Goal: Task Accomplishment & Management: Manage account settings

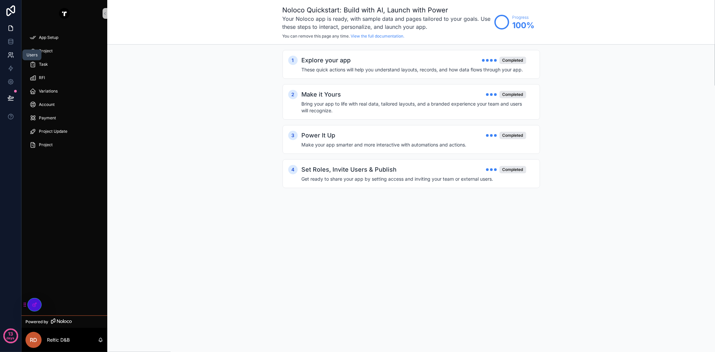
click at [8, 58] on link at bounding box center [10, 54] width 21 height 13
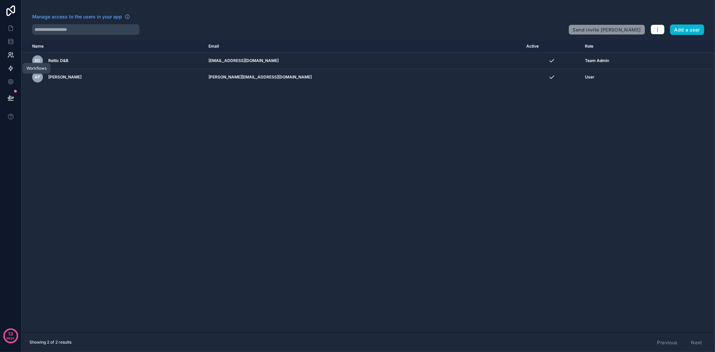
click at [7, 67] on icon at bounding box center [10, 68] width 7 height 7
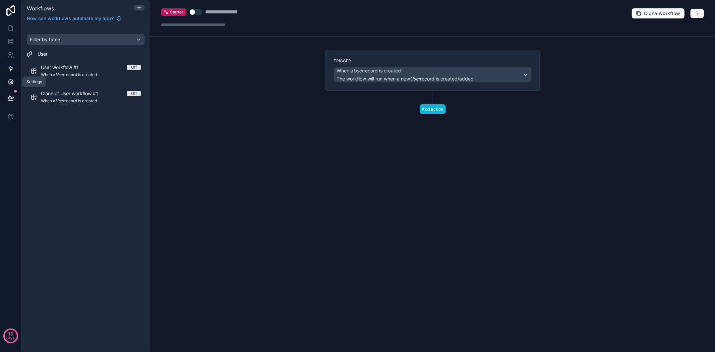
click at [10, 82] on icon at bounding box center [10, 81] width 7 height 7
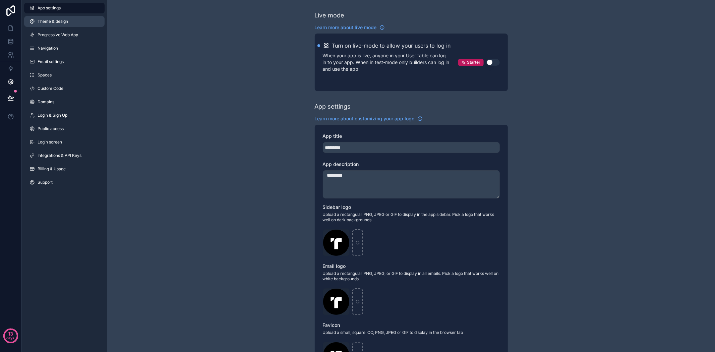
click at [46, 19] on span "Theme & design" at bounding box center [53, 21] width 31 height 5
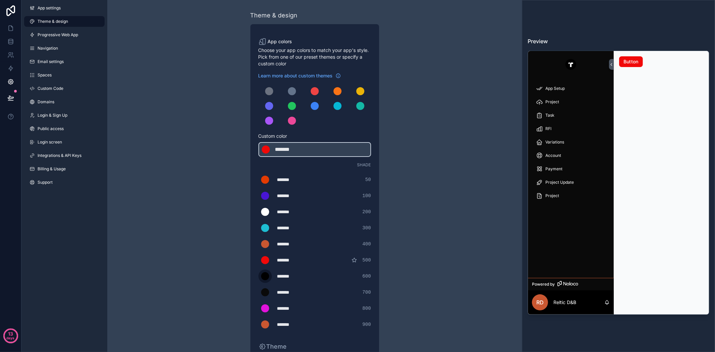
click at [267, 273] on div "scrollable content" at bounding box center [265, 276] width 8 height 8
click at [259, 276] on input "*******" at bounding box center [259, 276] width 0 height 0
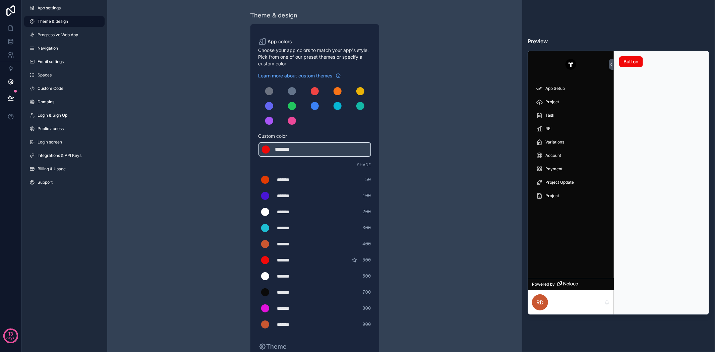
click at [325, 173] on div "******* ******* #e23b03 50" at bounding box center [315, 179] width 113 height 13
click at [266, 290] on div "scrollable content" at bounding box center [265, 292] width 8 height 8
click at [259, 292] on input "*******" at bounding box center [259, 292] width 0 height 0
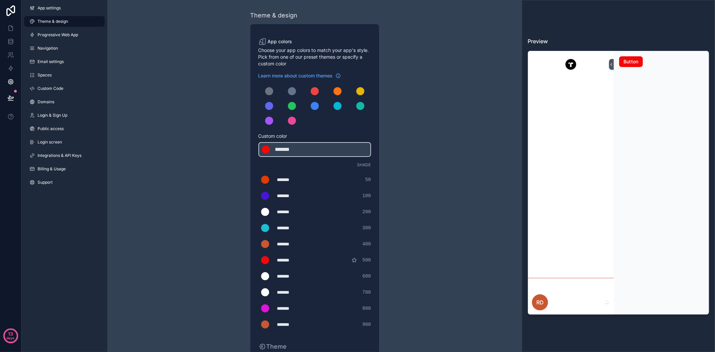
click at [324, 179] on div "******* ******* #e23b03 50" at bounding box center [315, 179] width 113 height 13
click at [267, 292] on div "scrollable content" at bounding box center [265, 292] width 8 height 8
click at [259, 292] on input "*******" at bounding box center [259, 292] width 0 height 0
click at [323, 190] on div "******* ******* #4815d5 100" at bounding box center [315, 195] width 113 height 13
click at [263, 274] on div "scrollable content" at bounding box center [265, 276] width 8 height 8
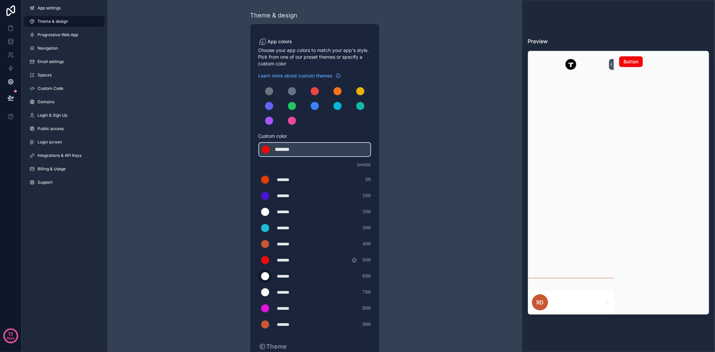
click at [259, 276] on input "*******" at bounding box center [259, 276] width 0 height 0
click at [337, 168] on div "Shade ******* ******* #e23b03 50 ******* ******* #4815d5 100 ******* ******* #f…" at bounding box center [315, 246] width 113 height 169
click at [264, 210] on div "scrollable content" at bounding box center [265, 212] width 8 height 8
click at [259, 212] on input "*******" at bounding box center [259, 212] width 0 height 0
click at [338, 186] on div "******* ******* #e23b03 50 ******* ******* #4815d5 100 ******* ******* #000000 …" at bounding box center [315, 252] width 113 height 158
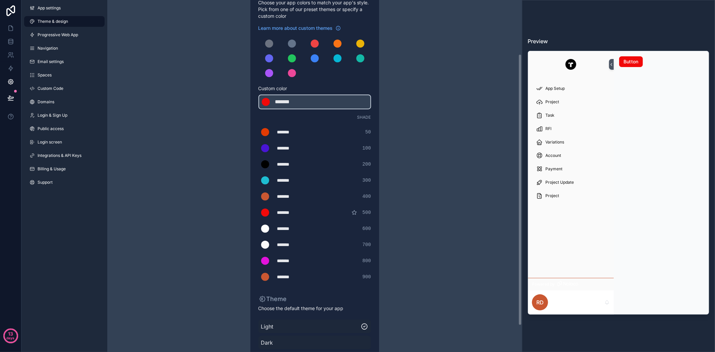
scroll to position [74, 0]
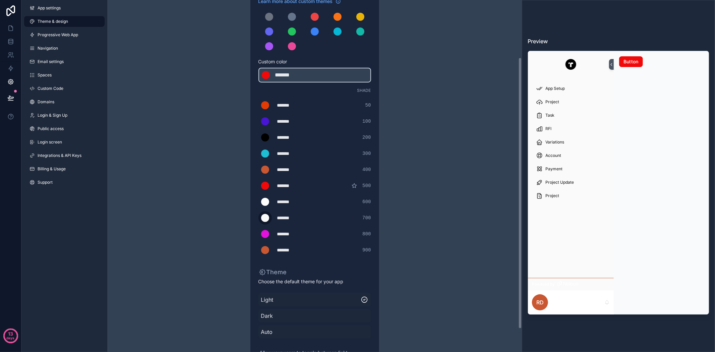
click at [262, 219] on div "scrollable content" at bounding box center [265, 218] width 8 height 8
click at [259, 218] on input "*******" at bounding box center [259, 218] width 0 height 0
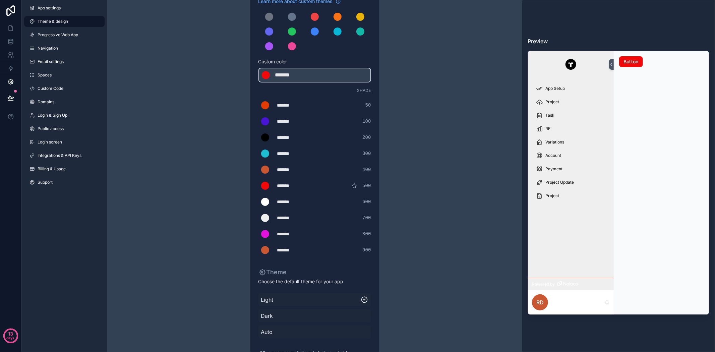
click at [333, 204] on div "******* ******* #ffffff 600" at bounding box center [315, 201] width 113 height 13
click at [267, 198] on div "scrollable content" at bounding box center [265, 202] width 8 height 8
click at [259, 202] on input "*******" at bounding box center [259, 202] width 0 height 0
click at [325, 185] on div "******* ******* #f10909 500" at bounding box center [315, 185] width 113 height 13
click at [289, 218] on div "*******" at bounding box center [294, 218] width 34 height 7
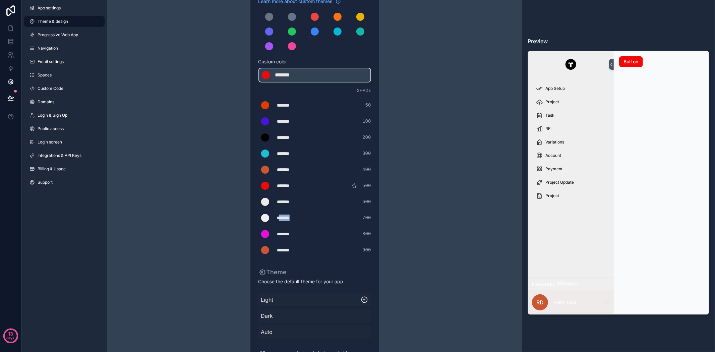
click at [289, 218] on div "*******" at bounding box center [294, 218] width 34 height 7
copy div "*******"
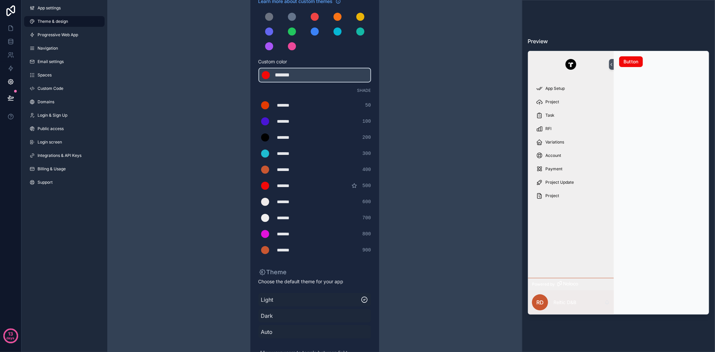
click at [286, 202] on div "*******" at bounding box center [294, 202] width 34 height 7
paste div "scrollable content"
type div "*******"
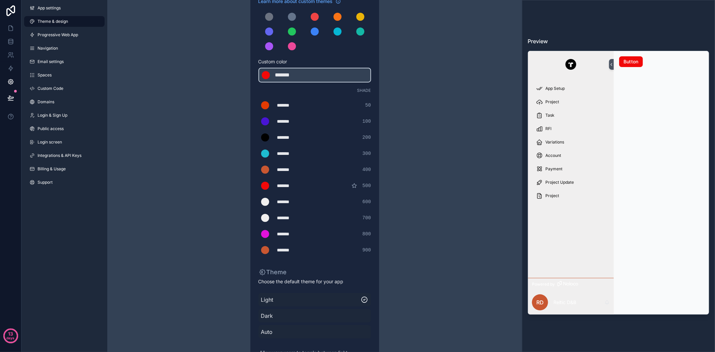
click at [289, 102] on div "*******" at bounding box center [294, 105] width 34 height 7
copy div "*******"
click at [292, 167] on div "*******" at bounding box center [294, 169] width 34 height 7
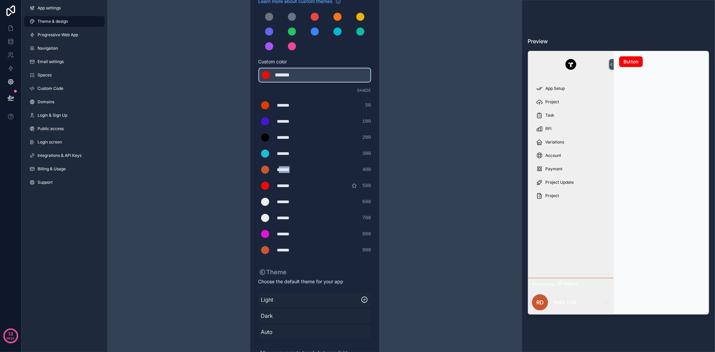
click at [292, 167] on div "*******" at bounding box center [294, 169] width 34 height 7
paste div "scrollable content"
type div "*******"
click at [288, 249] on div "*******" at bounding box center [294, 250] width 34 height 7
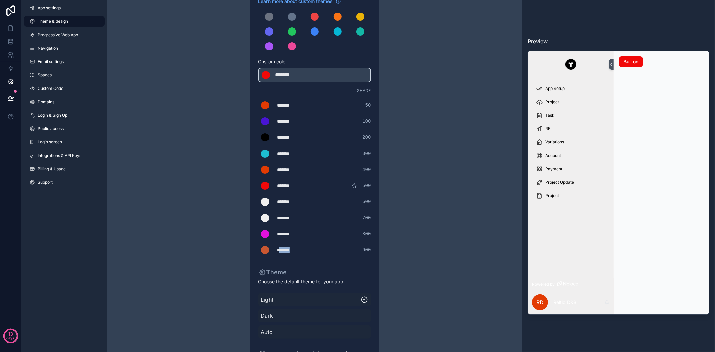
click at [288, 249] on div "*******" at bounding box center [294, 250] width 34 height 7
paste div "scrollable content"
type div "*******"
click at [291, 185] on div "*******" at bounding box center [294, 185] width 34 height 7
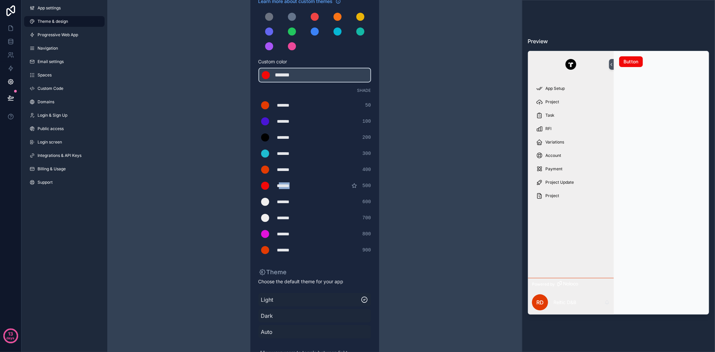
click at [291, 185] on div "*******" at bounding box center [294, 185] width 34 height 7
paste div "scrollable content"
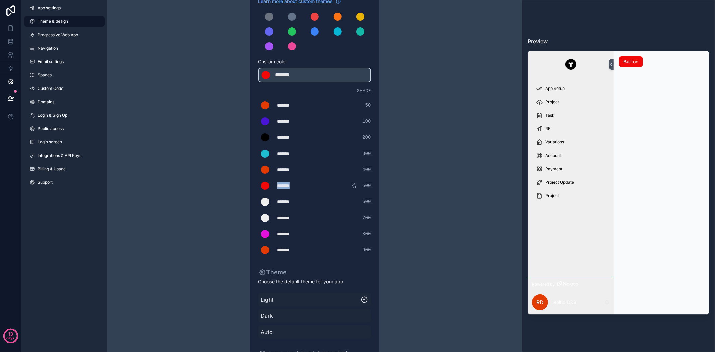
type div "*******"
click at [267, 218] on div "scrollable content" at bounding box center [265, 218] width 8 height 8
click at [259, 218] on input "*******" at bounding box center [259, 218] width 0 height 0
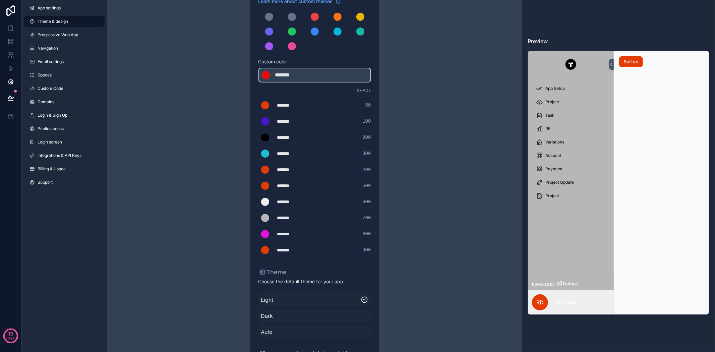
drag, startPoint x: 345, startPoint y: 187, endPoint x: 340, endPoint y: 189, distance: 5.1
click at [345, 187] on div "******* ******* #e23b03 500" at bounding box center [315, 185] width 113 height 13
click at [290, 216] on div "*******" at bounding box center [294, 218] width 34 height 7
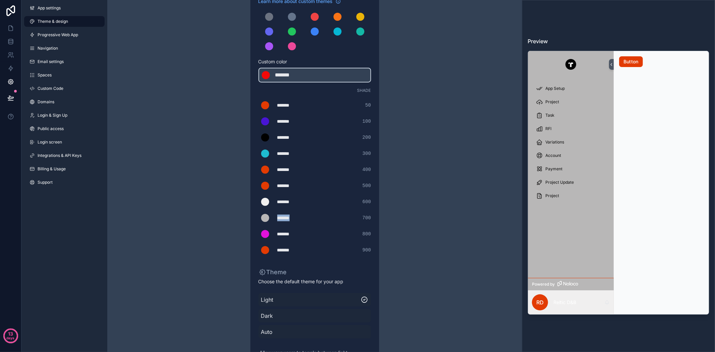
copy div "*******"
click at [286, 199] on div "*******" at bounding box center [294, 202] width 34 height 7
paste div "scrollable content"
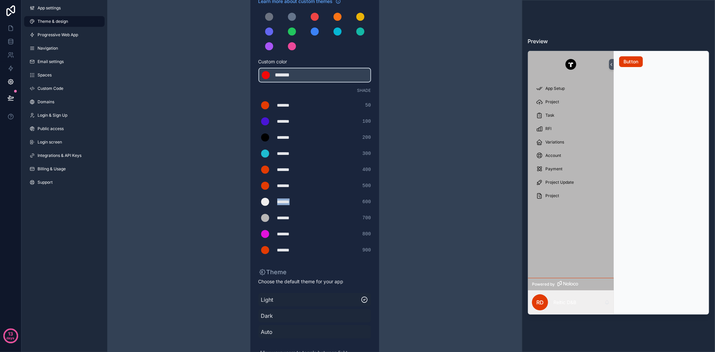
type div "*******"
click at [8, 24] on link at bounding box center [10, 27] width 21 height 13
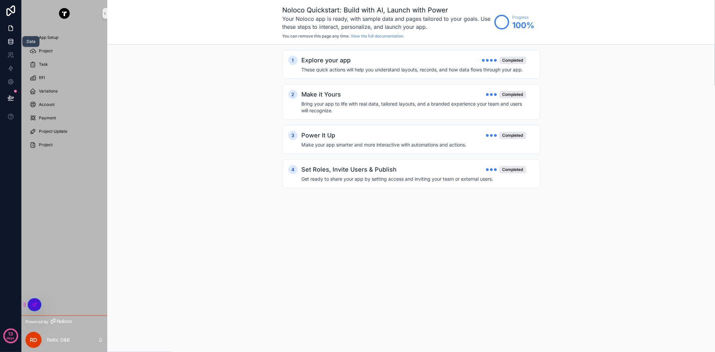
click at [9, 39] on icon at bounding box center [10, 41] width 7 height 7
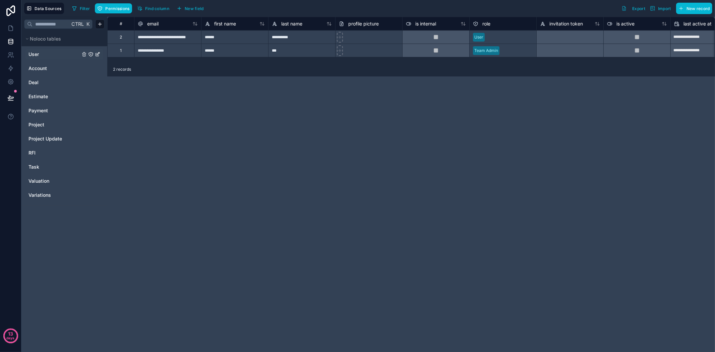
click at [36, 55] on span "User" at bounding box center [34, 54] width 10 height 7
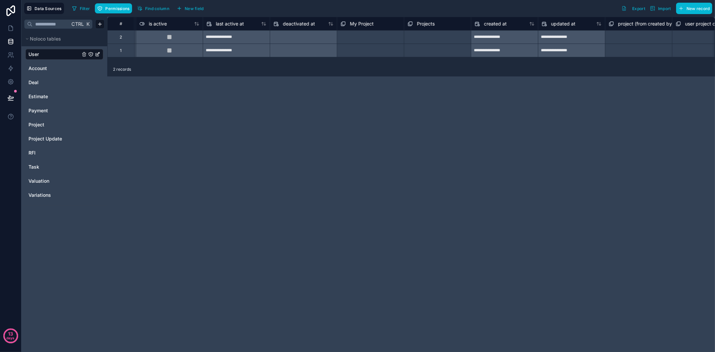
scroll to position [0, 471]
click at [45, 125] on link "Project" at bounding box center [55, 124] width 52 height 7
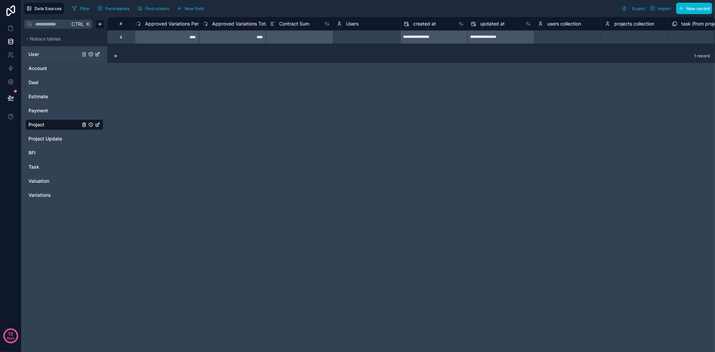
scroll to position [0, 798]
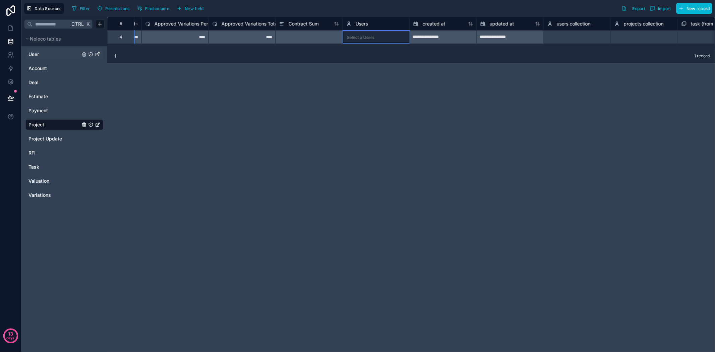
click at [366, 22] on span "Users" at bounding box center [362, 23] width 12 height 7
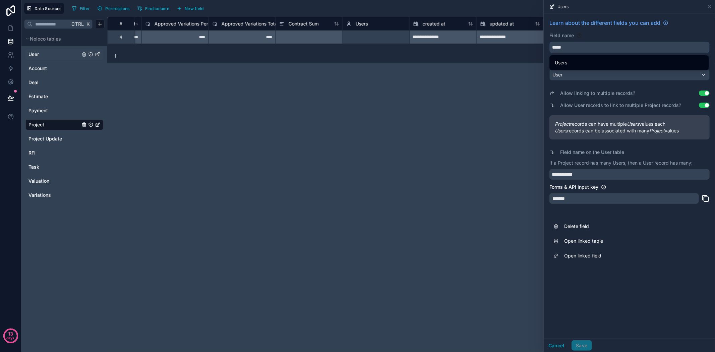
click at [606, 45] on input "*****" at bounding box center [630, 47] width 160 height 11
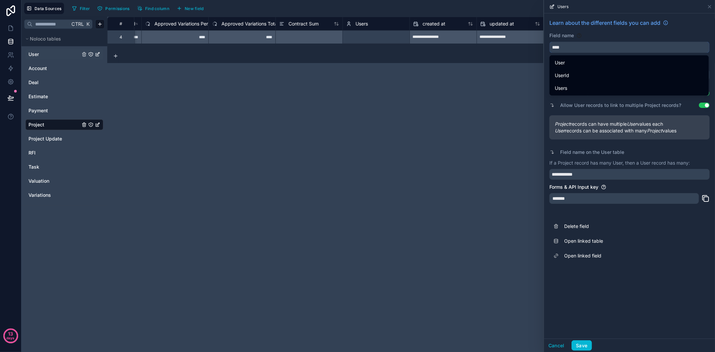
type input "****"
click at [613, 35] on div "Field name" at bounding box center [630, 35] width 160 height 7
click at [676, 260] on link "Open linked field" at bounding box center [630, 256] width 160 height 15
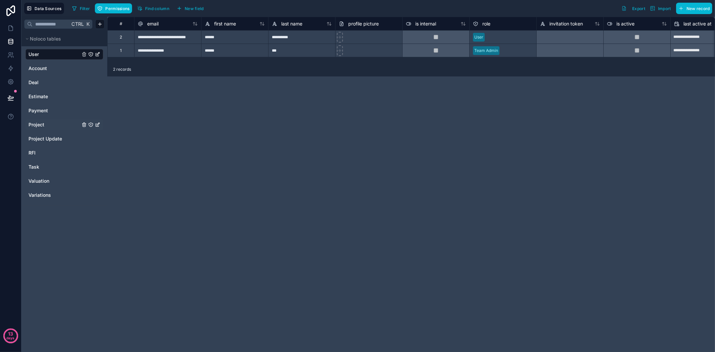
click at [39, 125] on span "Project" at bounding box center [37, 124] width 16 height 7
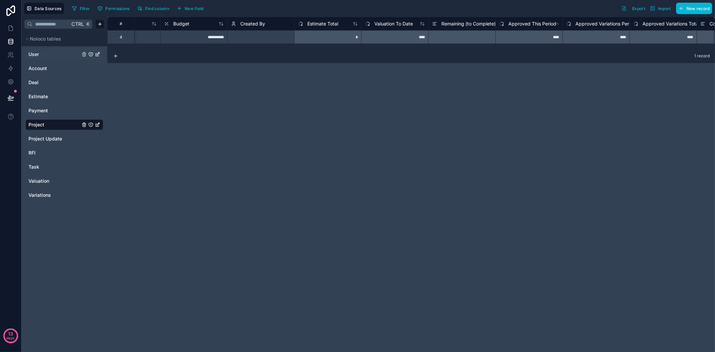
scroll to position [0, 595]
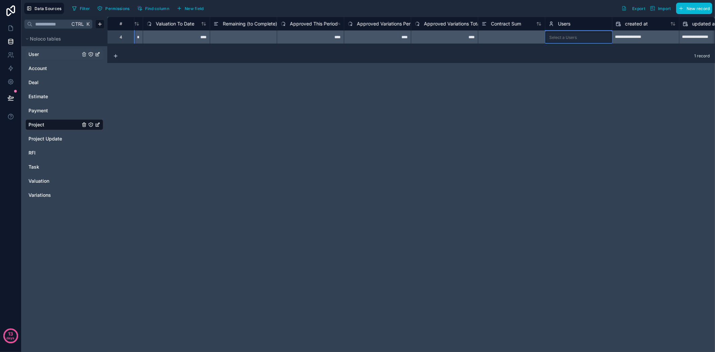
click at [552, 25] on icon at bounding box center [551, 24] width 5 height 8
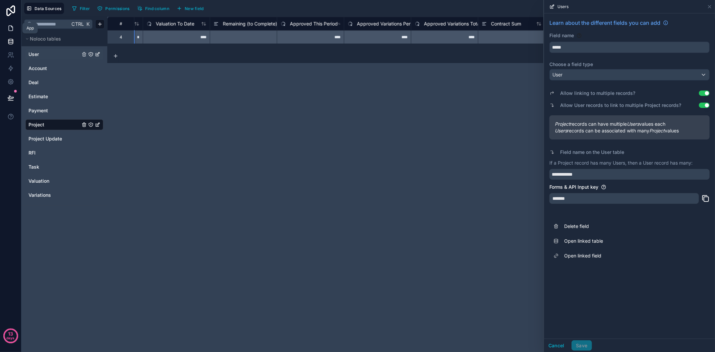
click at [11, 26] on icon at bounding box center [11, 26] width 1 height 1
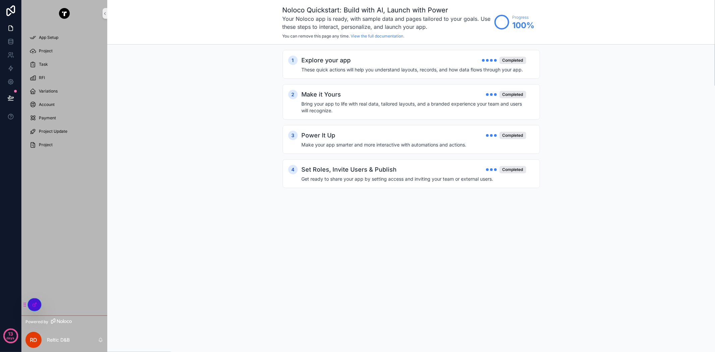
click at [42, 145] on span "Project" at bounding box center [46, 144] width 14 height 5
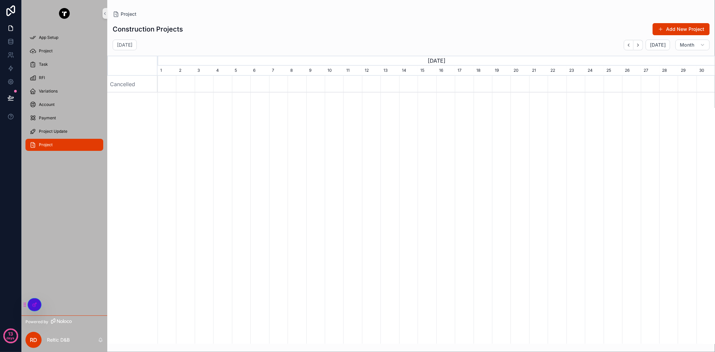
scroll to position [0, 558]
click at [48, 47] on div "Project" at bounding box center [65, 51] width 70 height 11
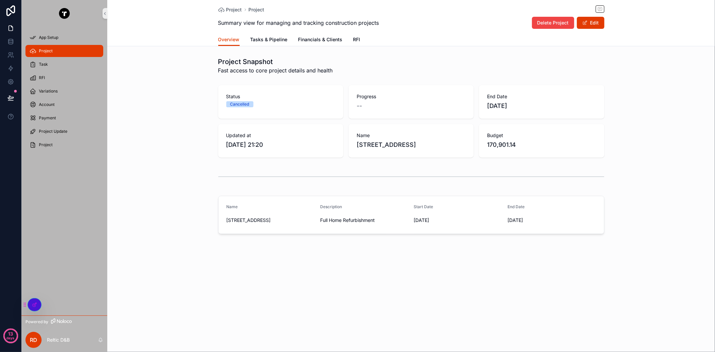
click at [51, 145] on span "Project" at bounding box center [46, 144] width 14 height 5
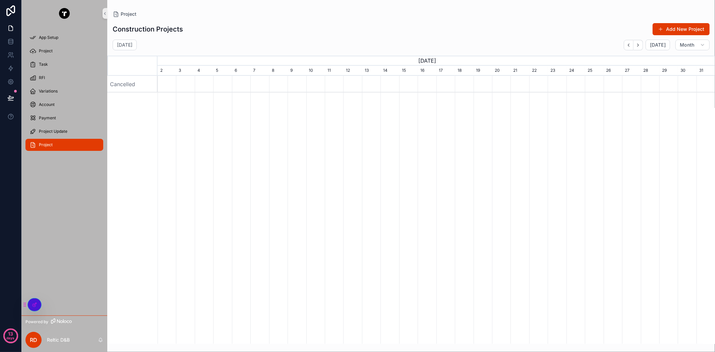
scroll to position [0, 558]
click at [18, 43] on link at bounding box center [10, 41] width 21 height 13
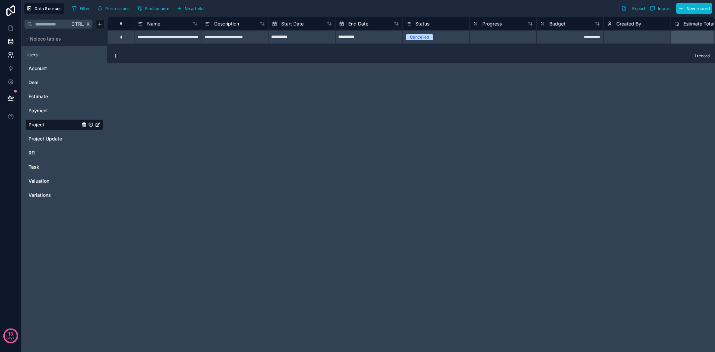
click at [11, 57] on icon at bounding box center [10, 55] width 7 height 7
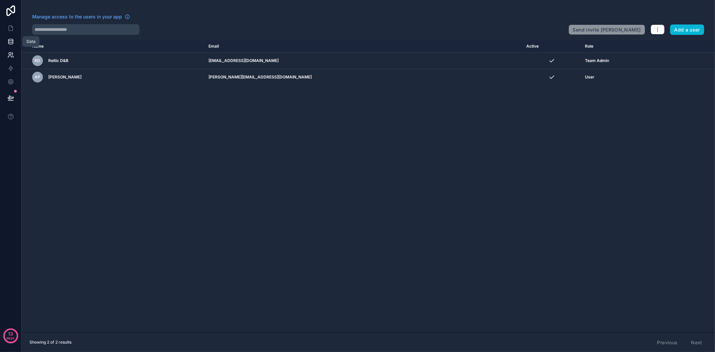
click at [12, 40] on icon at bounding box center [10, 41] width 7 height 7
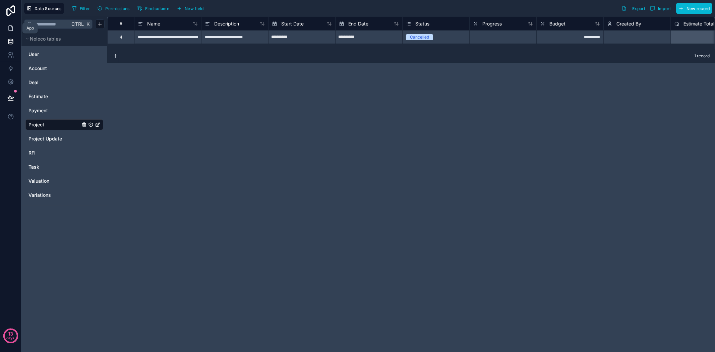
click at [13, 28] on icon at bounding box center [10, 28] width 7 height 7
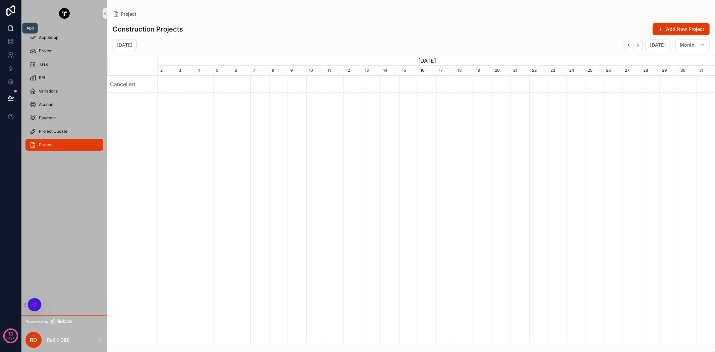
scroll to position [0, 558]
click at [35, 306] on icon at bounding box center [34, 305] width 3 height 3
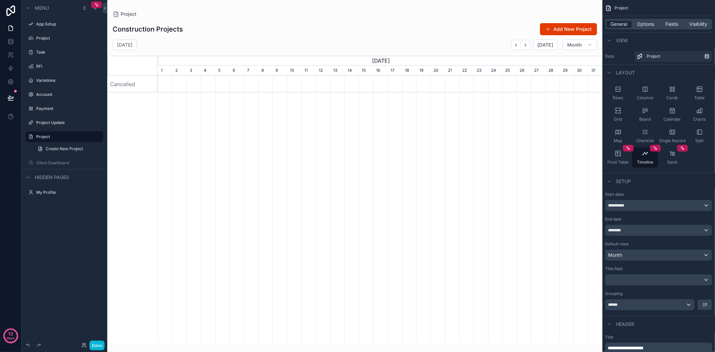
scroll to position [0, 445]
click at [54, 163] on label "Client Dashboard" at bounding box center [63, 162] width 54 height 5
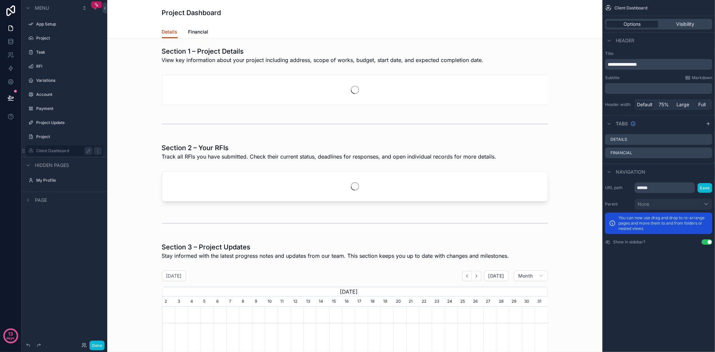
scroll to position [0, 386]
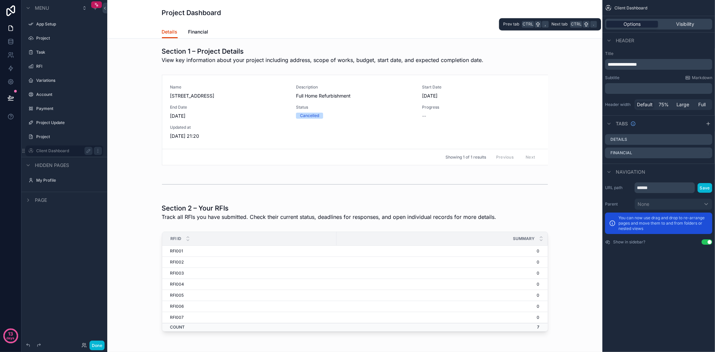
click at [629, 23] on span "Options" at bounding box center [632, 24] width 17 height 7
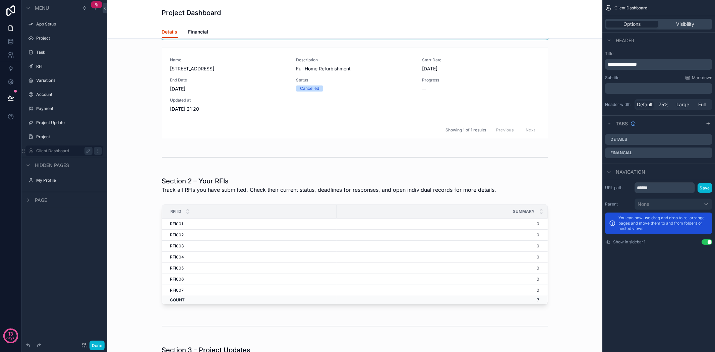
scroll to position [0, 0]
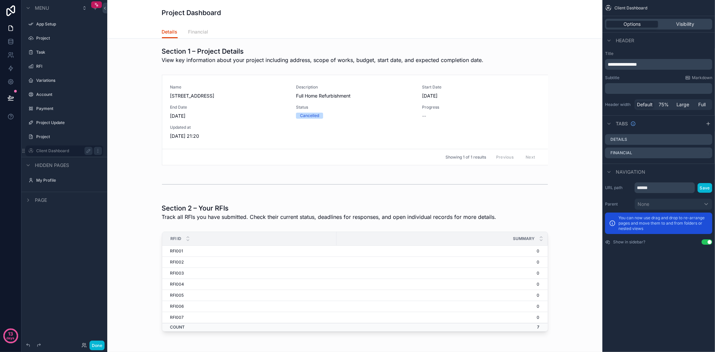
click at [199, 29] on span "Financial" at bounding box center [199, 32] width 20 height 7
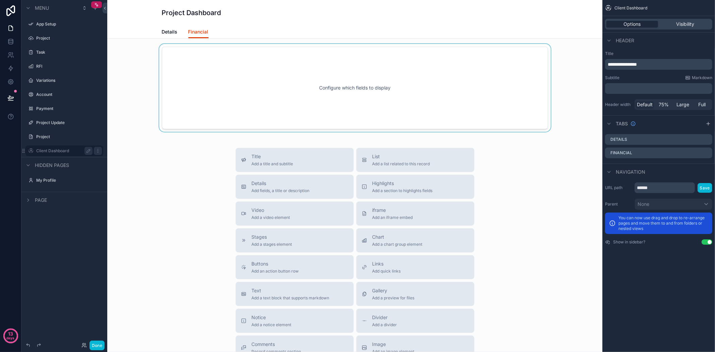
click at [341, 74] on div "scrollable content" at bounding box center [355, 88] width 485 height 88
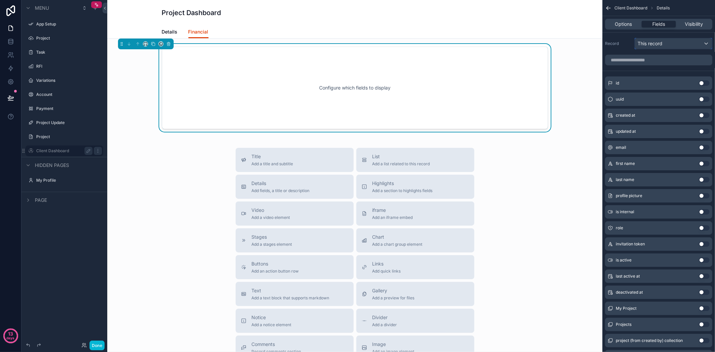
click at [703, 44] on div "This record" at bounding box center [673, 43] width 77 height 11
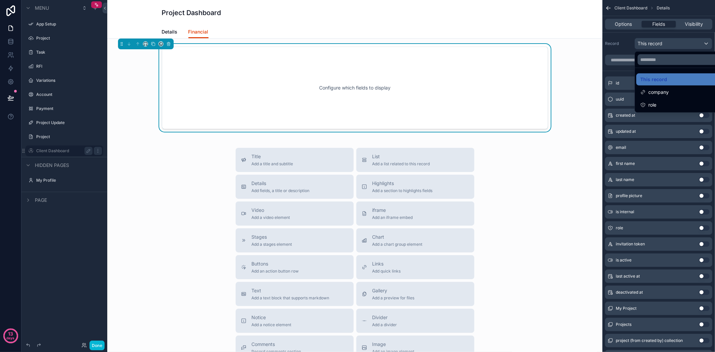
click at [703, 44] on div "scrollable content" at bounding box center [357, 176] width 715 height 352
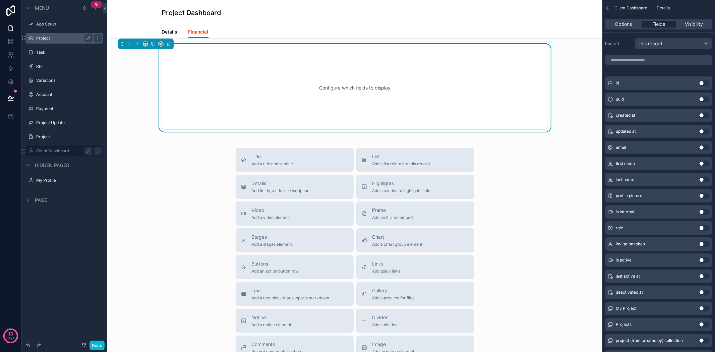
click at [55, 36] on label "Project" at bounding box center [63, 38] width 54 height 5
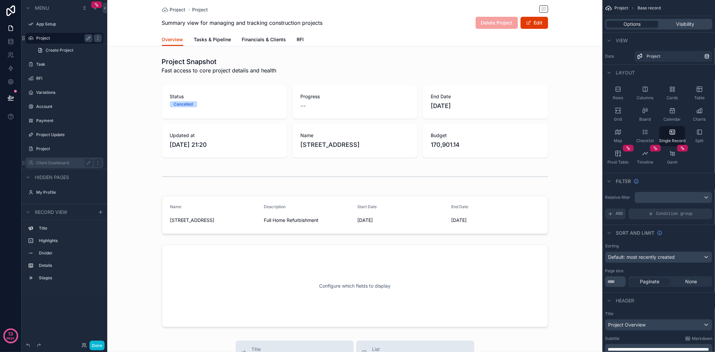
click at [57, 165] on label "Client Dashboard" at bounding box center [63, 162] width 54 height 5
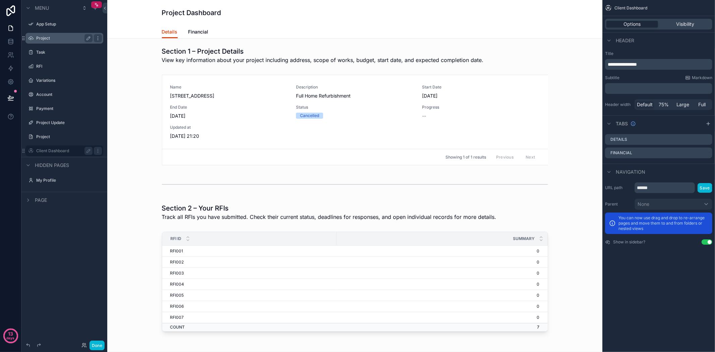
scroll to position [0, 386]
click at [98, 150] on icon "scrollable content" at bounding box center [97, 150] width 5 height 5
click at [89, 152] on icon "scrollable content" at bounding box center [88, 150] width 5 height 5
click at [72, 152] on input "**********" at bounding box center [59, 151] width 46 height 8
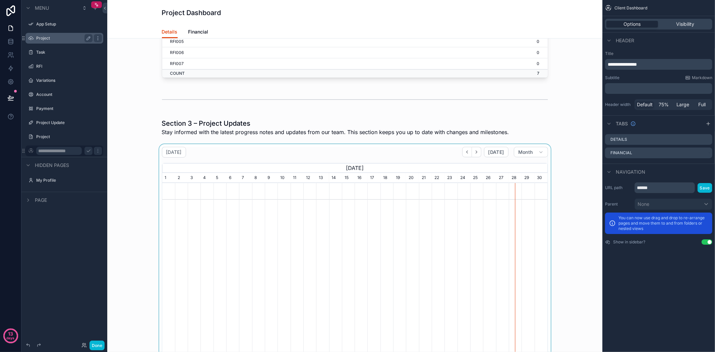
scroll to position [132, 0]
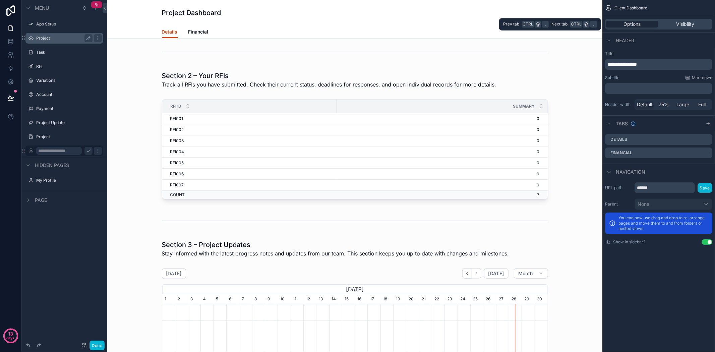
click at [625, 20] on div "Options Visibility" at bounding box center [658, 24] width 107 height 11
click at [627, 25] on span "Options" at bounding box center [632, 24] width 17 height 7
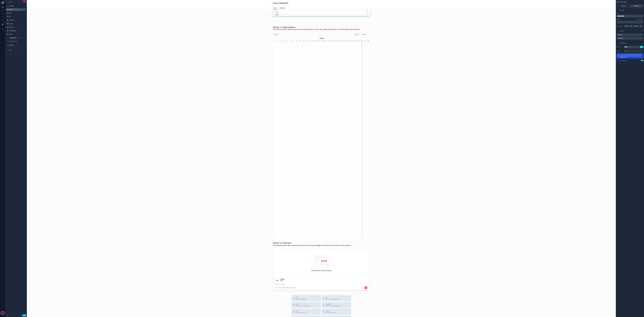
scroll to position [0, 386]
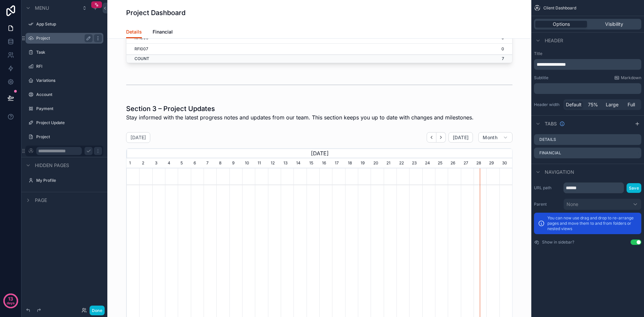
click at [109, 94] on div "Section 1 – Project Details View key information about your project including a…" at bounding box center [319, 312] width 424 height 1085
click at [86, 153] on icon "scrollable content" at bounding box center [88, 150] width 5 height 5
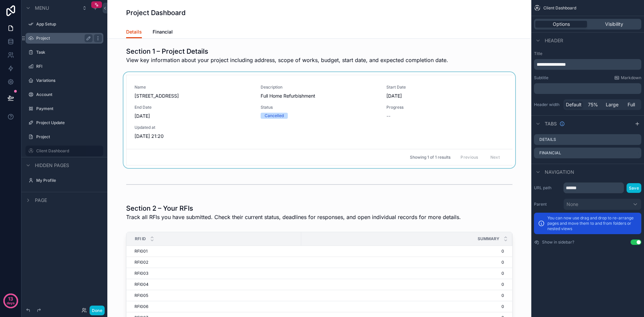
scroll to position [0, 386]
click at [117, 73] on div "scrollable content" at bounding box center [319, 120] width 413 height 96
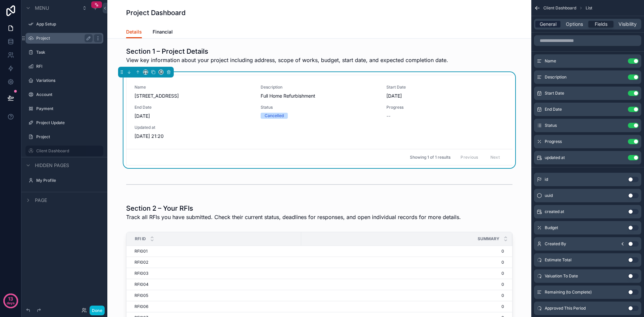
click at [548, 24] on span "General" at bounding box center [548, 24] width 17 height 7
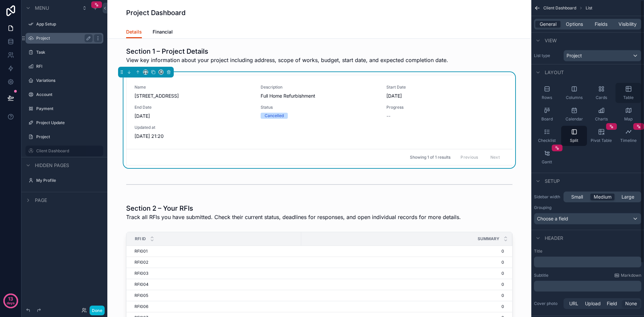
scroll to position [0, 0]
click at [315, 150] on div "Showing 1 of 1 results Previous Next" at bounding box center [319, 157] width 386 height 16
click at [316, 141] on link "Name [STREET_ADDRESS] Description Full Home Refurbishment Start Date [DATE] End…" at bounding box center [319, 112] width 386 height 74
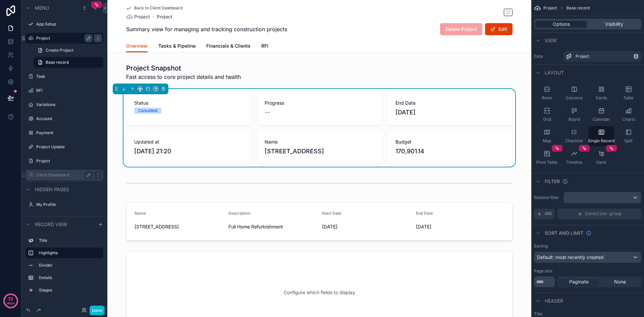
click at [59, 176] on label "Client Dashboard" at bounding box center [63, 174] width 54 height 5
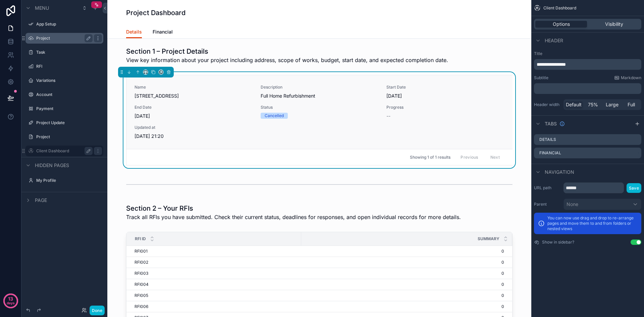
scroll to position [0, 386]
click at [117, 60] on div "scrollable content" at bounding box center [319, 55] width 413 height 23
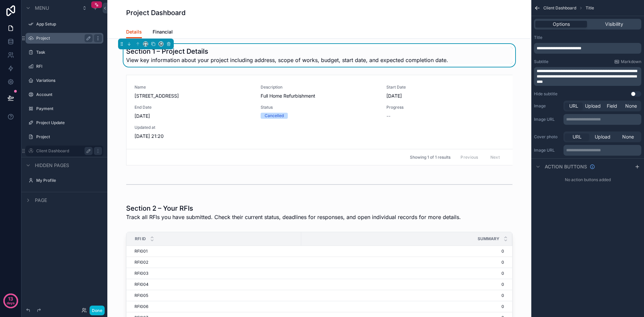
click at [115, 61] on div "Section 1 – Project Details View key information about your project including a…" at bounding box center [319, 55] width 413 height 23
click at [113, 185] on div "scrollable content" at bounding box center [319, 184] width 413 height 22
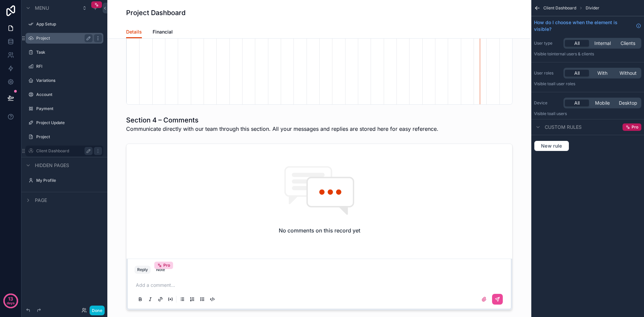
scroll to position [671, 0]
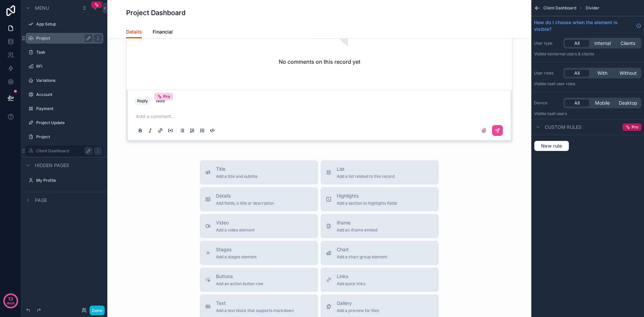
click at [484, 166] on div "Title Add a title and subtitle List Add a list related to this record Details A…" at bounding box center [319, 279] width 413 height 239
click at [490, 205] on div "Title Add a title and subtitle List Add a list related to this record Details A…" at bounding box center [319, 279] width 413 height 239
click at [539, 9] on icon "scrollable content" at bounding box center [537, 8] width 7 height 7
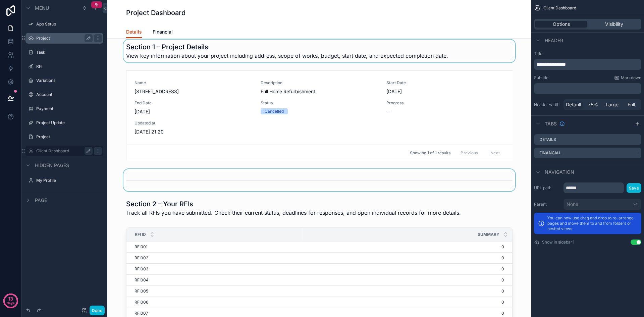
scroll to position [0, 0]
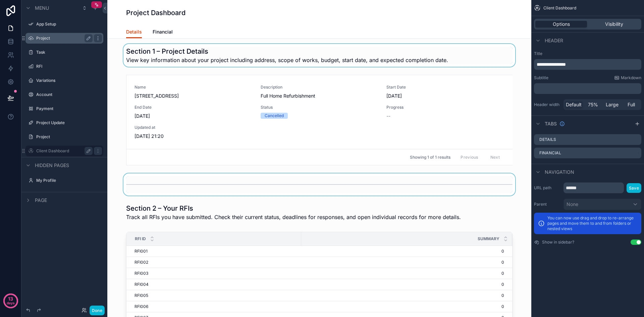
click at [54, 151] on label "Client Dashboard" at bounding box center [63, 150] width 54 height 5
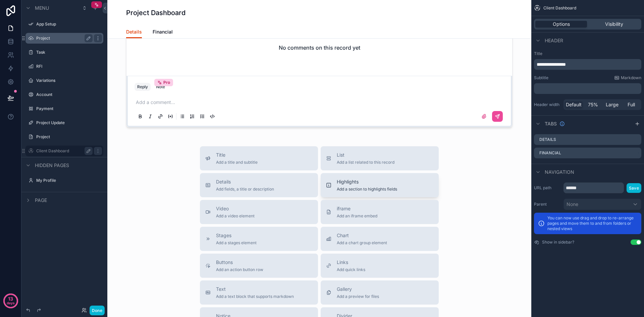
scroll to position [704, 0]
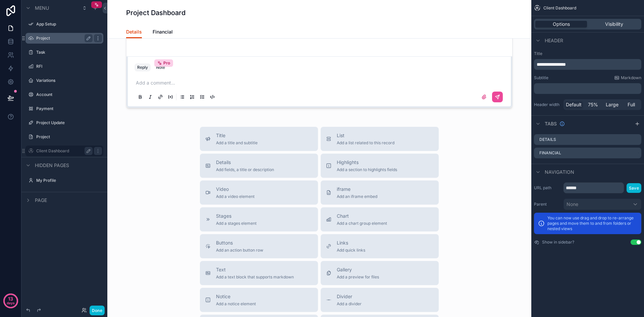
click at [487, 165] on div "Title Add a title and subtitle List Add a list related to this record Details A…" at bounding box center [319, 246] width 413 height 239
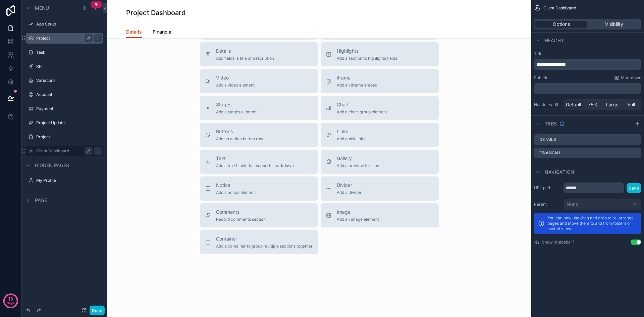
scroll to position [817, 0]
click at [141, 86] on div "Title Add a title and subtitle List Add a list related to this record Details A…" at bounding box center [319, 133] width 413 height 239
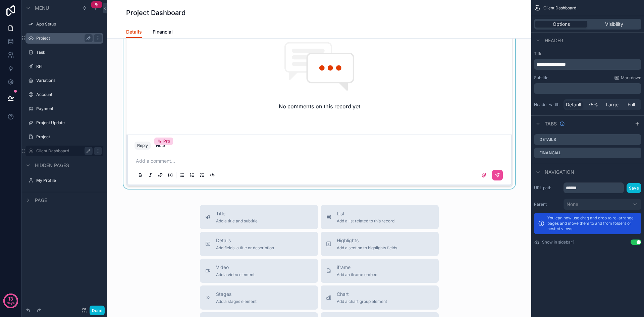
scroll to position [616, 0]
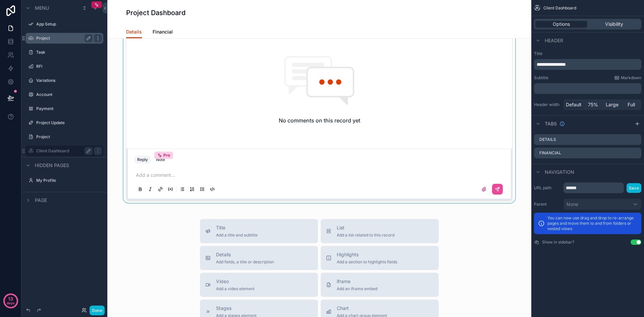
scroll to position [583, 0]
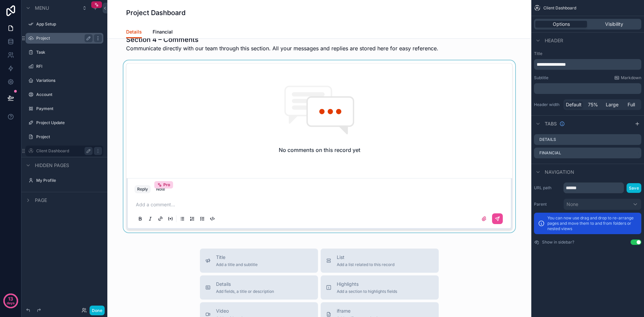
click at [325, 186] on div "scrollable content" at bounding box center [319, 146] width 413 height 172
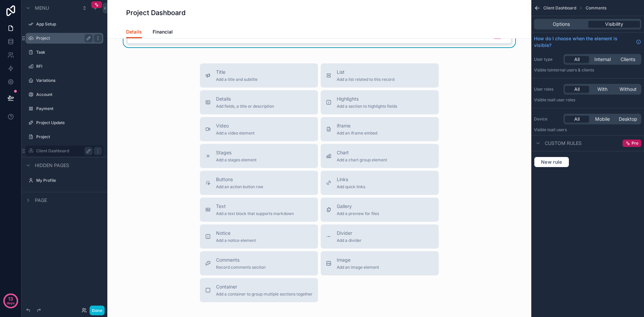
scroll to position [784, 0]
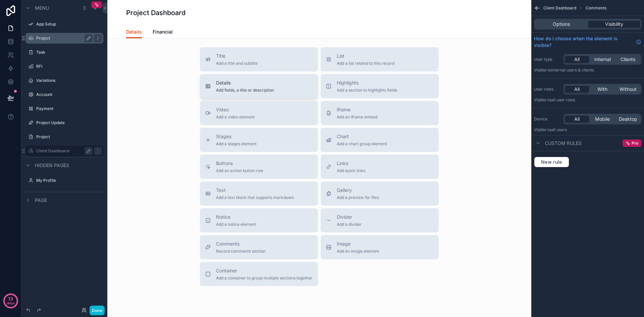
click at [261, 83] on span "Details" at bounding box center [245, 82] width 58 height 7
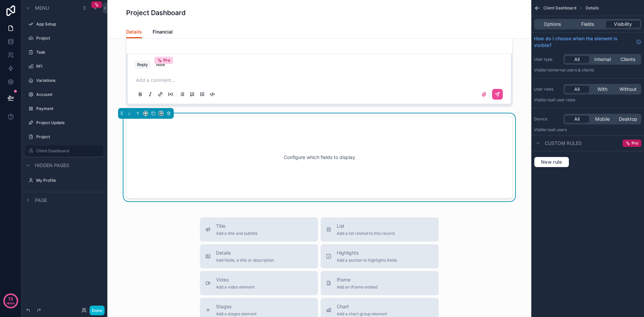
scroll to position [706, 0]
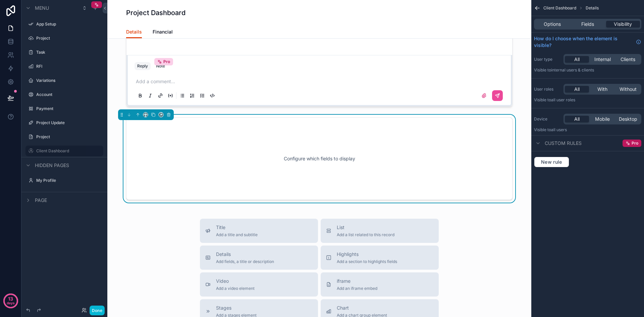
click at [236, 164] on div "Configure which fields to display" at bounding box center [319, 158] width 364 height 60
click at [551, 22] on span "Options" at bounding box center [552, 24] width 17 height 7
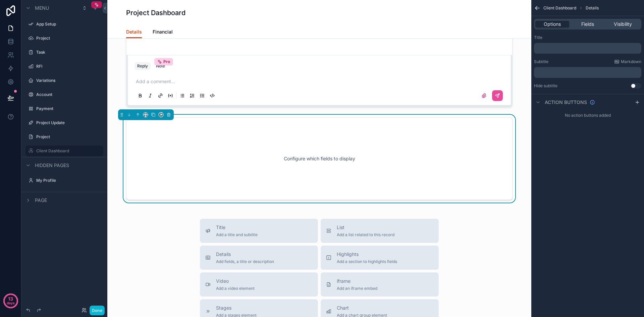
click at [463, 169] on div "Configure which fields to display" at bounding box center [319, 158] width 364 height 60
click at [593, 24] on span "Fields" at bounding box center [587, 24] width 13 height 7
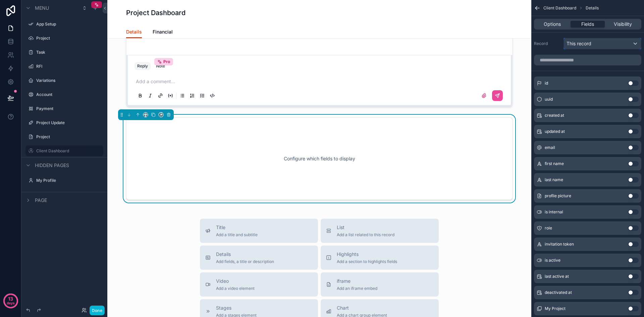
click at [601, 43] on div "This record" at bounding box center [602, 43] width 77 height 11
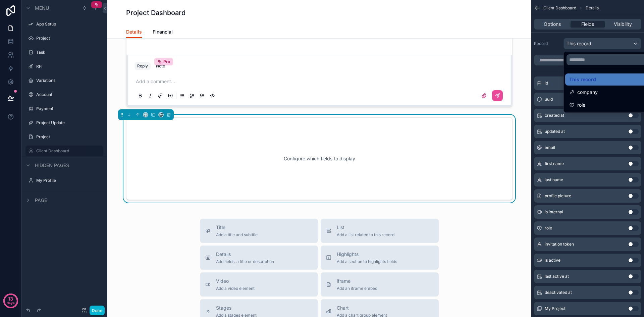
click at [66, 64] on div "scrollable content" at bounding box center [322, 158] width 644 height 317
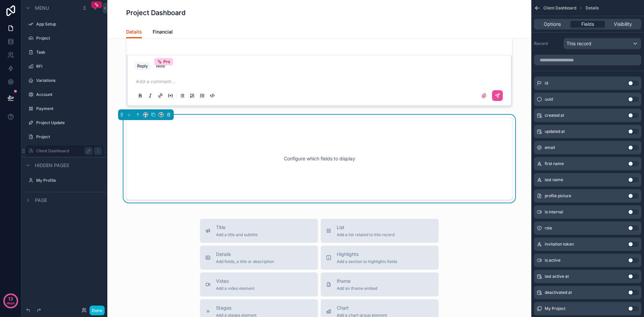
click at [66, 152] on label "Client Dashboard" at bounding box center [63, 150] width 54 height 5
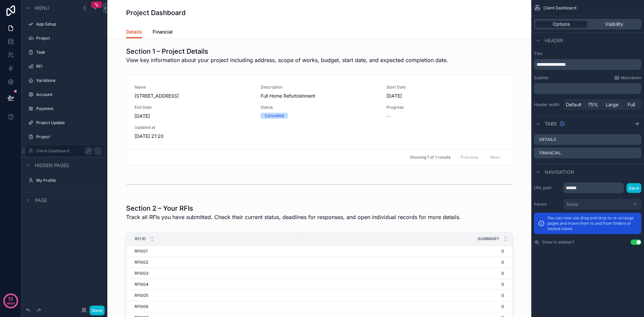
scroll to position [0, 386]
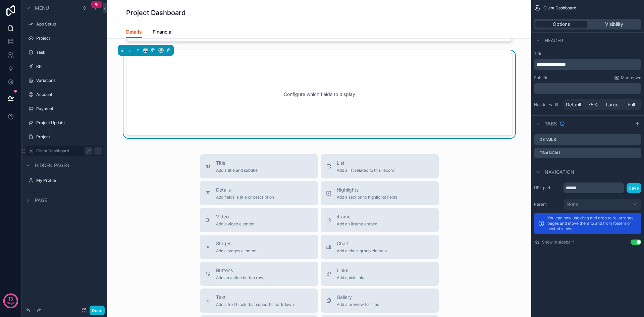
scroll to position [911, 0]
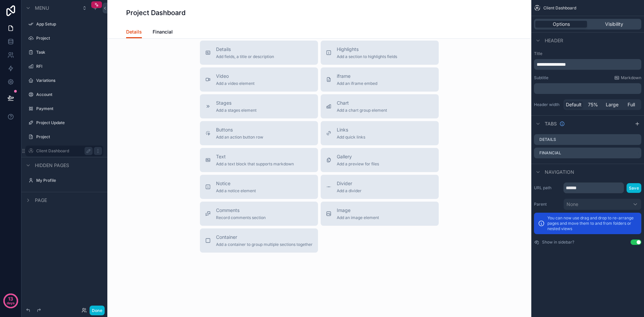
click at [158, 113] on div "Title Add a title and subtitle List Add a list related to this record Details A…" at bounding box center [319, 133] width 413 height 239
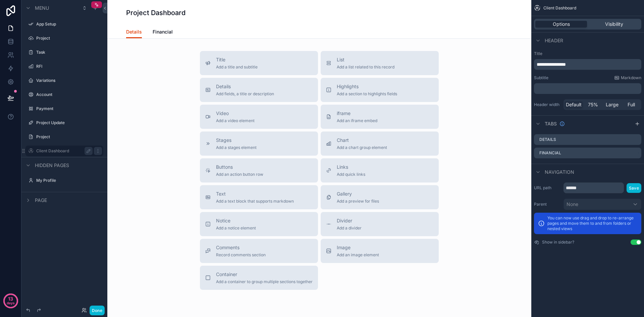
scroll to position [743, 0]
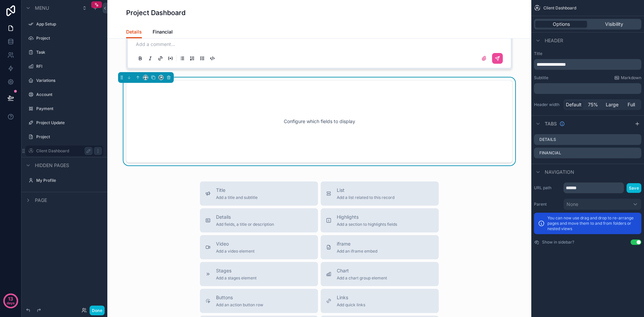
click at [486, 92] on div "Configure which fields to display" at bounding box center [319, 121] width 364 height 60
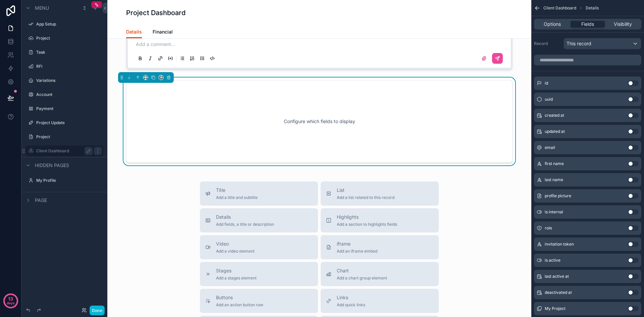
click at [518, 194] on div "Title Add a title and subtitle List Add a list related to this record Details A…" at bounding box center [319, 300] width 413 height 239
click at [605, 42] on div "This record" at bounding box center [602, 43] width 77 height 11
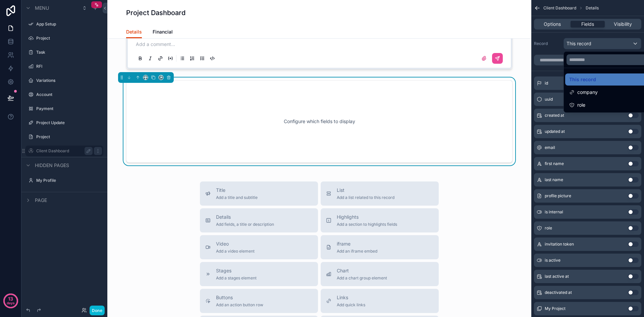
click at [605, 42] on div "scrollable content" at bounding box center [322, 158] width 644 height 317
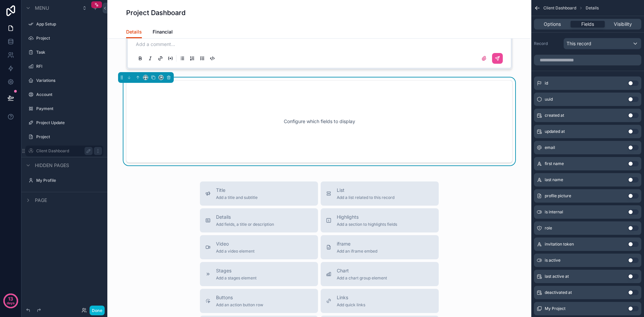
click at [44, 152] on label "Client Dashboard" at bounding box center [63, 150] width 54 height 5
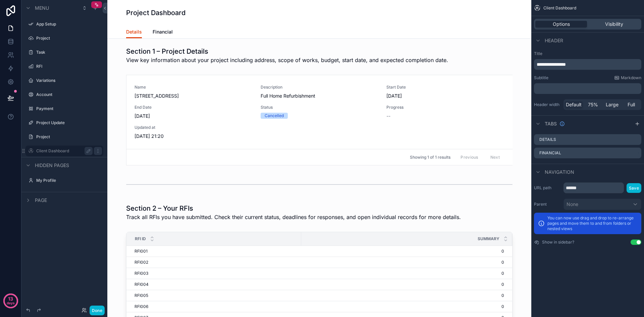
scroll to position [0, 386]
click at [42, 25] on label "App Setup" at bounding box center [63, 23] width 54 height 5
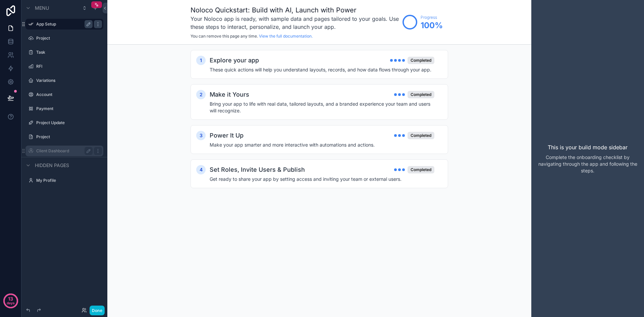
click at [57, 150] on label "Client Dashboard" at bounding box center [63, 150] width 54 height 5
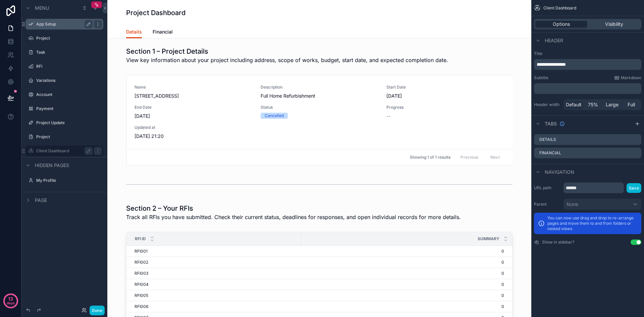
scroll to position [0, 386]
click at [80, 136] on label "Project" at bounding box center [63, 136] width 54 height 5
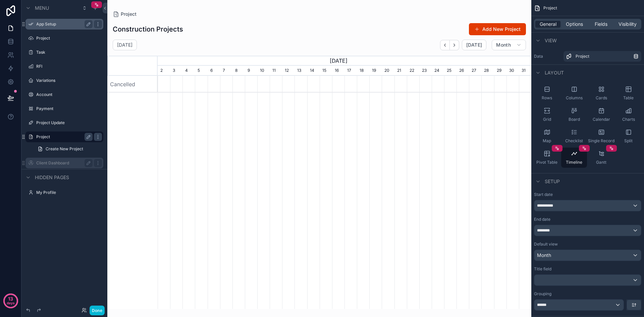
scroll to position [0, 374]
click at [46, 163] on label "Client Dashboard" at bounding box center [63, 162] width 54 height 5
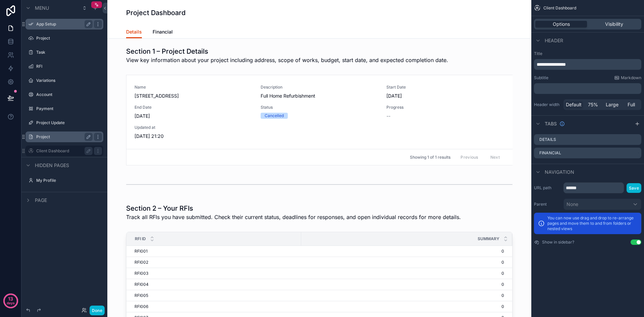
scroll to position [0, 386]
click at [12, 42] on icon at bounding box center [10, 41] width 4 height 3
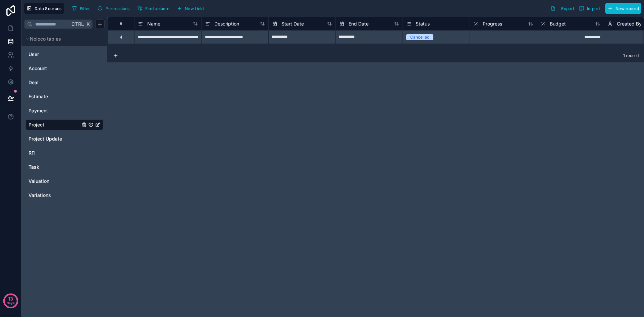
click at [226, 203] on div "**********" at bounding box center [375, 167] width 537 height 300
click at [13, 29] on icon at bounding box center [10, 28] width 7 height 7
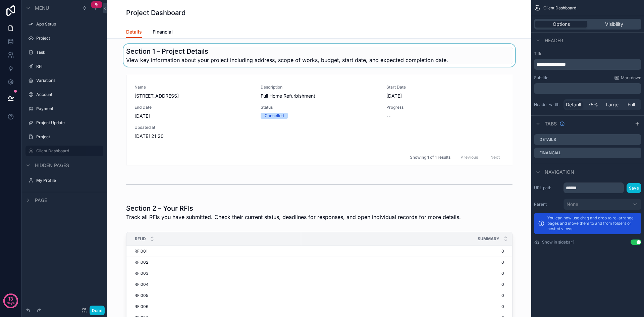
scroll to position [0, 386]
click at [97, 10] on icon "scrollable content" at bounding box center [95, 7] width 5 height 5
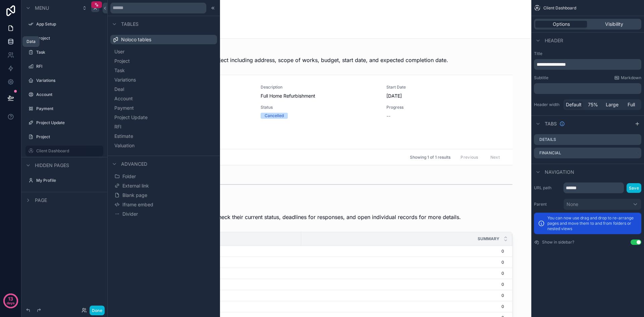
click at [11, 40] on icon at bounding box center [10, 41] width 7 height 7
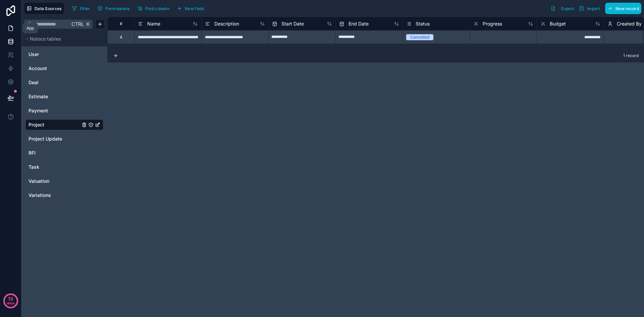
click at [9, 28] on icon at bounding box center [10, 28] width 7 height 7
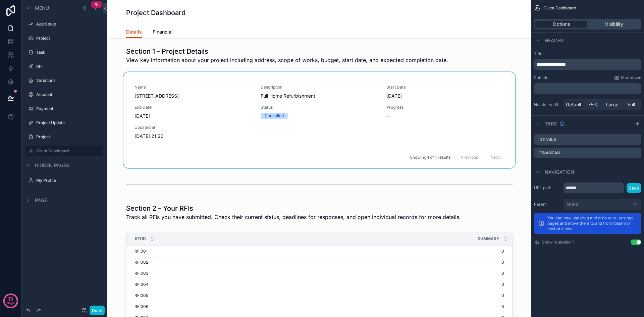
scroll to position [0, 386]
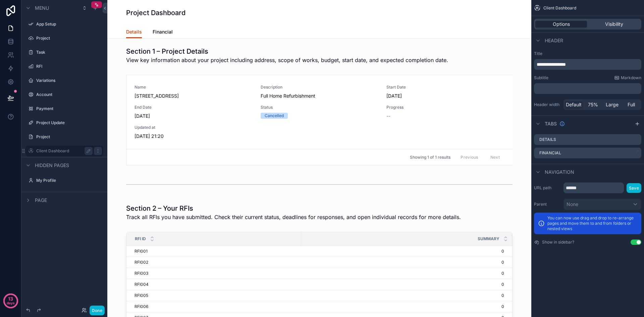
click at [70, 150] on label "Client Dashboard" at bounding box center [63, 150] width 54 height 5
click at [98, 9] on div "scrollable content" at bounding box center [95, 8] width 8 height 8
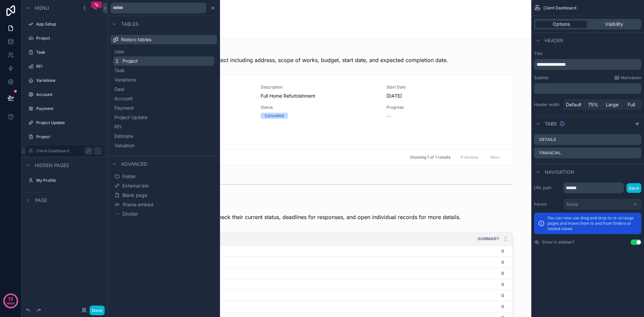
click at [162, 60] on button "Project" at bounding box center [163, 60] width 101 height 9
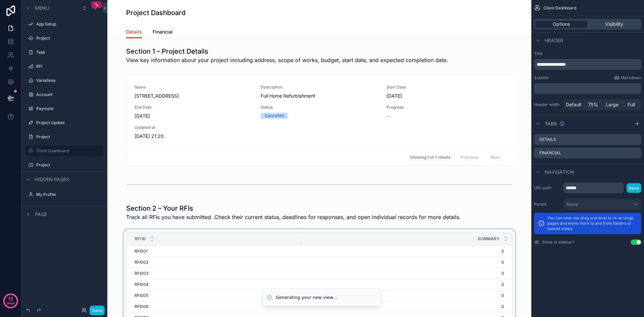
scroll to position [0, 386]
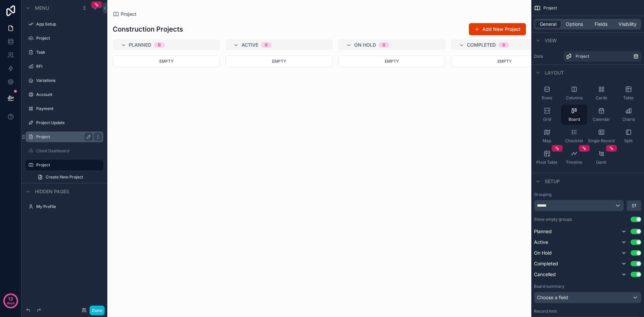
click at [36, 138] on label "Project" at bounding box center [63, 136] width 54 height 5
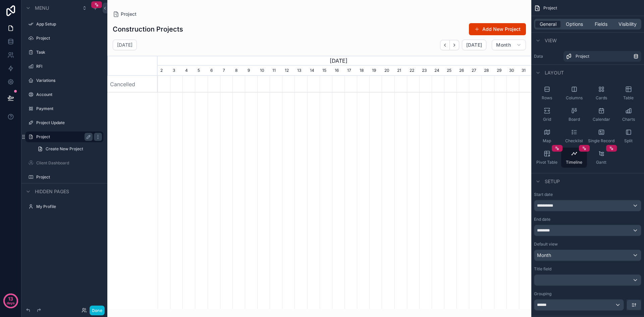
scroll to position [0, 374]
click at [59, 163] on label "Client Dashboard" at bounding box center [63, 162] width 54 height 5
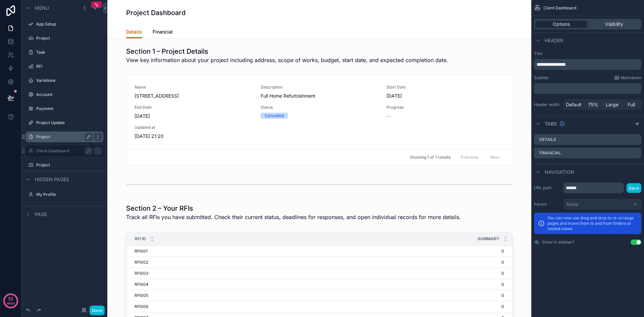
scroll to position [0, 386]
click at [97, 152] on icon "scrollable content" at bounding box center [97, 150] width 5 height 5
click at [125, 155] on span "Remove" at bounding box center [128, 155] width 18 height 7
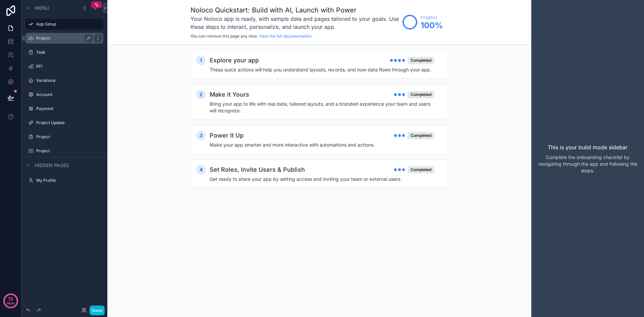
click at [47, 36] on label "Project" at bounding box center [63, 38] width 54 height 5
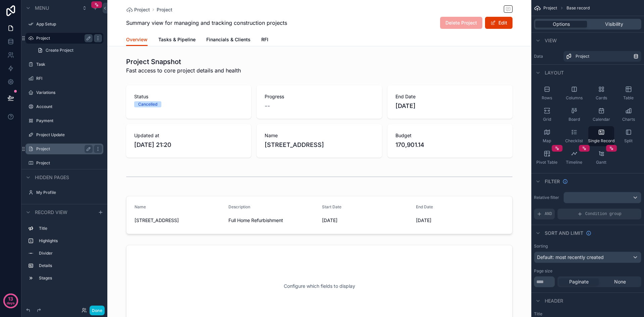
click at [76, 150] on label "Project" at bounding box center [63, 148] width 54 height 5
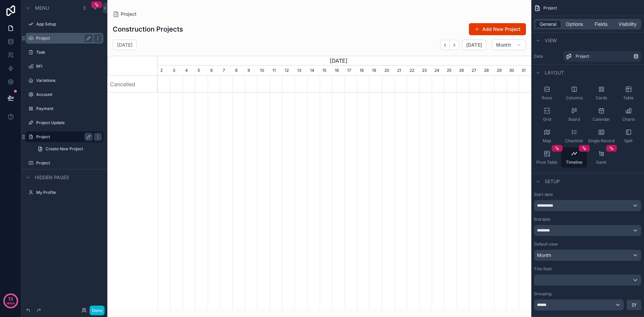
scroll to position [0, 374]
click at [73, 161] on label "Project" at bounding box center [63, 162] width 54 height 5
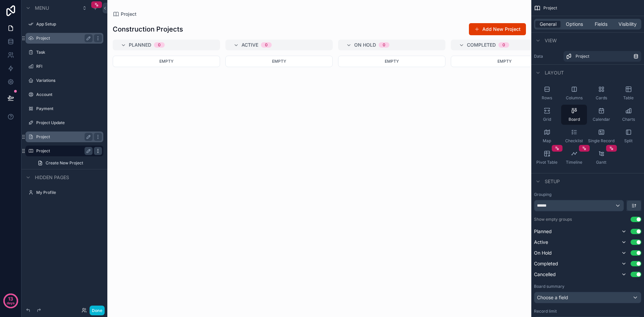
click at [98, 151] on icon "scrollable content" at bounding box center [98, 151] width 0 height 0
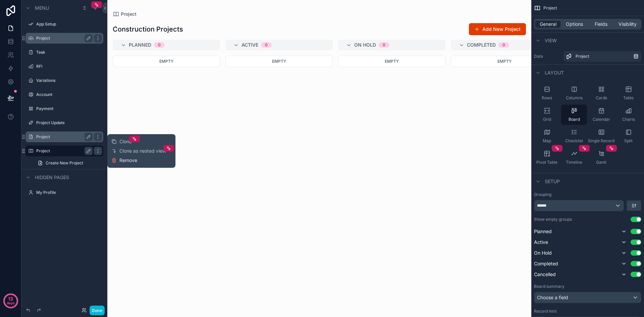
click at [127, 158] on span "Remove" at bounding box center [128, 160] width 18 height 7
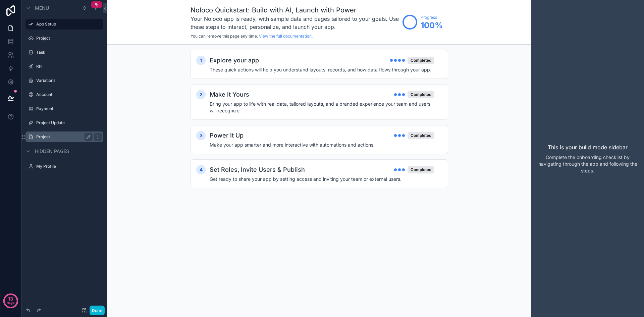
click at [50, 138] on label "Project" at bounding box center [63, 136] width 54 height 5
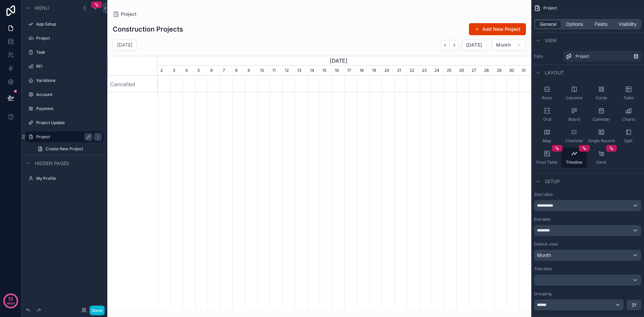
scroll to position [0, 374]
click at [366, 113] on div "scrollable content" at bounding box center [319, 154] width 424 height 309
click at [271, 168] on div "[STREET_ADDRESS]" at bounding box center [345, 192] width 374 height 233
click at [48, 137] on label "Project" at bounding box center [63, 136] width 54 height 5
click at [179, 152] on div "[STREET_ADDRESS]" at bounding box center [345, 192] width 374 height 233
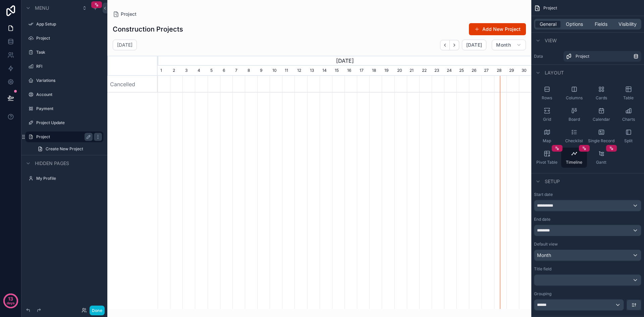
click at [203, 154] on div "[STREET_ADDRESS]" at bounding box center [345, 192] width 374 height 233
click at [59, 148] on span "Create New Project" at bounding box center [65, 148] width 38 height 5
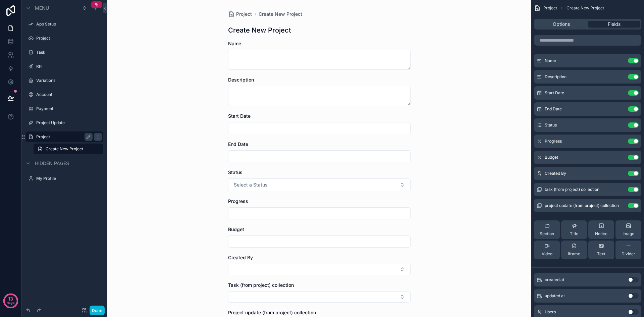
click at [50, 136] on label "Project" at bounding box center [63, 136] width 54 height 5
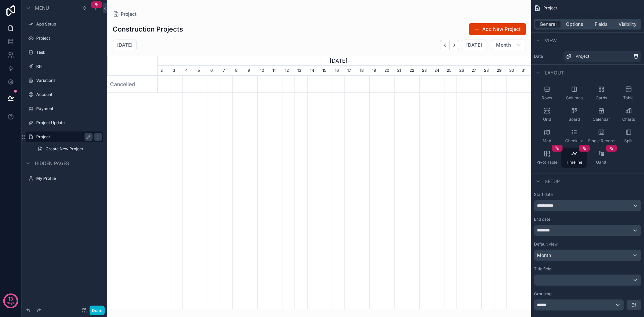
scroll to position [0, 374]
click at [321, 147] on div "[STREET_ADDRESS]" at bounding box center [345, 192] width 374 height 233
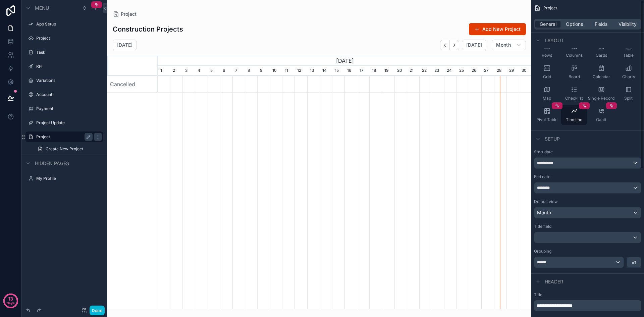
scroll to position [0, 0]
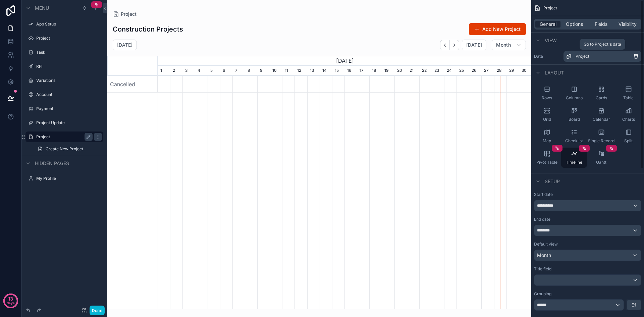
click at [613, 58] on div "Project" at bounding box center [605, 56] width 58 height 5
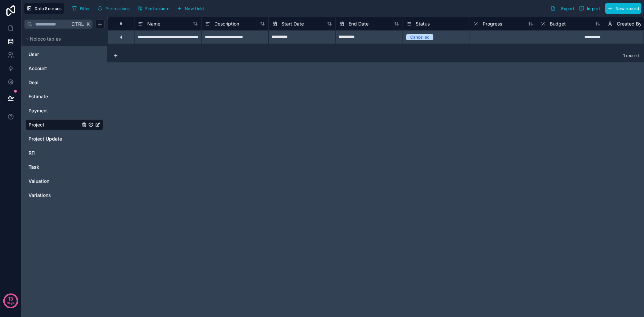
click at [38, 124] on span "Project" at bounding box center [37, 124] width 16 height 7
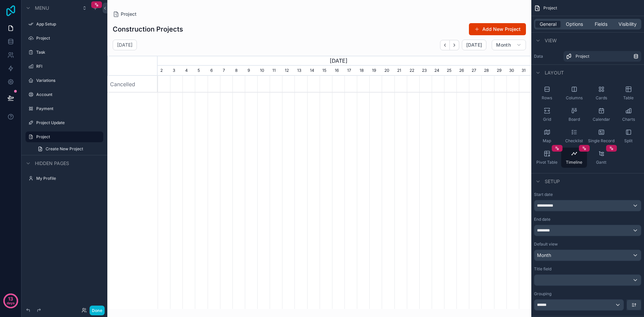
scroll to position [0, 374]
click at [583, 26] on span "Options" at bounding box center [574, 24] width 17 height 7
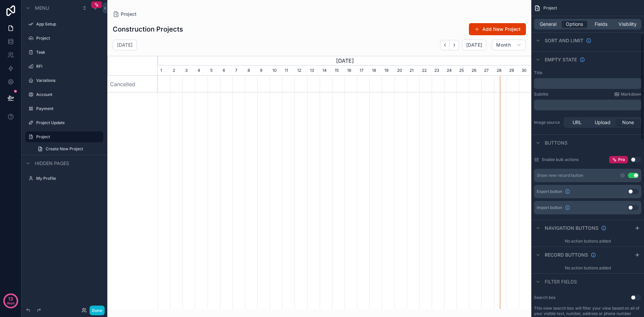
scroll to position [101, 0]
click at [630, 175] on button "Use setting" at bounding box center [633, 174] width 11 height 5
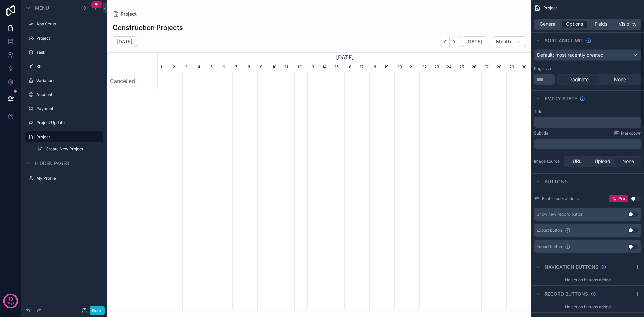
scroll to position [0, 0]
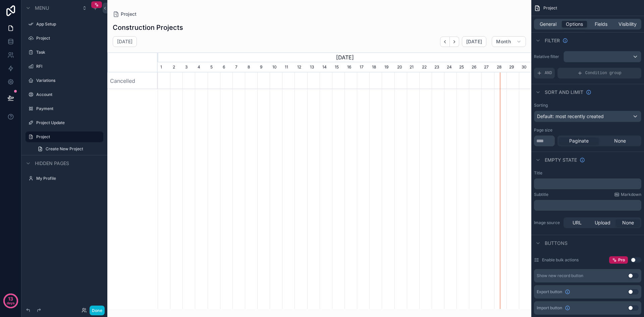
click at [149, 119] on div "Cancelled [STREET_ADDRESS]" at bounding box center [319, 190] width 424 height 236
click at [48, 138] on label "Project" at bounding box center [63, 136] width 54 height 5
click at [461, 139] on div "[STREET_ADDRESS]" at bounding box center [345, 190] width 374 height 236
click at [547, 26] on span "General" at bounding box center [548, 24] width 17 height 7
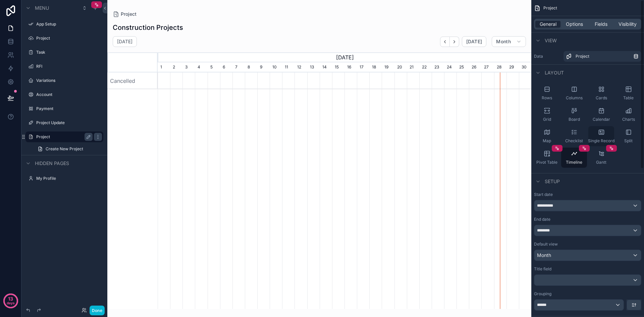
click at [605, 133] on div "Single Record" at bounding box center [601, 136] width 26 height 20
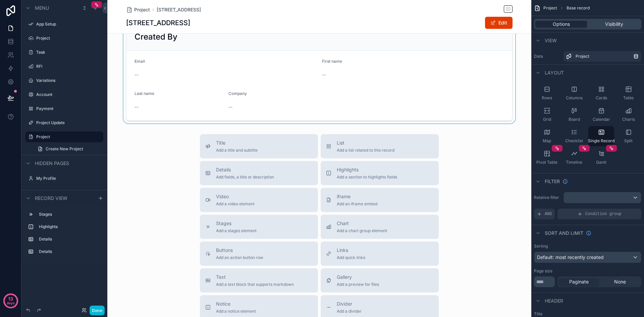
scroll to position [201, 0]
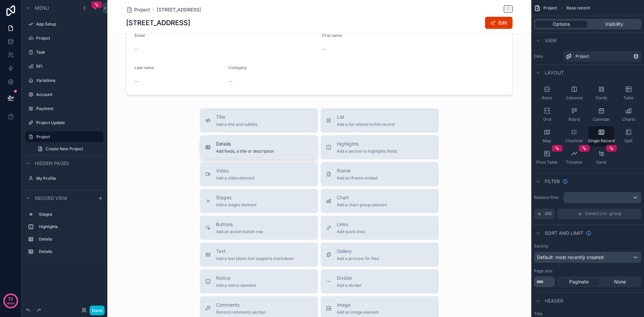
click at [265, 150] on span "Add fields, a title or description" at bounding box center [245, 151] width 58 height 5
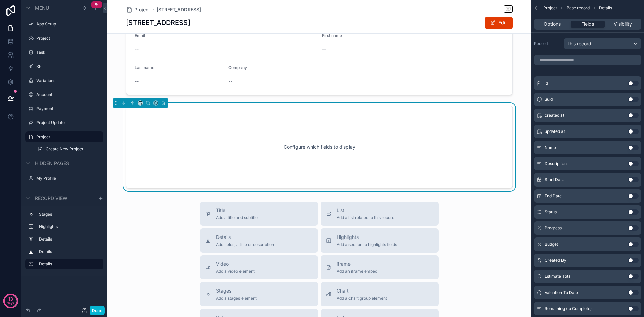
scroll to position [190, 0]
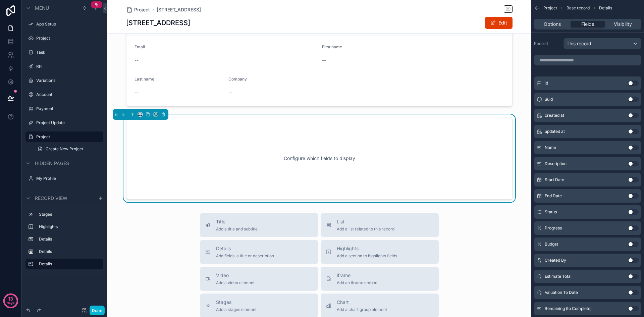
click at [438, 149] on div "Configure which fields to display" at bounding box center [319, 158] width 364 height 60
click at [617, 43] on div "This record" at bounding box center [602, 43] width 77 height 11
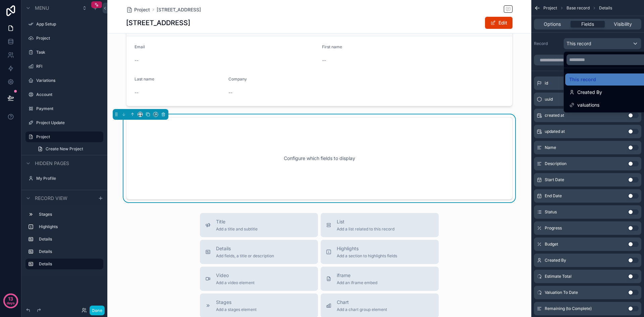
click at [617, 43] on div "scrollable content" at bounding box center [322, 158] width 644 height 317
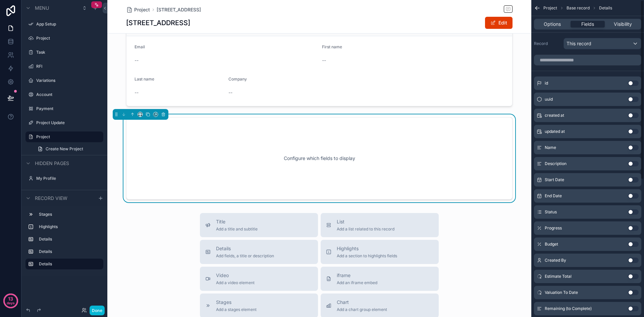
click at [382, 155] on div "Configure which fields to display" at bounding box center [319, 158] width 364 height 60
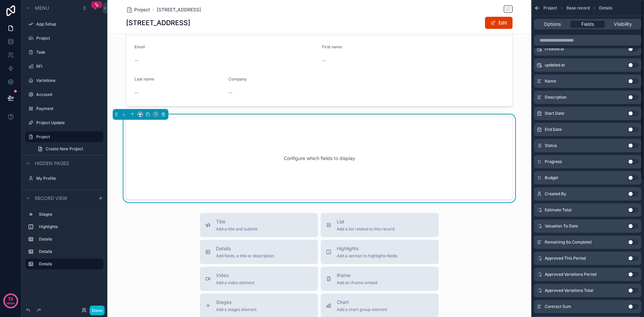
scroll to position [0, 0]
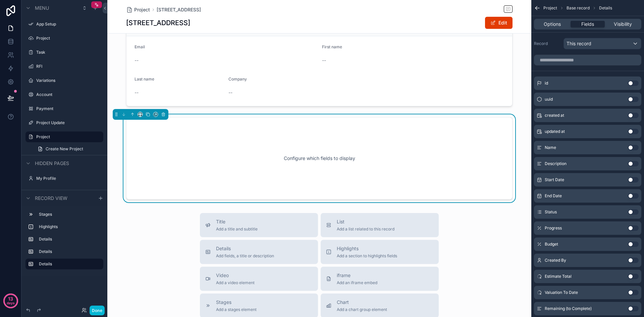
click at [522, 109] on div "Completed 5 Cancelled Start Date [DATE] End Date [DATE] Name [STREET_ADDRESS] D…" at bounding box center [319, 27] width 424 height 351
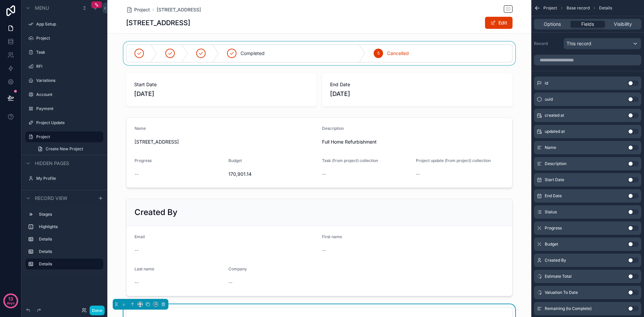
click at [114, 60] on div "scrollable content" at bounding box center [319, 53] width 424 height 23
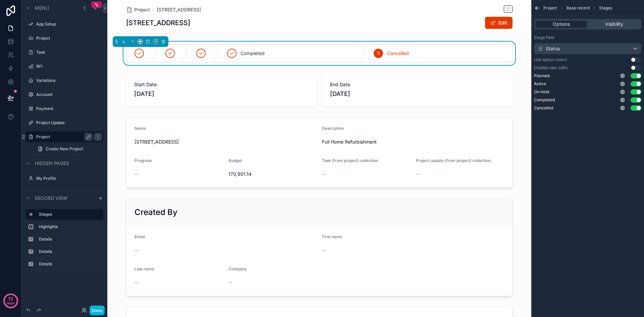
click at [44, 138] on label "Project" at bounding box center [63, 136] width 54 height 5
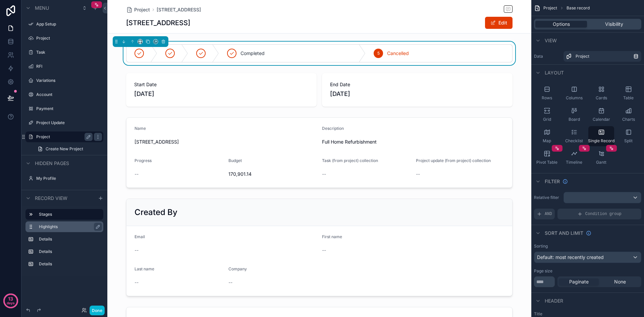
click at [43, 229] on label "Highlights" at bounding box center [68, 226] width 59 height 5
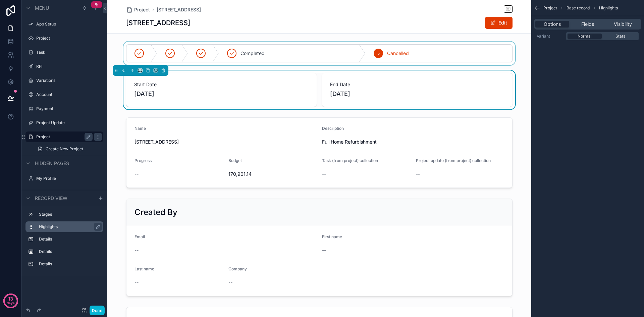
click at [45, 199] on span "Record view" at bounding box center [51, 198] width 33 height 7
click at [111, 131] on div "scrollable content" at bounding box center [319, 153] width 424 height 76
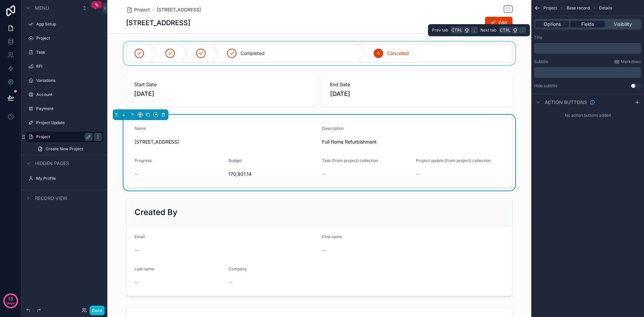
click at [587, 26] on span "Fields" at bounding box center [587, 24] width 13 height 7
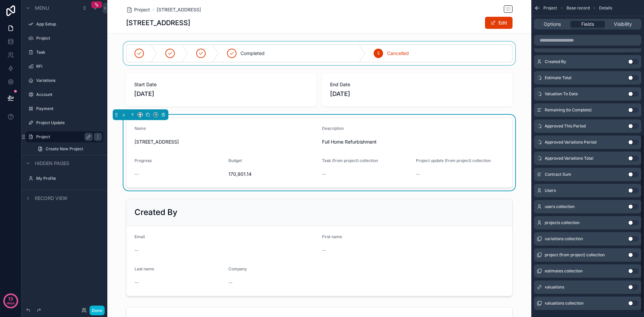
scroll to position [246, 0]
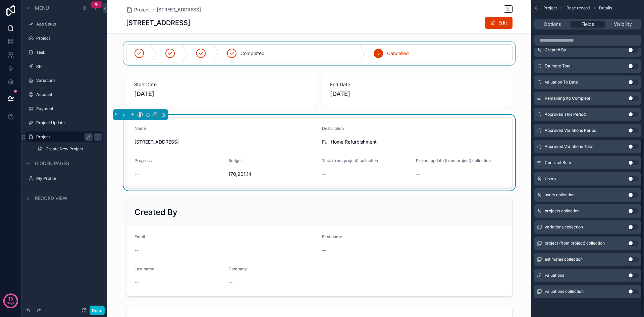
click at [637, 276] on button "Use setting" at bounding box center [633, 275] width 11 height 5
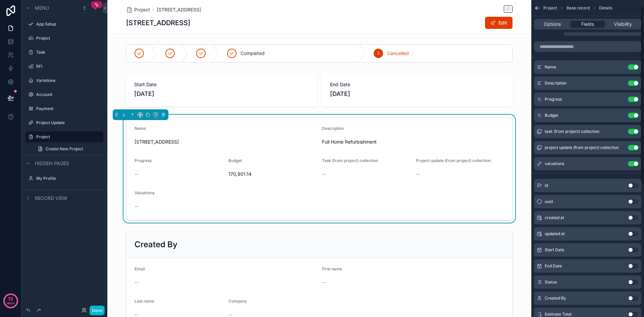
scroll to position [11, 0]
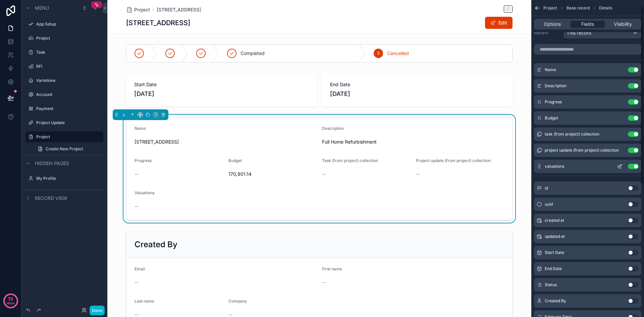
click at [632, 165] on button "Use setting" at bounding box center [633, 166] width 11 height 5
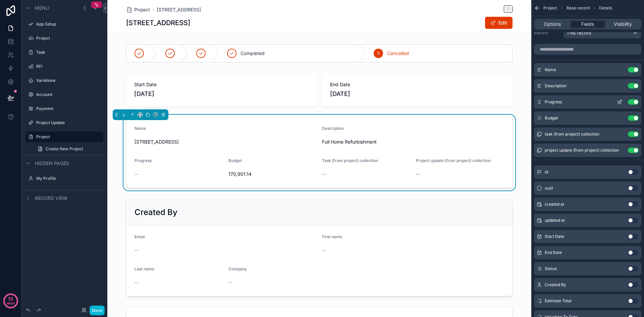
scroll to position [0, 0]
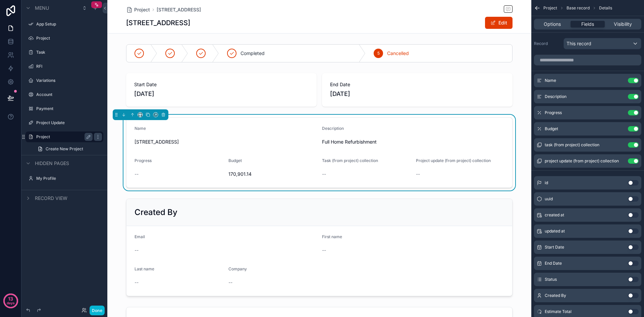
click at [43, 136] on label "Project" at bounding box center [63, 136] width 54 height 5
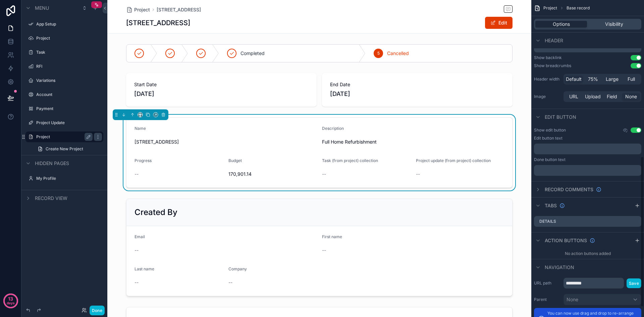
scroll to position [335, 0]
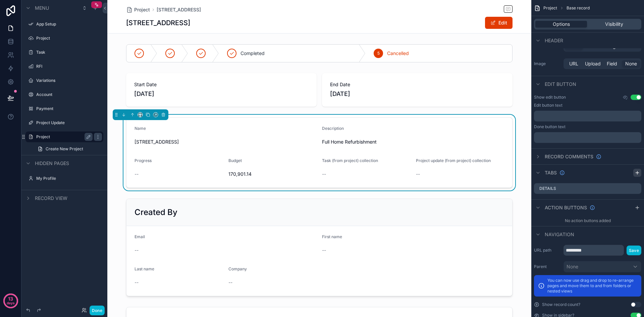
click at [638, 173] on icon "scrollable content" at bounding box center [637, 172] width 5 height 5
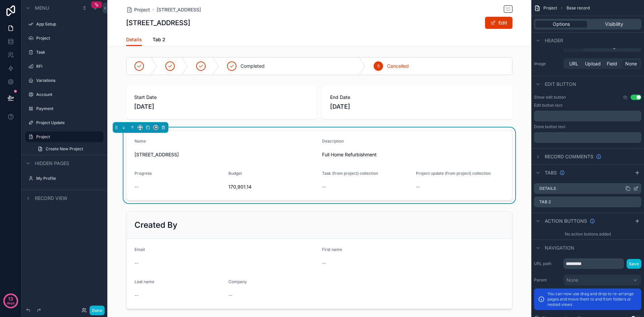
click at [634, 188] on icon "scrollable content" at bounding box center [635, 188] width 5 height 5
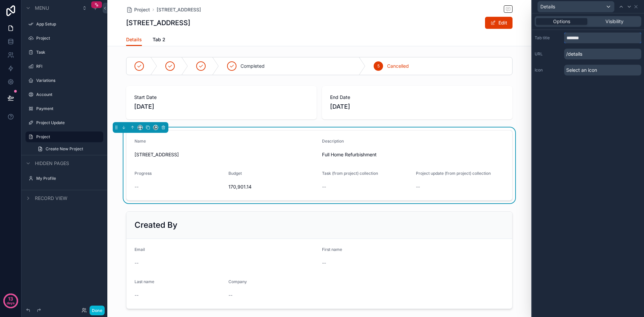
click at [605, 40] on input "*******" at bounding box center [602, 38] width 77 height 11
type input "**********"
click at [635, 5] on icon at bounding box center [635, 6] width 5 height 5
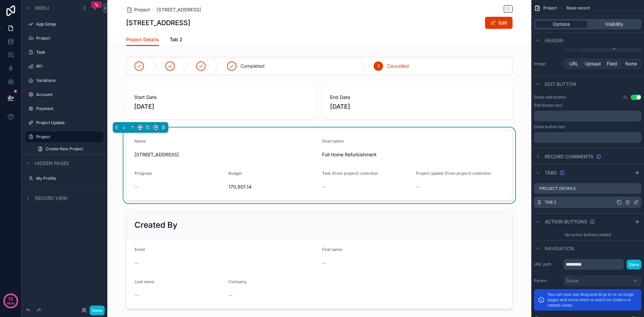
click at [634, 203] on icon "scrollable content" at bounding box center [635, 202] width 3 height 3
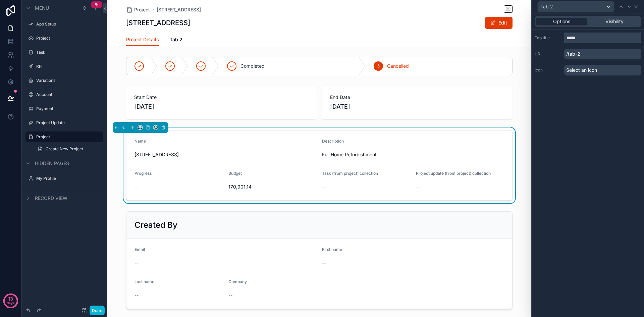
click at [609, 37] on input "*****" at bounding box center [602, 38] width 77 height 11
drag, startPoint x: 609, startPoint y: 37, endPoint x: 550, endPoint y: 39, distance: 59.1
click at [554, 38] on div "Tab title *****" at bounding box center [588, 38] width 107 height 11
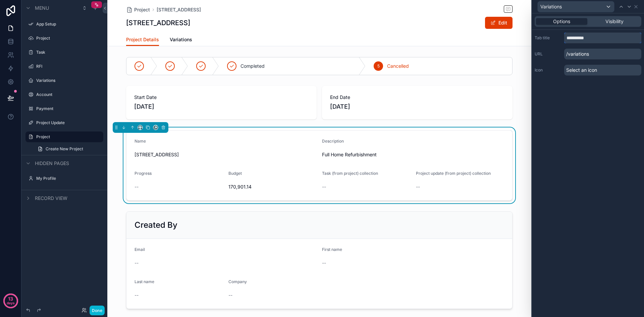
drag, startPoint x: 601, startPoint y: 40, endPoint x: 528, endPoint y: 38, distance: 73.1
click at [528, 38] on div "**********" at bounding box center [322, 158] width 644 height 317
type input "********"
click at [589, 121] on div "Options Visibility Tab title ******** URL /estimate Icon Select an icon" at bounding box center [588, 165] width 112 height 304
click at [637, 7] on icon at bounding box center [635, 6] width 5 height 5
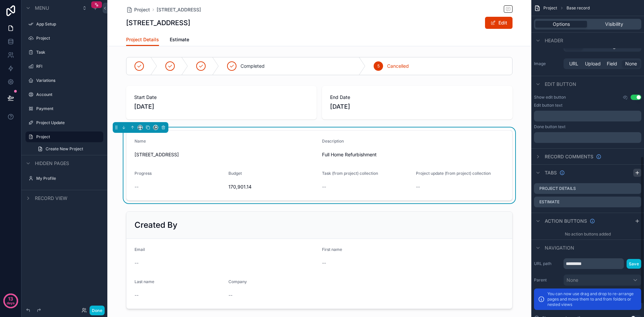
click at [637, 171] on icon "scrollable content" at bounding box center [637, 172] width 5 height 5
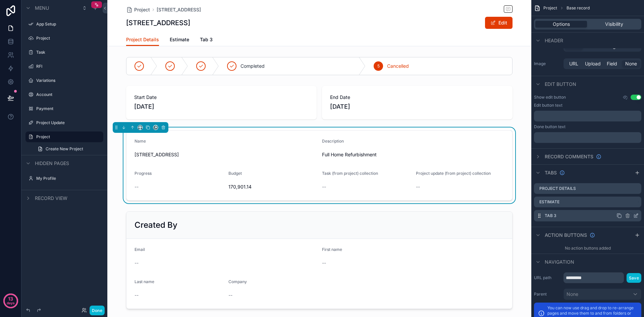
click at [637, 217] on icon "scrollable content" at bounding box center [635, 215] width 5 height 5
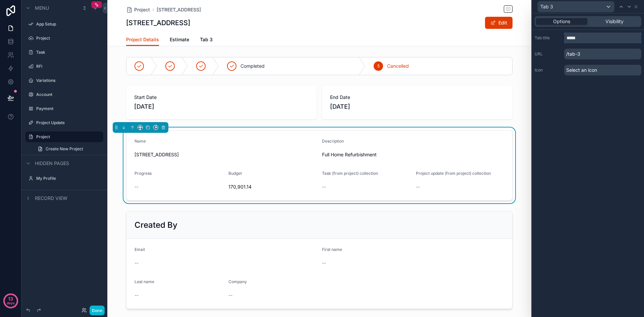
click at [588, 38] on input "*****" at bounding box center [602, 38] width 77 height 11
type input "**********"
click at [623, 148] on div "**********" at bounding box center [588, 165] width 112 height 304
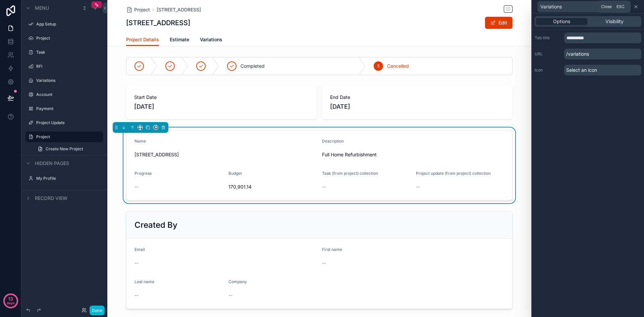
click at [636, 8] on icon at bounding box center [635, 6] width 5 height 5
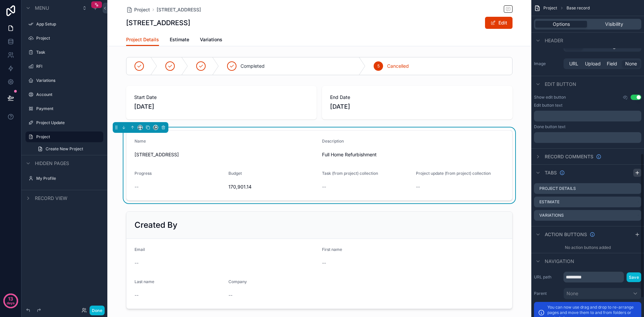
click at [639, 171] on icon "scrollable content" at bounding box center [637, 172] width 5 height 5
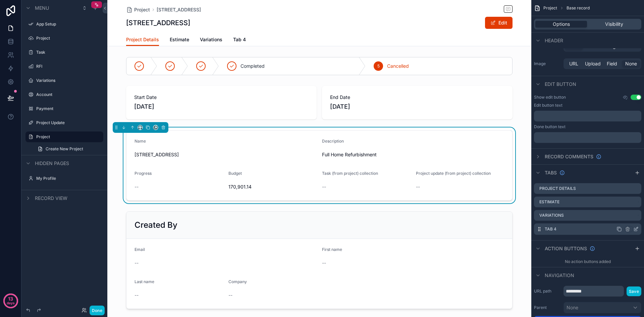
click at [635, 229] on icon "scrollable content" at bounding box center [635, 228] width 5 height 5
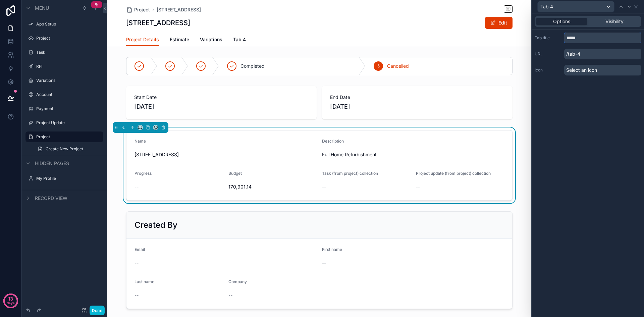
click at [589, 37] on input "*****" at bounding box center [602, 38] width 77 height 11
type input "**********"
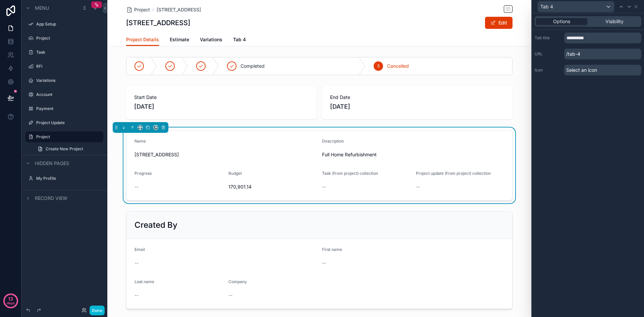
click at [604, 117] on div "**********" at bounding box center [588, 165] width 112 height 304
click at [638, 6] on icon at bounding box center [635, 6] width 5 height 5
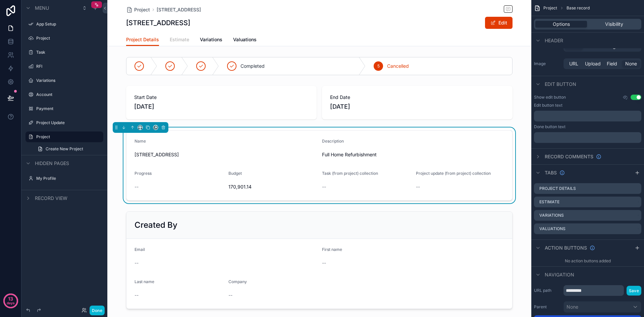
click at [180, 40] on span "Estimate" at bounding box center [179, 39] width 19 height 7
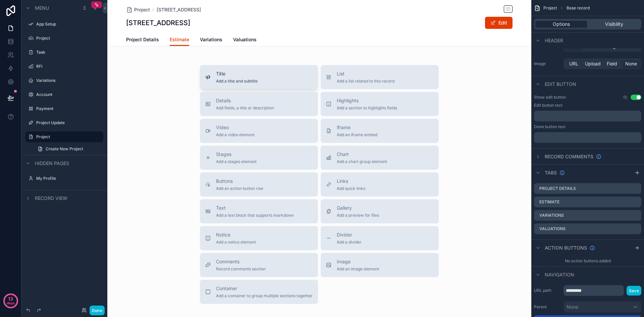
click at [269, 72] on div "Title Add a title and subtitle" at bounding box center [258, 76] width 107 height 13
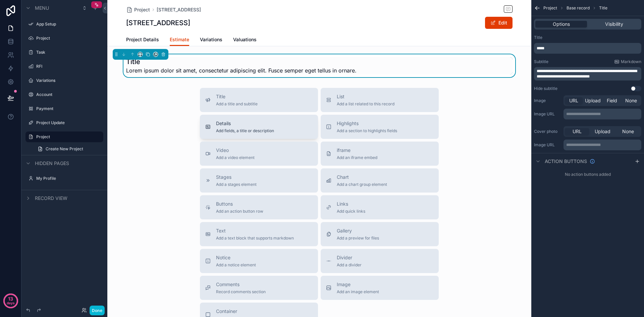
click at [259, 133] on button "Details Add fields, a title or description" at bounding box center [259, 127] width 118 height 24
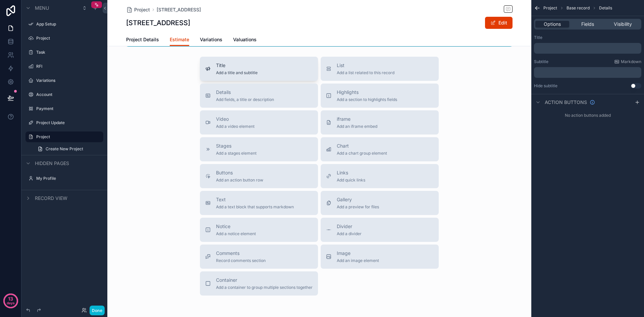
scroll to position [157, 0]
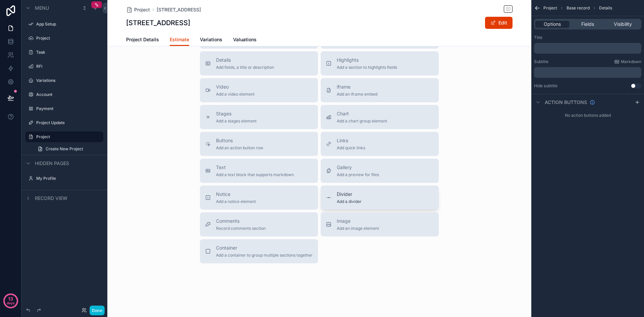
click at [343, 200] on span "Add a divider" at bounding box center [349, 201] width 25 height 5
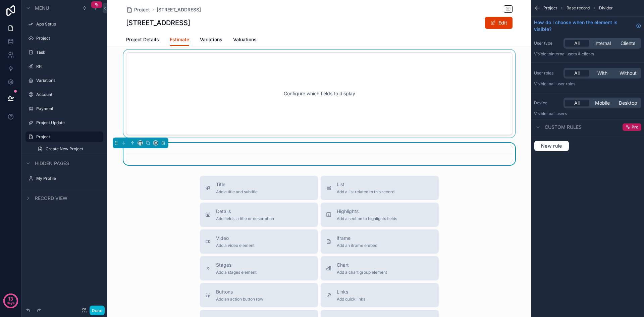
scroll to position [29, 0]
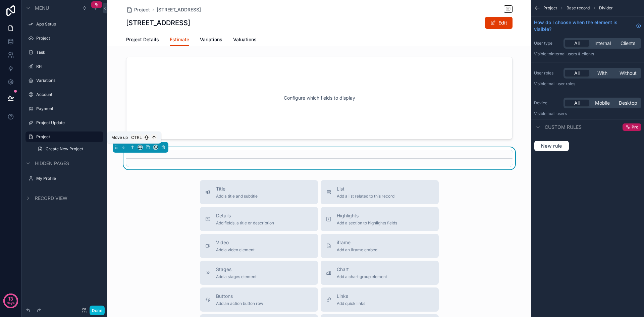
click at [130, 147] on icon "scrollable content" at bounding box center [132, 147] width 5 height 5
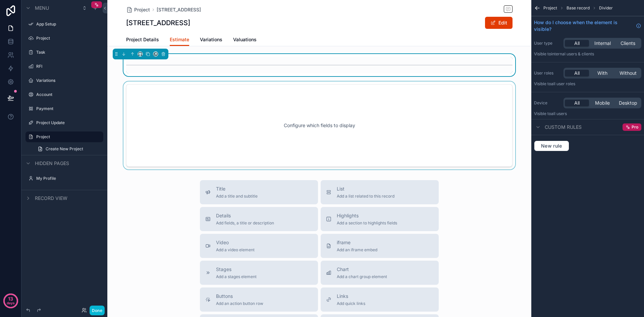
scroll to position [0, 0]
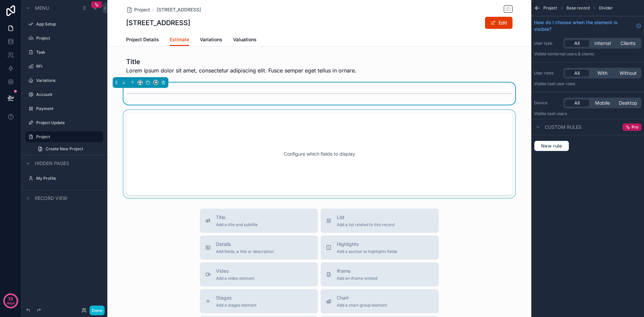
click at [210, 163] on div "scrollable content" at bounding box center [319, 154] width 424 height 88
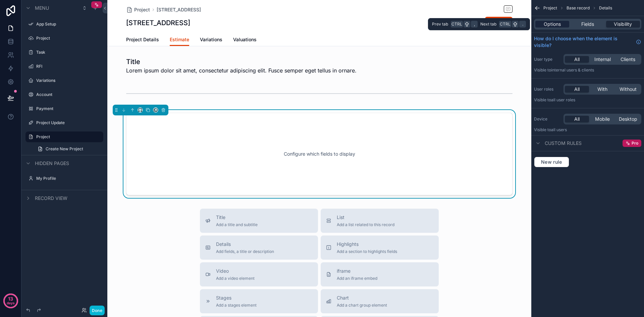
click at [557, 24] on span "Options" at bounding box center [552, 24] width 17 height 7
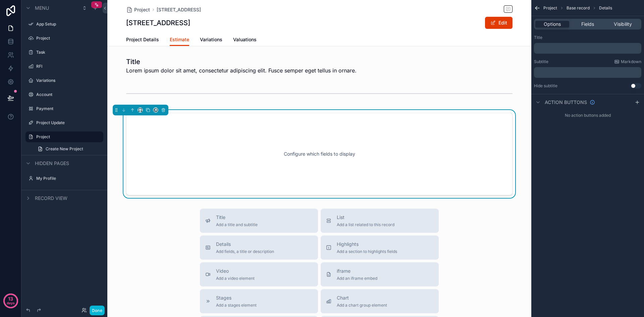
click at [424, 152] on div "Configure which fields to display" at bounding box center [319, 154] width 364 height 60
click at [585, 24] on span "Fields" at bounding box center [587, 24] width 13 height 7
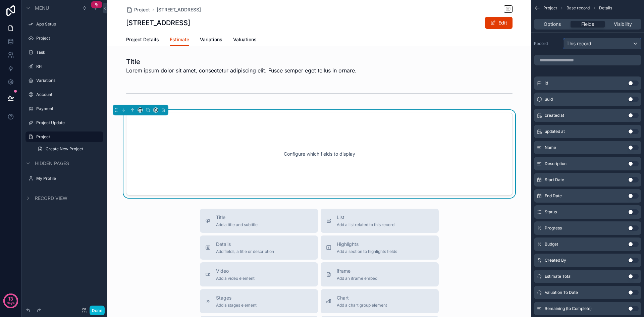
click at [621, 46] on div "This record" at bounding box center [602, 43] width 77 height 11
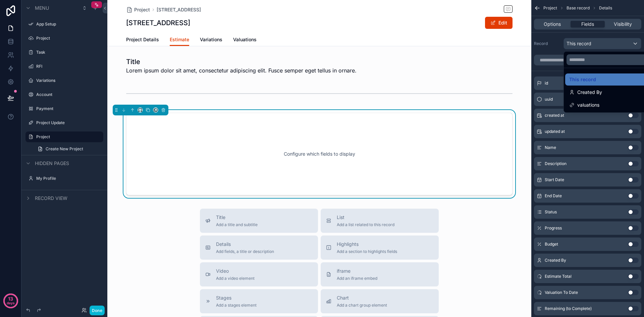
click at [621, 46] on div "scrollable content" at bounding box center [322, 158] width 644 height 317
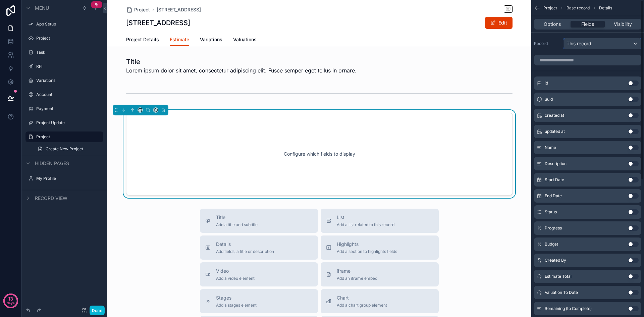
click at [608, 46] on div "This record" at bounding box center [602, 43] width 77 height 11
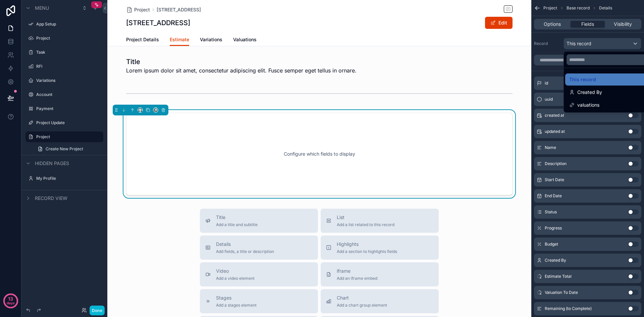
click at [608, 46] on div "scrollable content" at bounding box center [322, 158] width 644 height 317
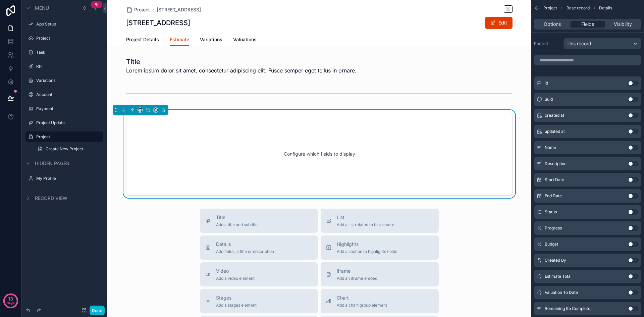
click at [635, 276] on button "Use setting" at bounding box center [633, 276] width 11 height 5
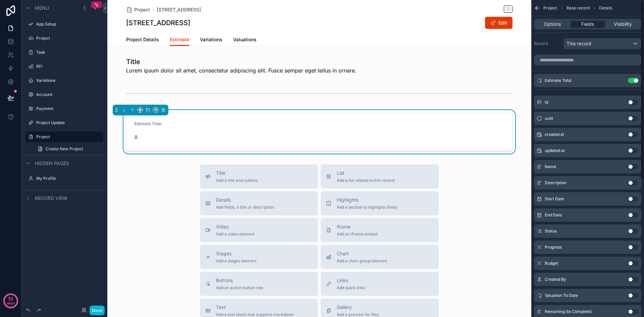
scroll to position [34, 0]
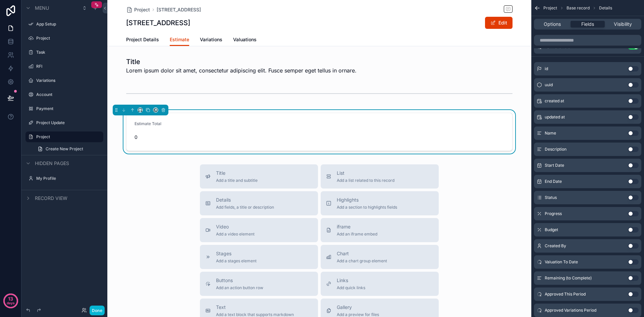
click at [637, 263] on button "Use setting" at bounding box center [633, 261] width 11 height 5
click at [636, 277] on button "Use setting" at bounding box center [633, 277] width 11 height 5
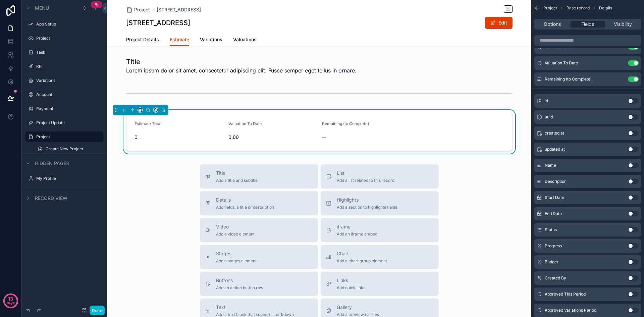
click at [472, 186] on div "Title Add a title and subtitle List Add a list related to this record Details A…" at bounding box center [319, 283] width 424 height 239
drag, startPoint x: 212, startPoint y: 37, endPoint x: 226, endPoint y: 42, distance: 14.8
click at [212, 37] on span "Variations" at bounding box center [211, 39] width 22 height 7
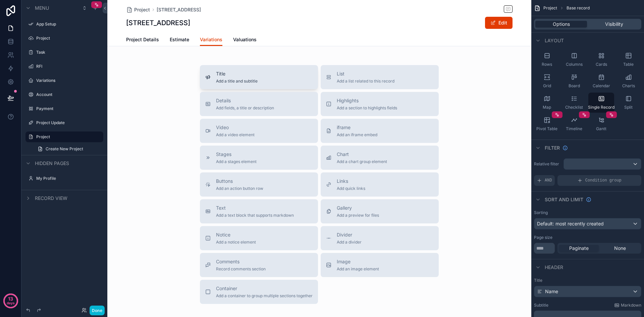
click at [224, 76] on span "Title" at bounding box center [237, 73] width 42 height 7
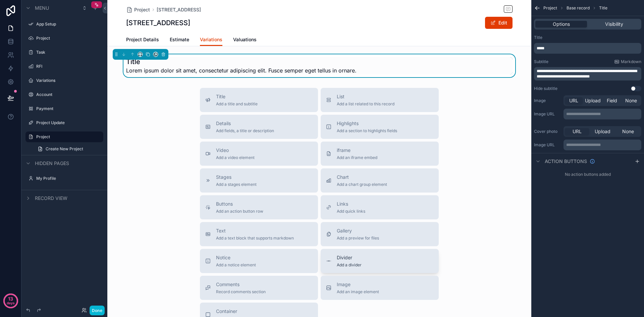
click at [401, 266] on div "Divider Add a divider" at bounding box center [379, 260] width 107 height 13
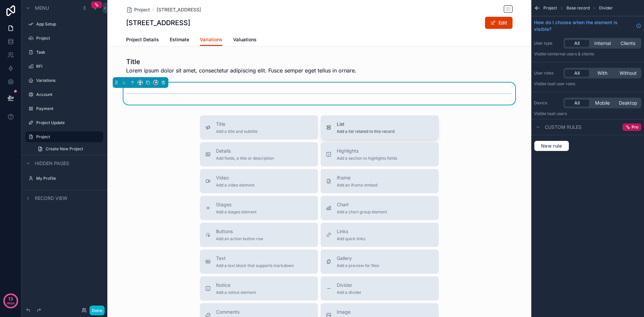
click at [402, 127] on div "List Add a list related to this record" at bounding box center [379, 127] width 107 height 13
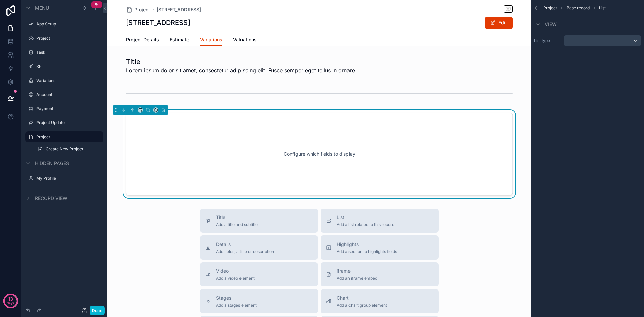
click at [408, 142] on div "Configure which fields to display" at bounding box center [319, 154] width 364 height 60
click at [607, 42] on div "scrollable content" at bounding box center [602, 40] width 77 height 11
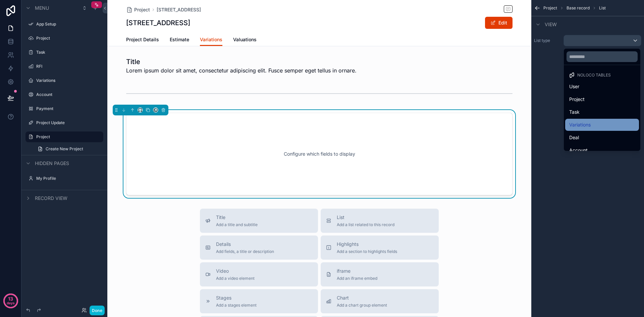
click at [610, 121] on div "Variations" at bounding box center [602, 125] width 66 height 8
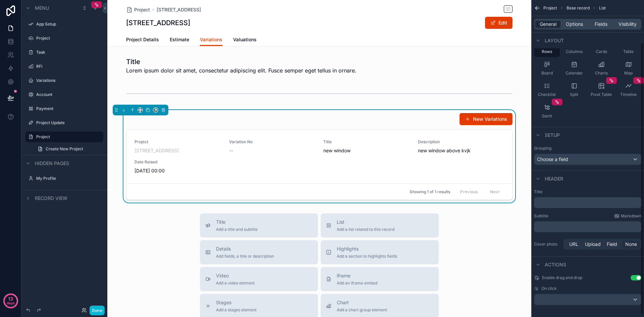
scroll to position [52, 0]
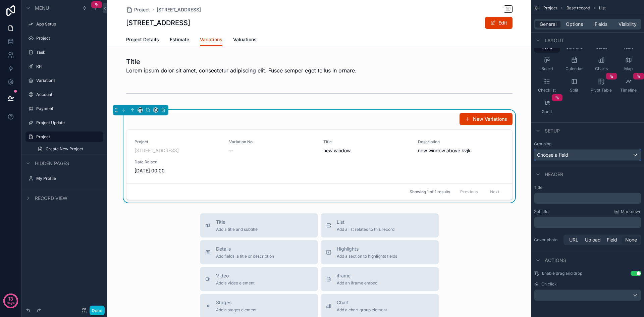
click at [608, 154] on div "Choose a field" at bounding box center [587, 155] width 107 height 11
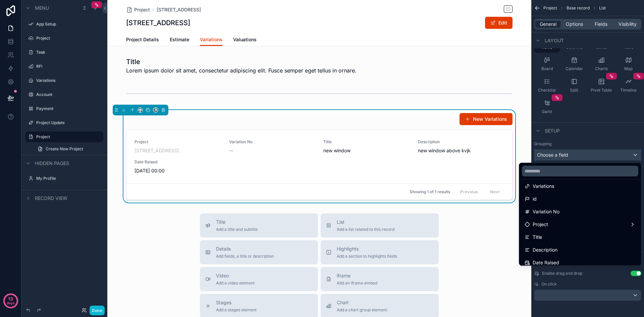
scroll to position [34, 0]
click at [249, 39] on span "Valuations" at bounding box center [244, 39] width 23 height 7
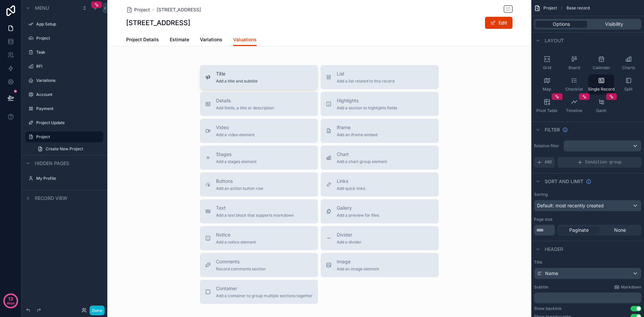
click at [240, 71] on span "Title" at bounding box center [237, 73] width 42 height 7
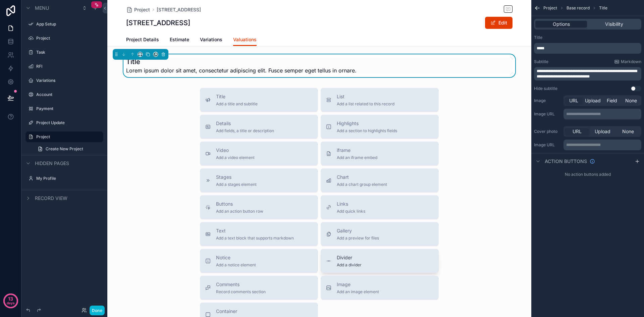
click at [363, 260] on div "Divider Add a divider" at bounding box center [379, 260] width 107 height 13
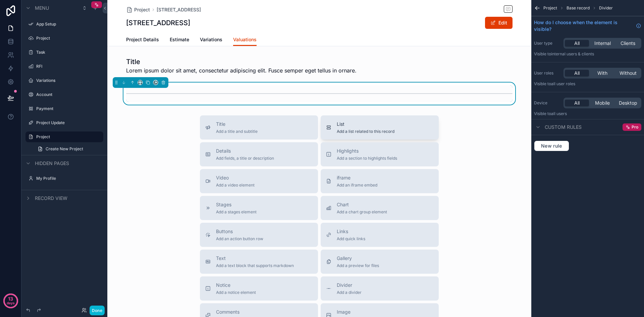
click at [354, 131] on span "Add a list related to this record" at bounding box center [366, 131] width 58 height 5
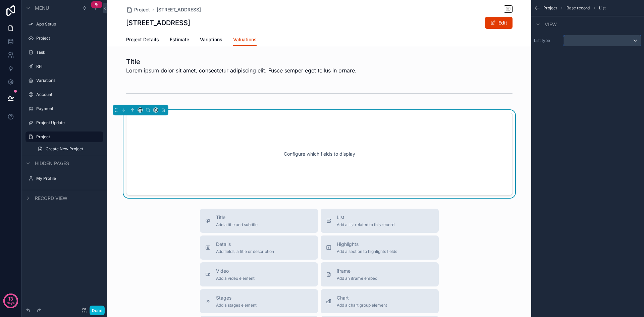
click at [618, 40] on div "scrollable content" at bounding box center [602, 40] width 77 height 11
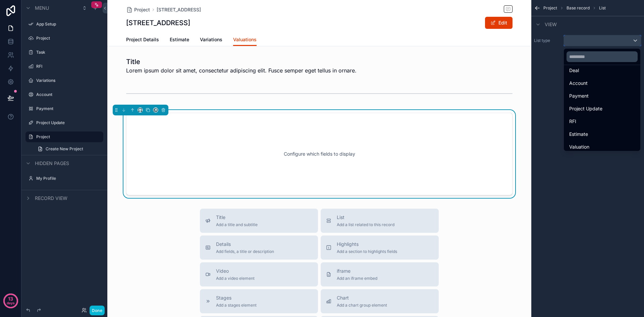
scroll to position [70, 0]
click at [603, 140] on div "Valuation" at bounding box center [602, 144] width 66 height 8
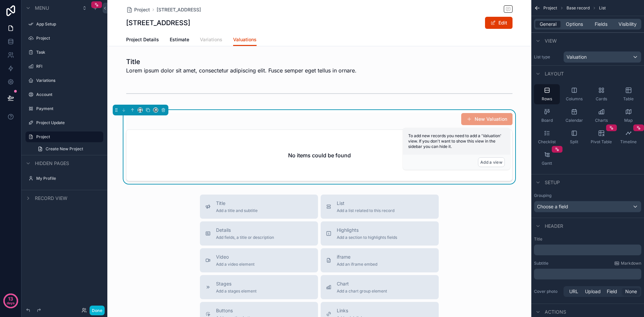
click at [207, 41] on span "Variations" at bounding box center [211, 39] width 22 height 7
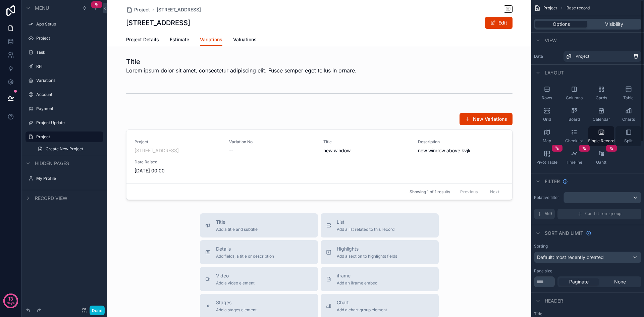
click at [627, 132] on icon "scrollable content" at bounding box center [628, 132] width 7 height 7
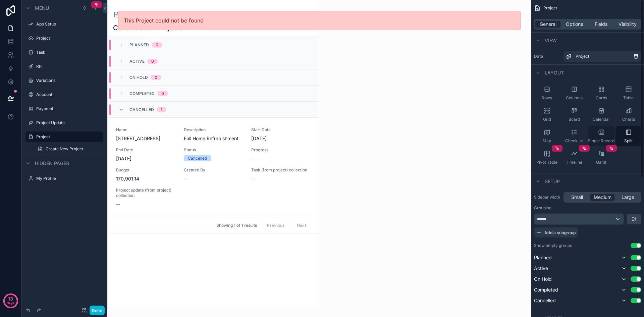
click at [601, 133] on icon "scrollable content" at bounding box center [601, 133] width 3 height 0
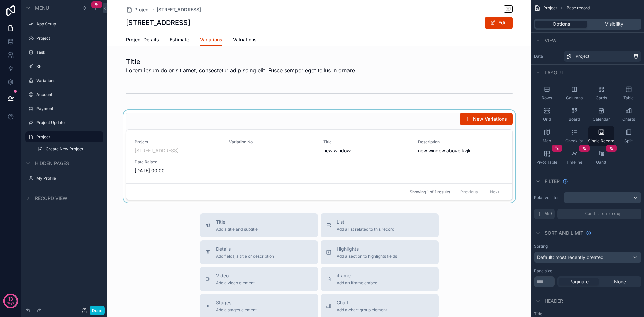
click at [358, 156] on div "scrollable content" at bounding box center [319, 156] width 424 height 93
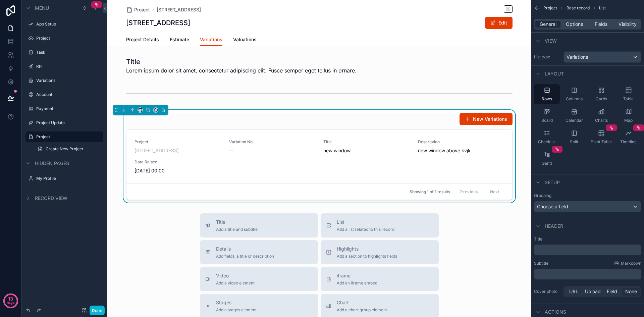
click at [358, 156] on div "Project [STREET_ADDRESS] Variation No -- Title new window Description new windo…" at bounding box center [320, 156] width 370 height 35
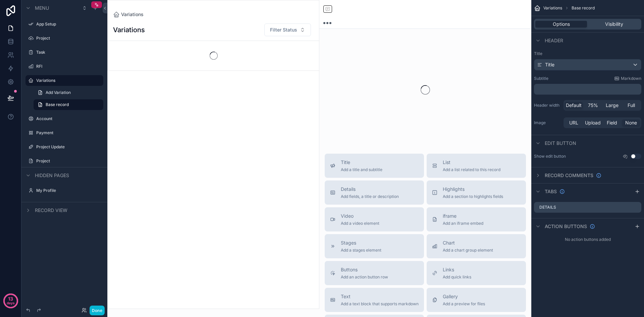
click at [358, 156] on button "Title Add a title and subtitle" at bounding box center [374, 166] width 99 height 24
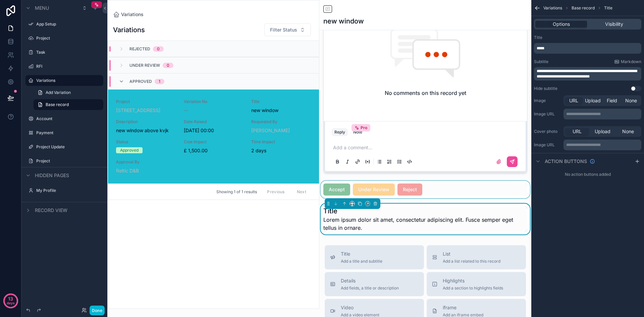
scroll to position [299, 0]
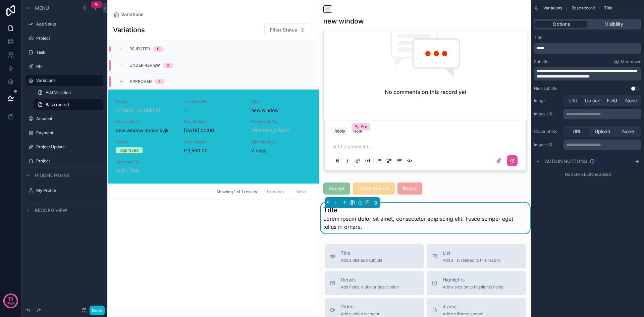
click at [281, 240] on div "Variations Filter Status Rejected 0 Under Review 0 Approved 1 Project [STREET_A…" at bounding box center [213, 163] width 211 height 291
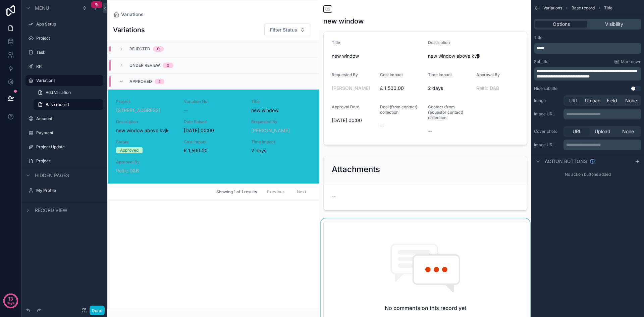
scroll to position [64, 0]
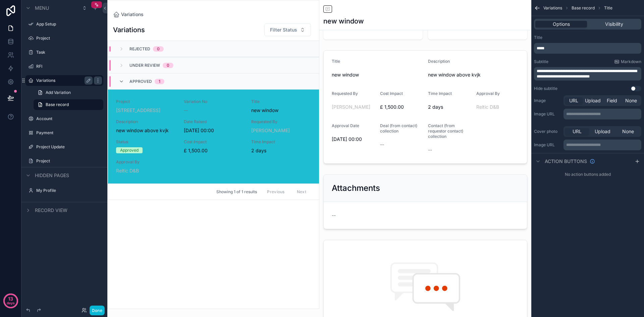
click at [55, 81] on label "Variations" at bounding box center [63, 80] width 54 height 5
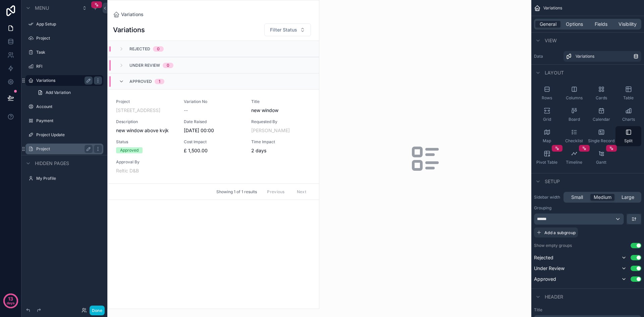
click at [46, 146] on label "Project" at bounding box center [63, 148] width 54 height 5
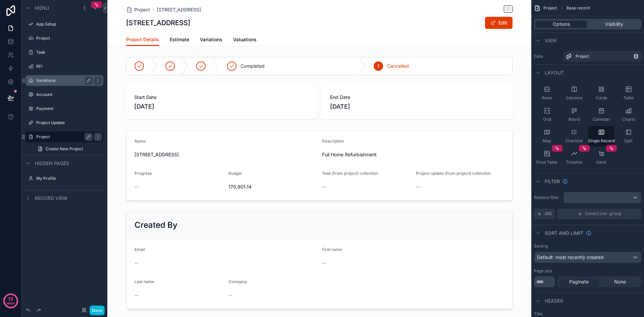
drag, startPoint x: 204, startPoint y: 40, endPoint x: 221, endPoint y: 41, distance: 17.1
click at [204, 40] on span "Variations" at bounding box center [211, 39] width 22 height 7
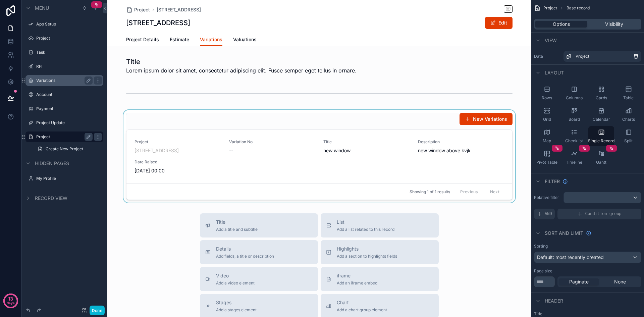
click at [390, 176] on div "scrollable content" at bounding box center [319, 156] width 424 height 93
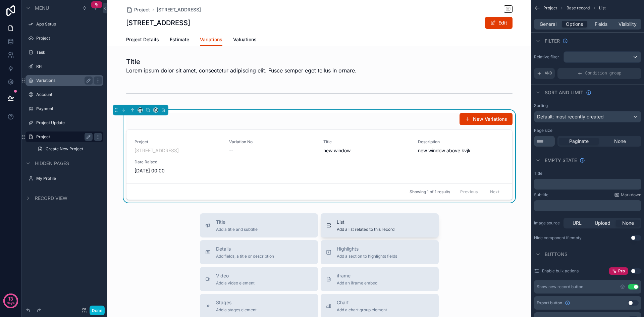
click at [386, 218] on button "List Add a list related to this record" at bounding box center [380, 225] width 118 height 24
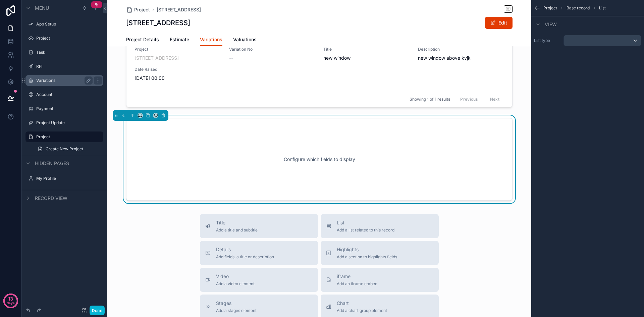
scroll to position [94, 0]
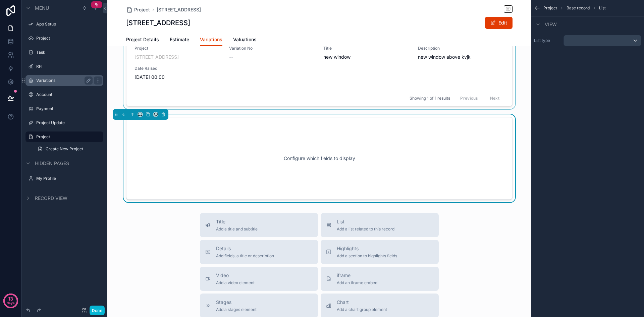
click at [393, 74] on div "scrollable content" at bounding box center [319, 62] width 424 height 93
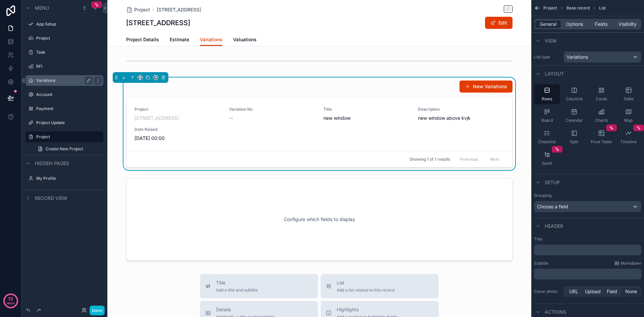
scroll to position [26, 0]
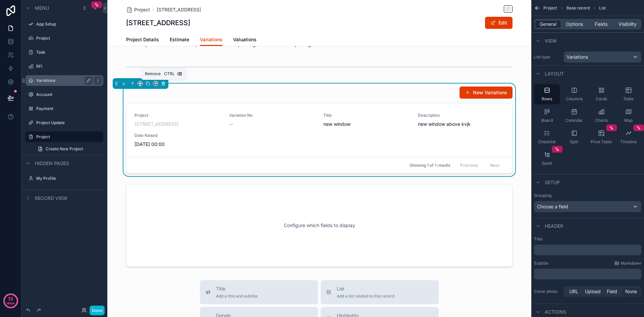
click at [163, 82] on icon "scrollable content" at bounding box center [163, 83] width 5 height 5
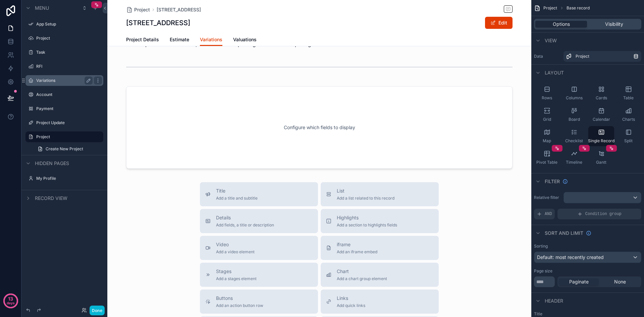
click at [309, 139] on div "scrollable content" at bounding box center [319, 224] width 424 height 501
click at [423, 112] on div "scrollable content" at bounding box center [319, 128] width 424 height 88
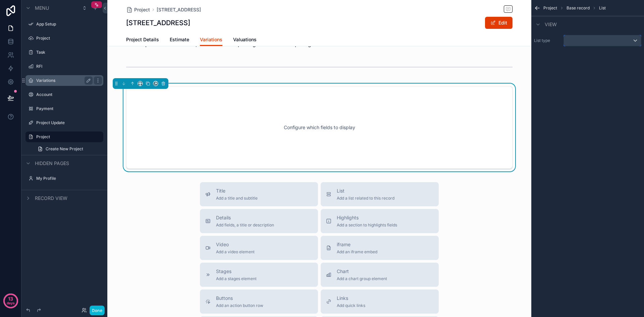
click at [603, 42] on div "scrollable content" at bounding box center [602, 40] width 77 height 11
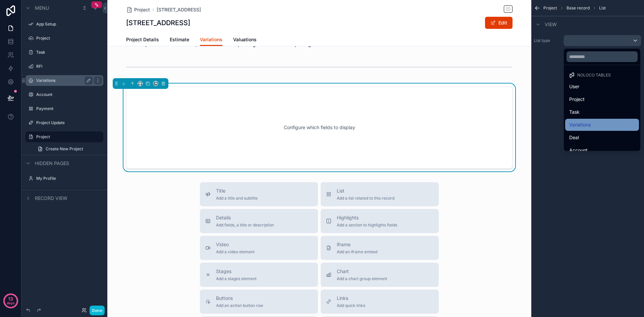
click at [604, 123] on div "Variations" at bounding box center [602, 125] width 66 height 8
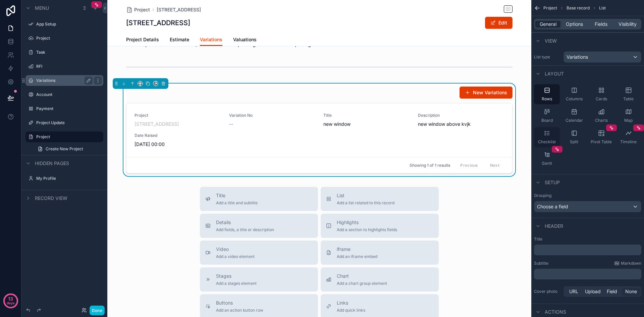
click at [553, 132] on div "Checklist" at bounding box center [547, 137] width 26 height 20
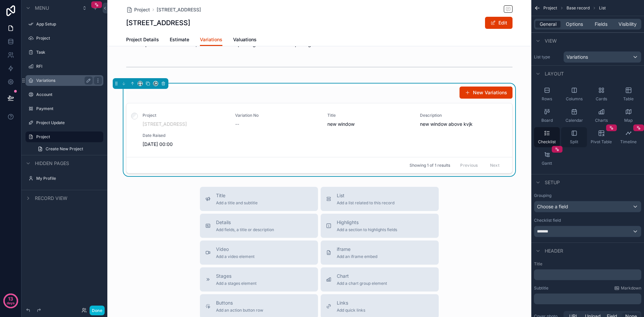
click at [581, 131] on div "Split" at bounding box center [574, 137] width 26 height 20
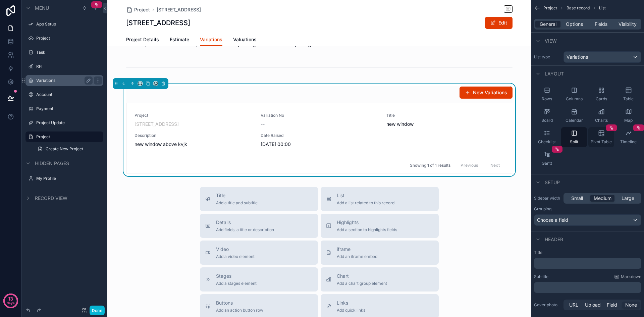
click at [603, 135] on icon "scrollable content" at bounding box center [602, 135] width 1 height 1
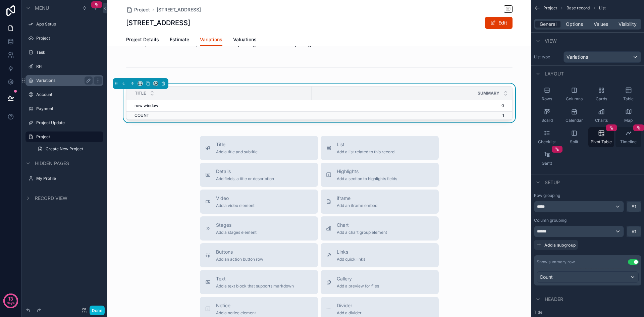
click at [626, 138] on div "Timeline" at bounding box center [628, 137] width 26 height 20
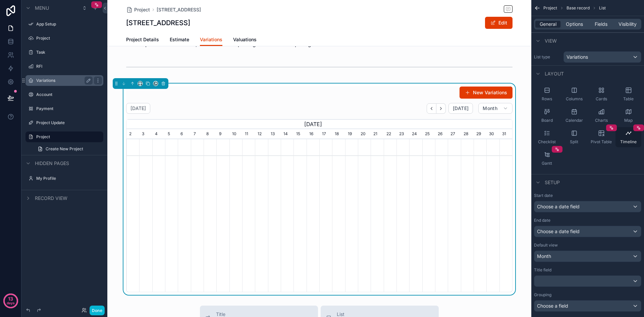
scroll to position [0, 386]
click at [606, 115] on div "Charts" at bounding box center [601, 116] width 26 height 20
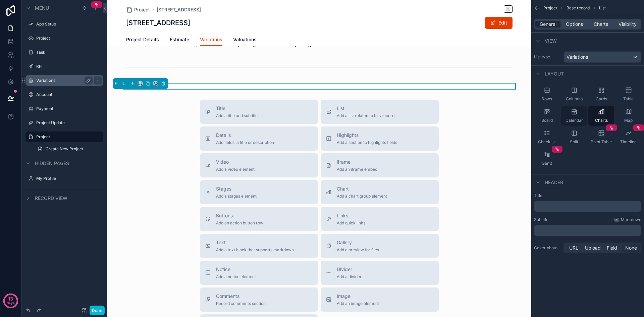
click at [578, 116] on div "Calendar" at bounding box center [574, 116] width 26 height 20
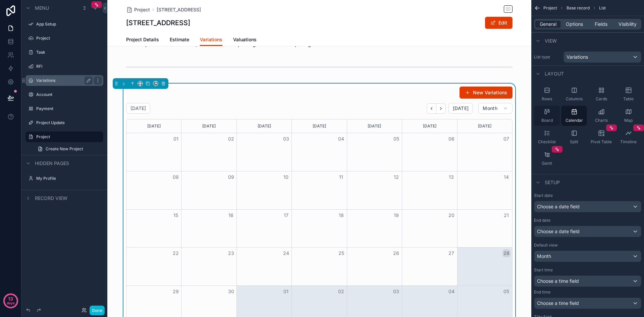
click at [553, 117] on div "Board" at bounding box center [547, 116] width 26 height 20
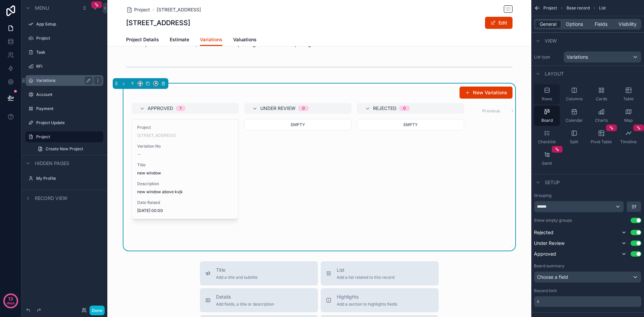
click at [553, 95] on div "Rows" at bounding box center [547, 94] width 26 height 20
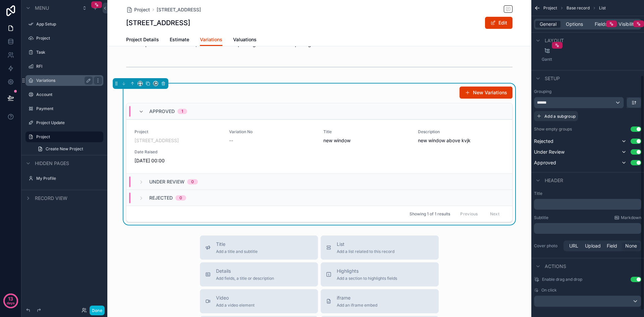
scroll to position [110, 0]
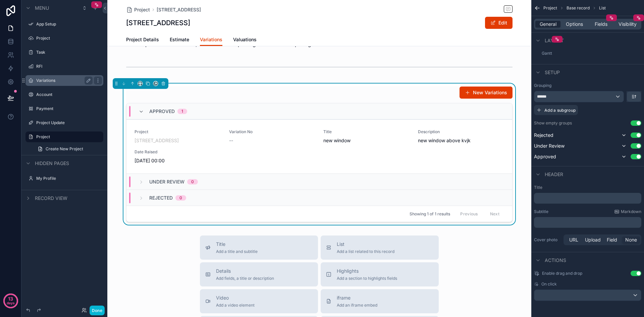
click at [633, 273] on button "Use setting" at bounding box center [636, 273] width 11 height 5
click at [440, 158] on div "Project [STREET_ADDRESS] Variation No -- Title new window Description new windo…" at bounding box center [320, 146] width 370 height 35
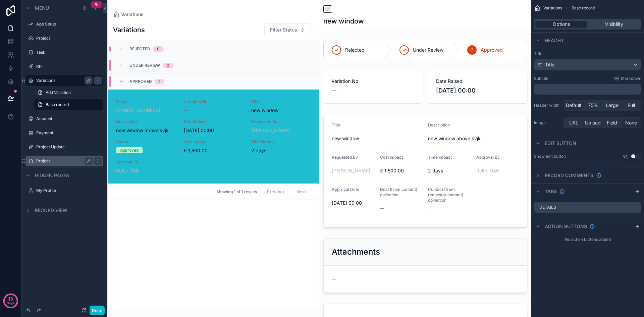
click at [56, 159] on label "Project" at bounding box center [63, 160] width 54 height 5
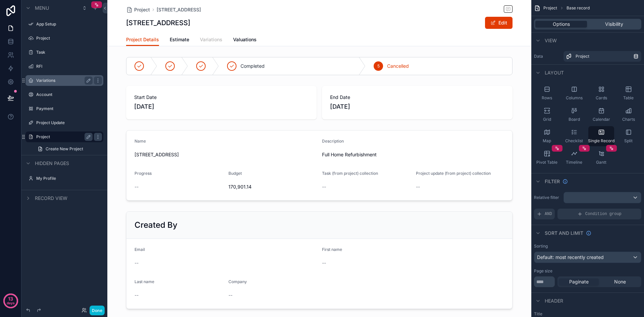
click at [208, 39] on span "Variations" at bounding box center [211, 39] width 22 height 7
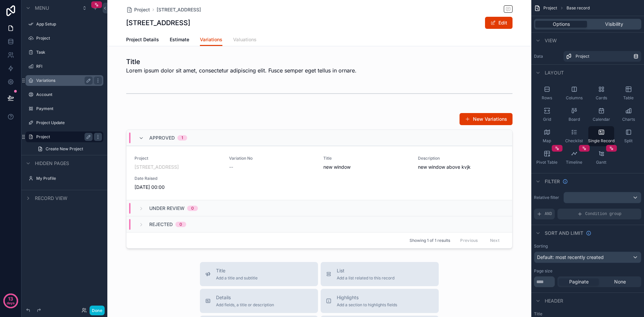
click at [241, 39] on span "Valuations" at bounding box center [244, 39] width 23 height 7
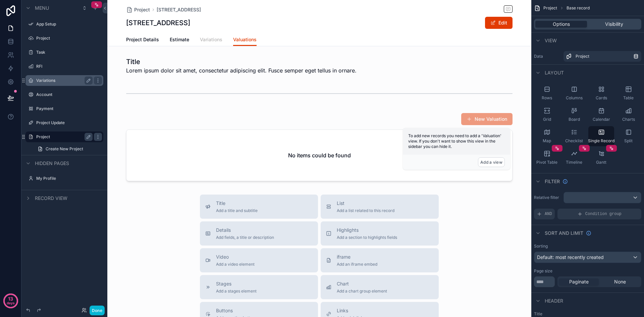
click at [211, 41] on span "Variations" at bounding box center [211, 39] width 22 height 7
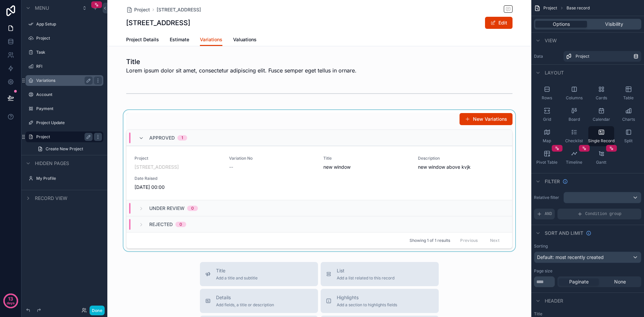
click at [427, 117] on div "scrollable content" at bounding box center [319, 180] width 424 height 141
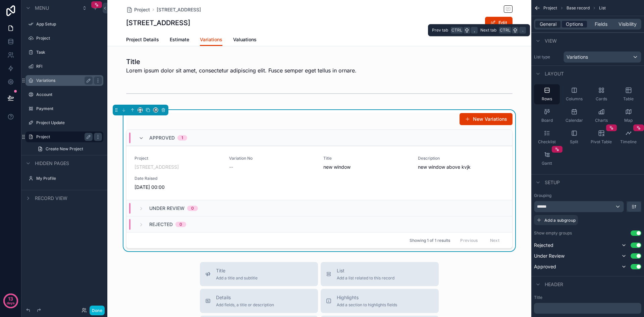
click at [582, 27] on span "Options" at bounding box center [574, 24] width 17 height 7
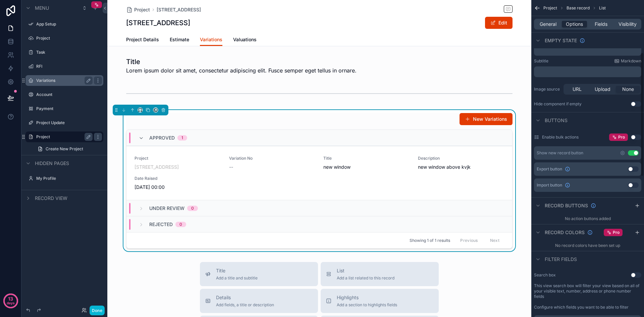
scroll to position [134, 0]
click at [634, 152] on button "Use setting" at bounding box center [633, 152] width 11 height 5
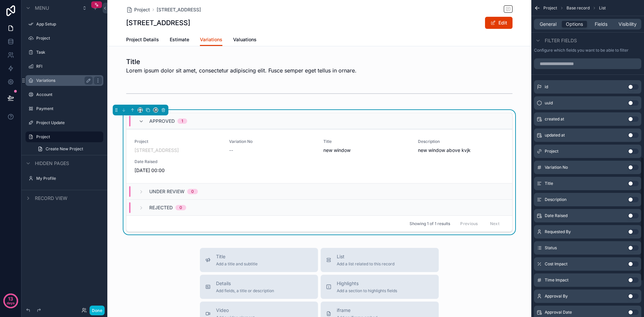
scroll to position [402, 0]
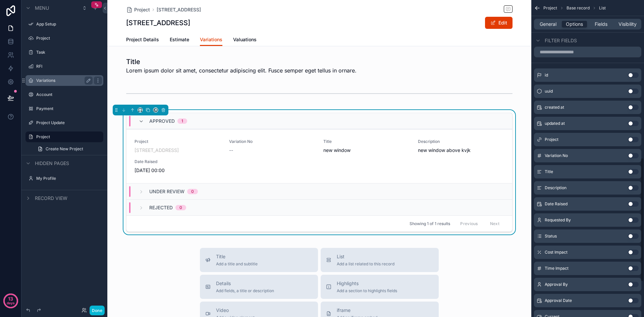
click at [633, 74] on button "Use setting" at bounding box center [633, 74] width 11 height 5
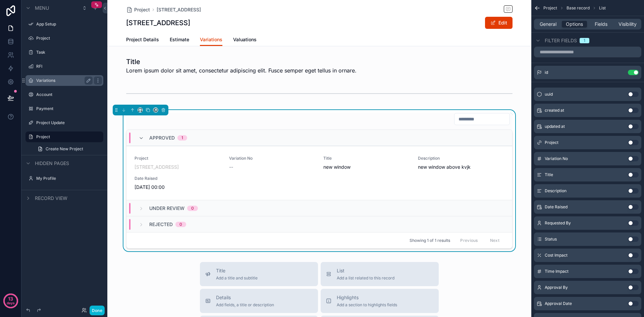
click at [633, 74] on button "Use setting" at bounding box center [633, 72] width 11 height 5
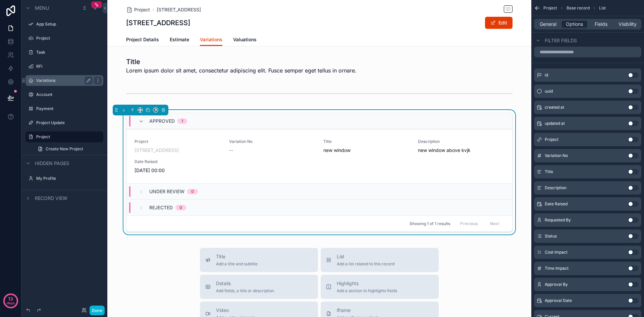
click at [637, 91] on button "Use setting" at bounding box center [633, 91] width 11 height 5
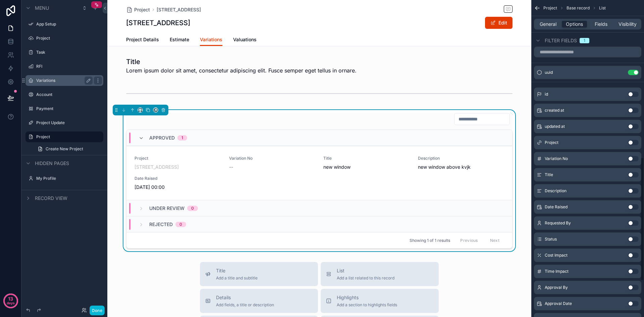
click at [637, 91] on div "id Use setting" at bounding box center [587, 94] width 107 height 13
click at [630, 74] on button "Use setting" at bounding box center [633, 72] width 11 height 5
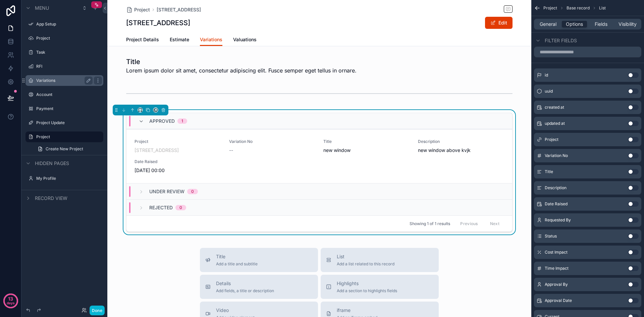
click at [636, 156] on button "Use setting" at bounding box center [633, 155] width 11 height 5
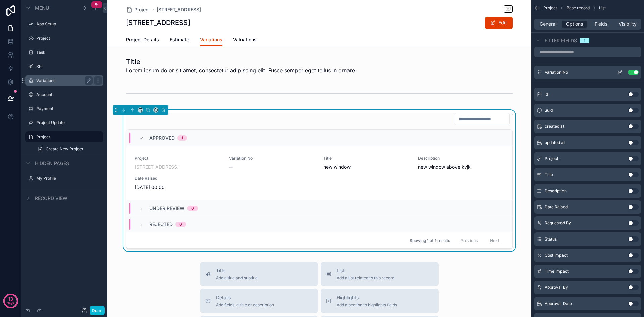
click at [630, 69] on div "Variation No Use setting" at bounding box center [587, 72] width 107 height 13
click at [630, 71] on button "Use setting" at bounding box center [633, 72] width 11 height 5
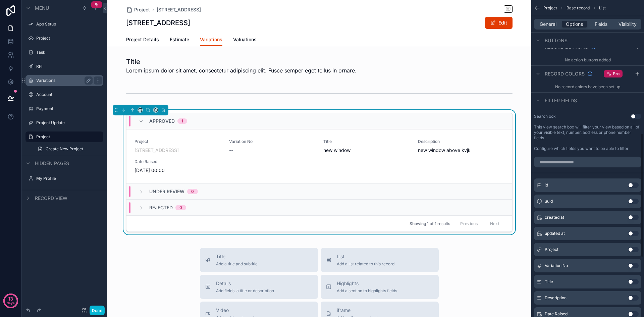
scroll to position [235, 0]
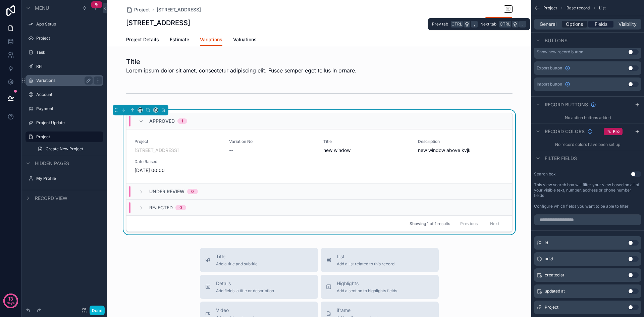
click at [600, 23] on span "Fields" at bounding box center [601, 24] width 13 height 7
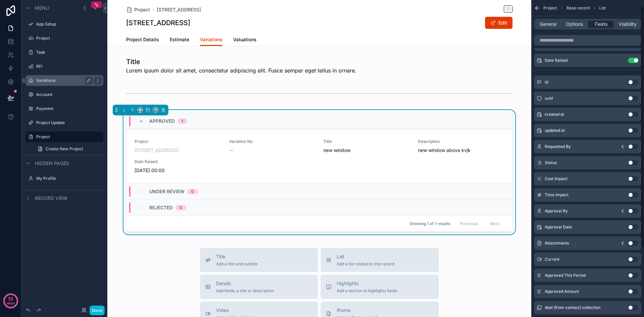
scroll to position [0, 0]
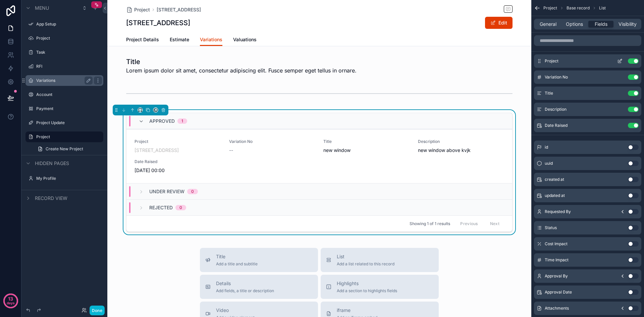
click at [630, 60] on button "Use setting" at bounding box center [633, 60] width 11 height 5
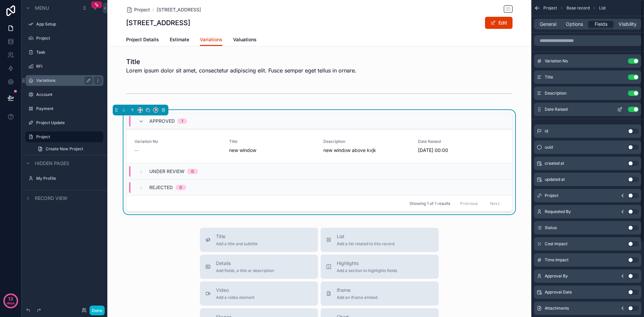
click at [632, 109] on button "Use setting" at bounding box center [633, 109] width 11 height 5
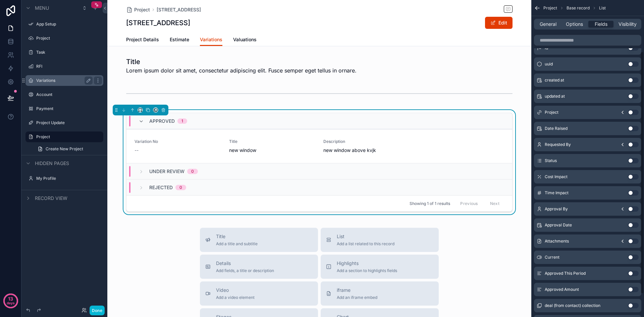
scroll to position [97, 0]
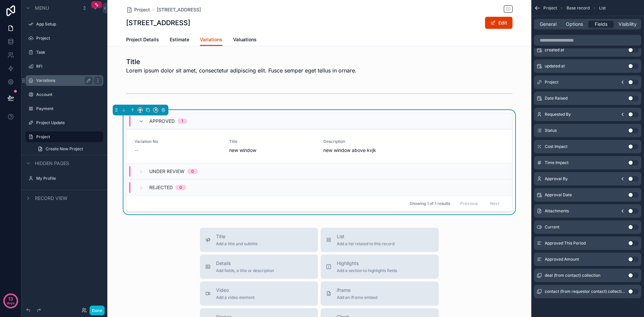
click at [633, 146] on button "Use setting" at bounding box center [633, 146] width 11 height 5
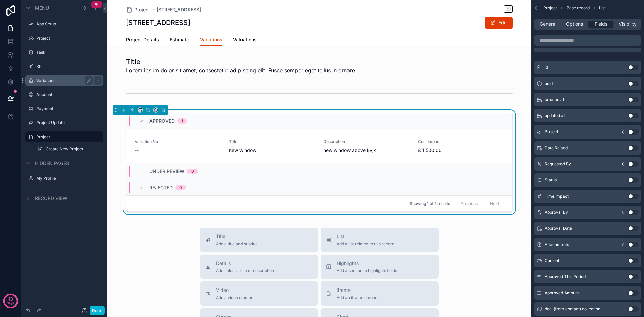
click at [635, 194] on button "Use setting" at bounding box center [633, 196] width 11 height 5
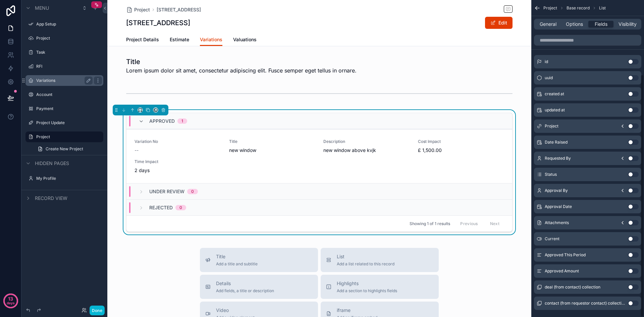
scroll to position [97, 0]
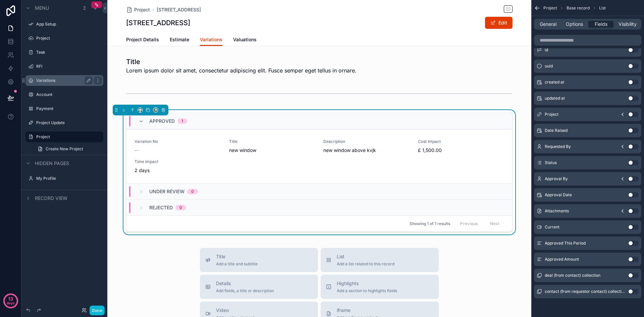
click at [634, 162] on button "Use setting" at bounding box center [633, 162] width 11 height 5
click at [633, 260] on button "Use setting" at bounding box center [633, 259] width 11 height 5
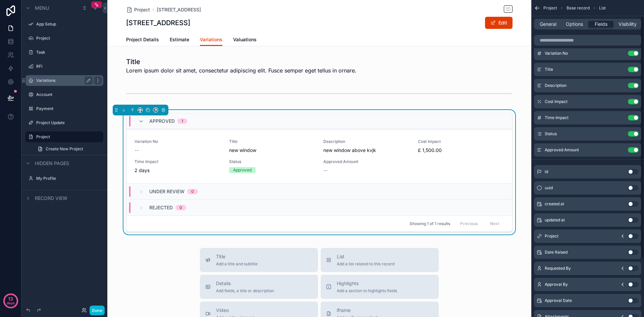
scroll to position [0, 0]
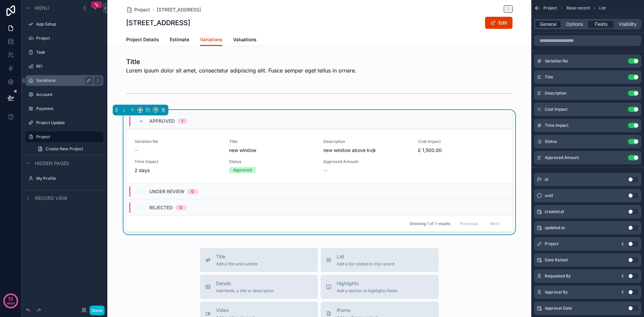
click at [545, 23] on span "General" at bounding box center [548, 24] width 17 height 7
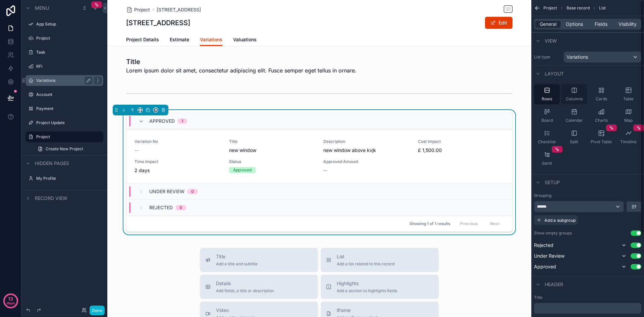
click at [572, 98] on span "Columns" at bounding box center [574, 98] width 17 height 5
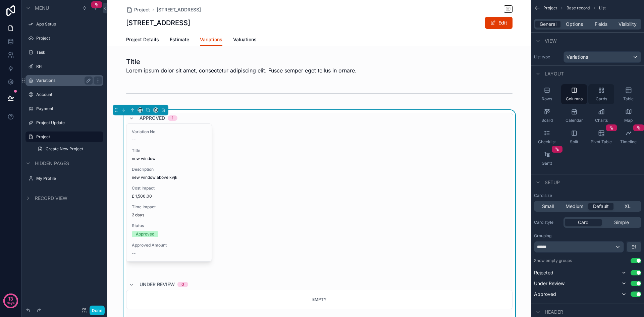
click at [601, 94] on div "Cards" at bounding box center [601, 94] width 26 height 20
click at [626, 94] on div "Table" at bounding box center [628, 94] width 26 height 20
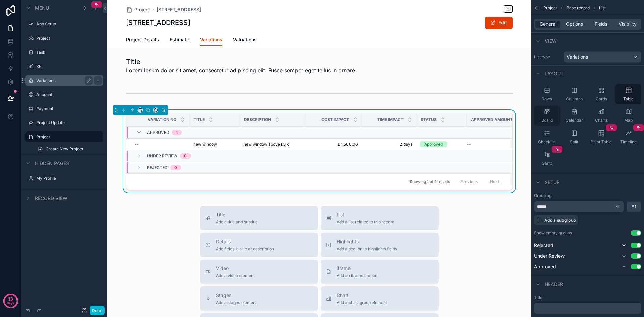
click at [554, 112] on div "Board" at bounding box center [547, 116] width 26 height 20
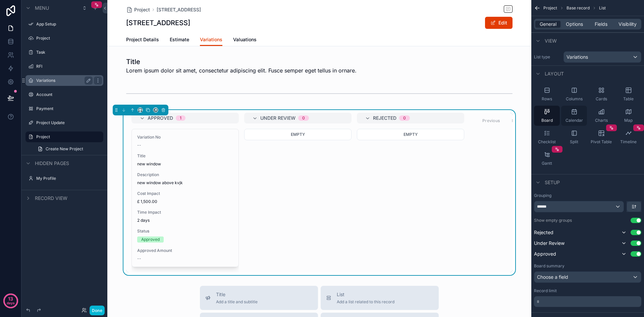
click at [578, 115] on div "Calendar" at bounding box center [574, 116] width 26 height 20
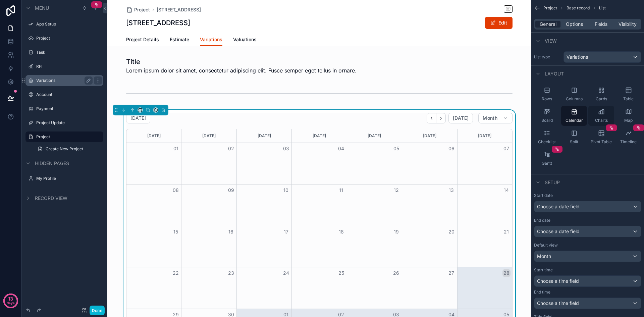
click at [597, 116] on div "Charts" at bounding box center [601, 116] width 26 height 20
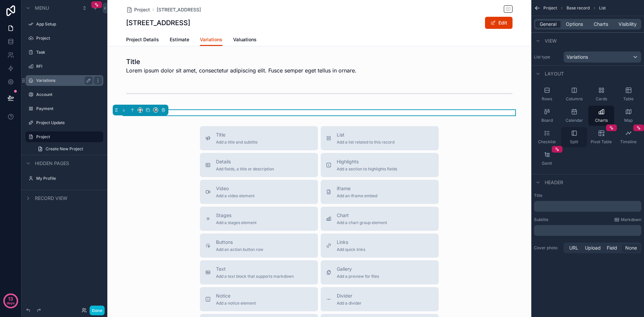
click at [578, 134] on div "Split" at bounding box center [574, 137] width 26 height 20
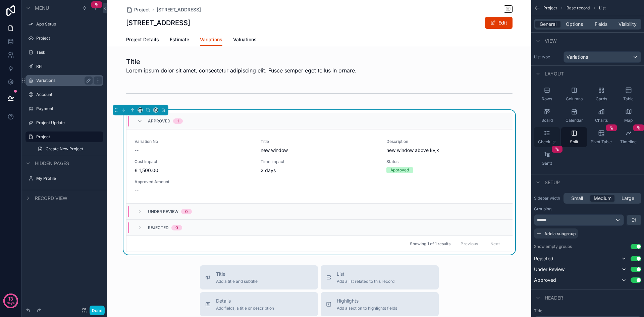
click at [546, 136] on icon "scrollable content" at bounding box center [547, 133] width 7 height 7
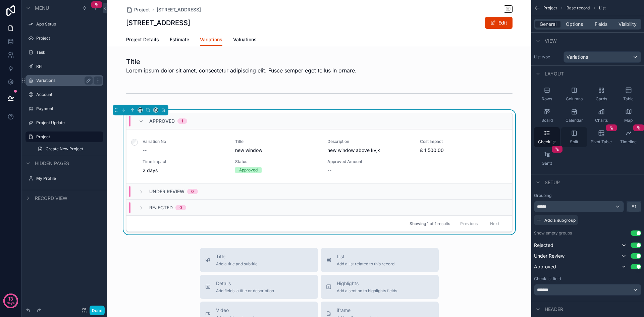
click at [579, 143] on div "Split" at bounding box center [574, 137] width 26 height 20
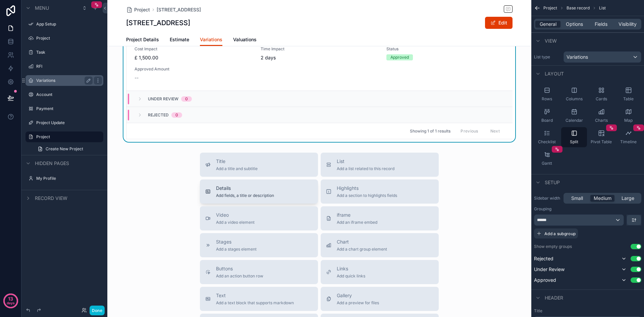
scroll to position [67, 0]
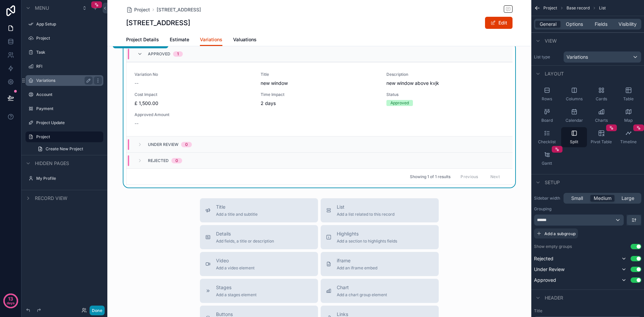
click at [99, 310] on button "Done" at bounding box center [97, 311] width 15 height 10
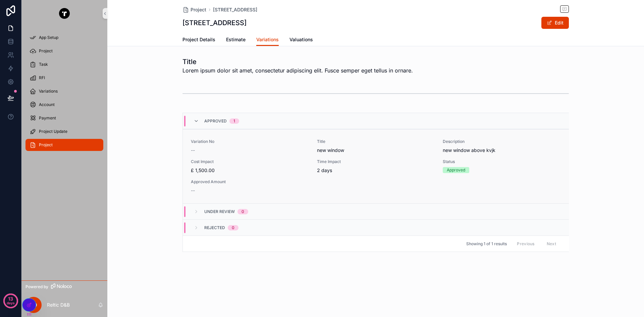
click at [266, 161] on span "Cost Impact" at bounding box center [250, 161] width 118 height 5
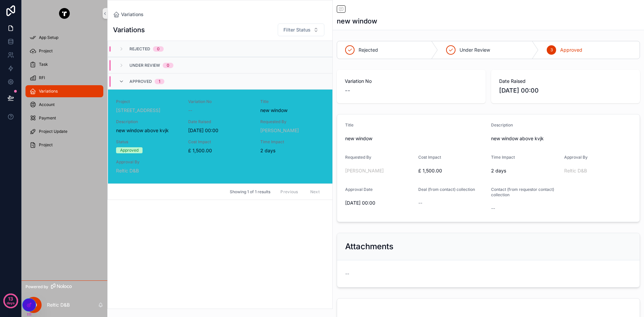
click at [296, 268] on div "Variations Filter Status Rejected 0 Under Review 0 Approved 1 Project [STREET_A…" at bounding box center [220, 163] width 225 height 291
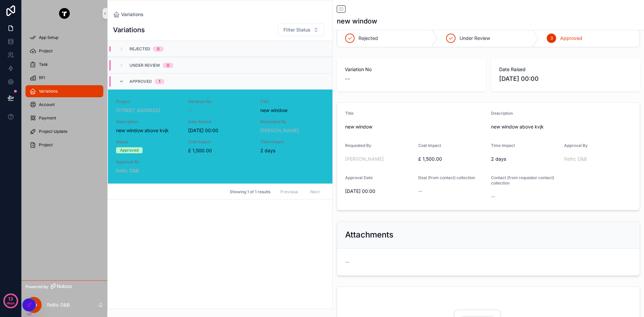
scroll to position [10, 0]
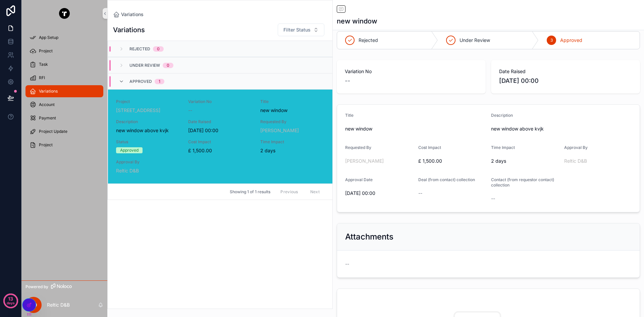
click at [49, 145] on span "Project" at bounding box center [46, 144] width 14 height 5
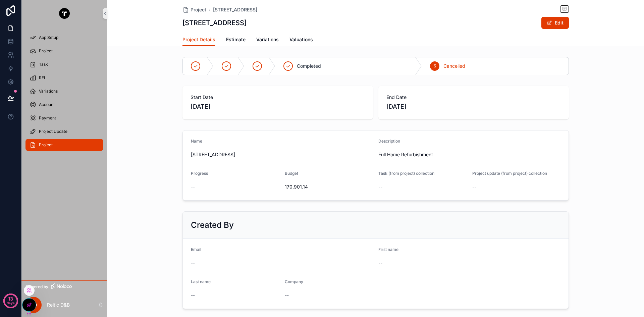
click at [28, 303] on icon at bounding box center [28, 304] width 5 height 5
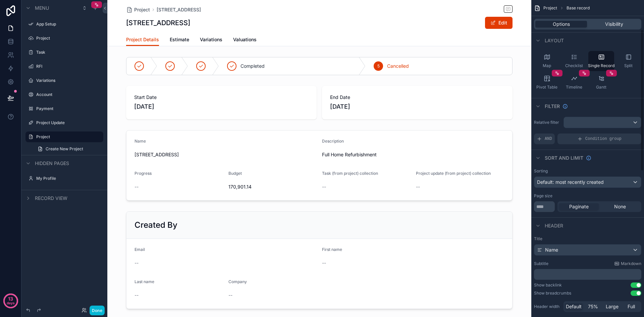
scroll to position [134, 0]
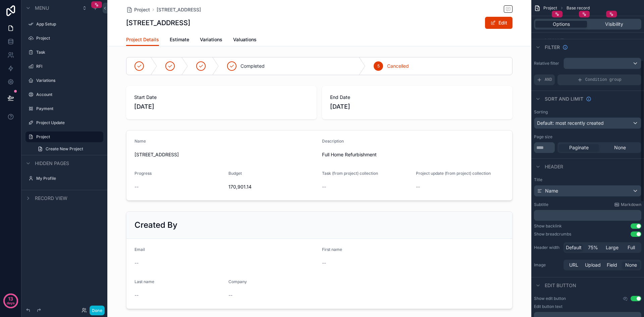
click at [634, 299] on button "Use setting" at bounding box center [636, 298] width 11 height 5
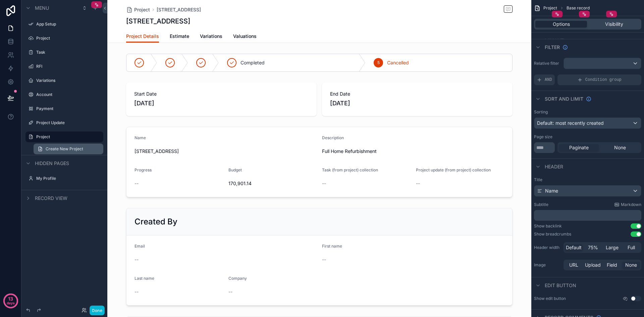
click at [95, 149] on link "Create New Project" at bounding box center [69, 149] width 70 height 11
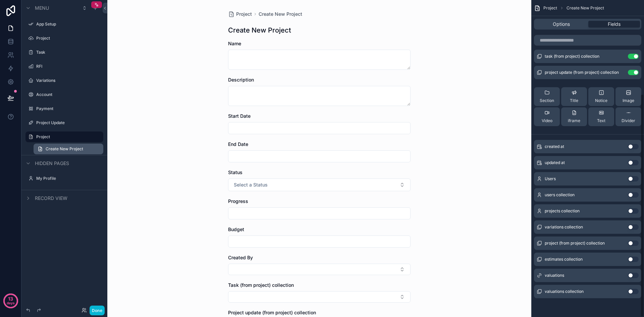
scroll to position [133, 0]
click at [42, 135] on label "Project" at bounding box center [63, 136] width 54 height 5
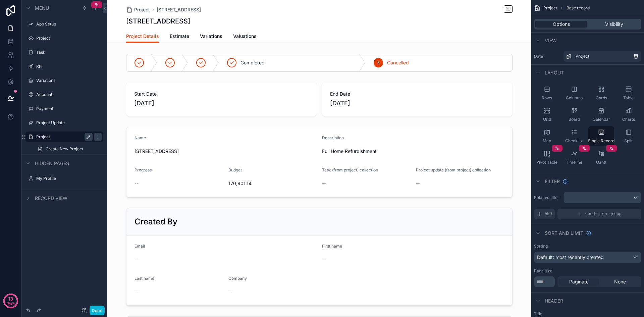
click at [87, 139] on icon "scrollable content" at bounding box center [88, 136] width 3 height 3
click at [62, 135] on input "*******" at bounding box center [59, 137] width 46 height 8
type input "**********"
click at [87, 139] on icon "scrollable content" at bounding box center [88, 136] width 5 height 5
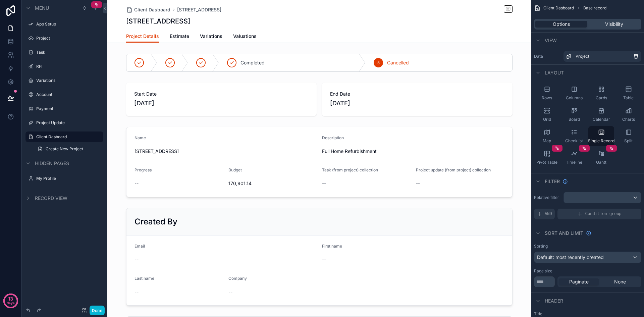
click at [292, 32] on div "Project Details Estimate Variations Valuations" at bounding box center [319, 36] width 386 height 13
click at [177, 36] on span "Estimate" at bounding box center [179, 36] width 19 height 7
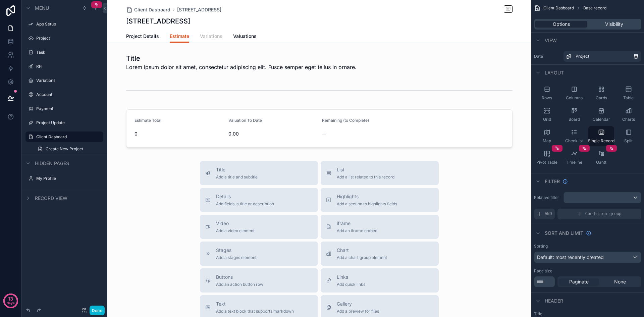
click at [211, 36] on span "Variations" at bounding box center [211, 36] width 22 height 7
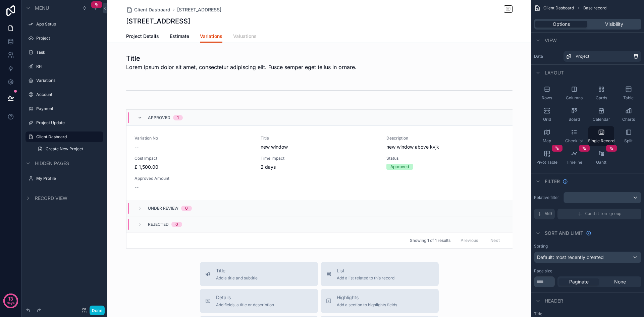
click at [241, 36] on span "Valuations" at bounding box center [244, 36] width 23 height 7
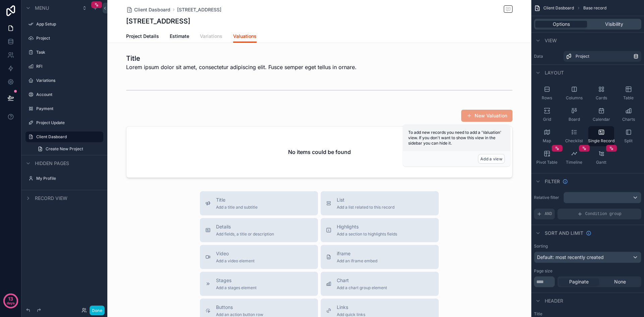
click at [208, 39] on span "Variations" at bounding box center [211, 36] width 22 height 7
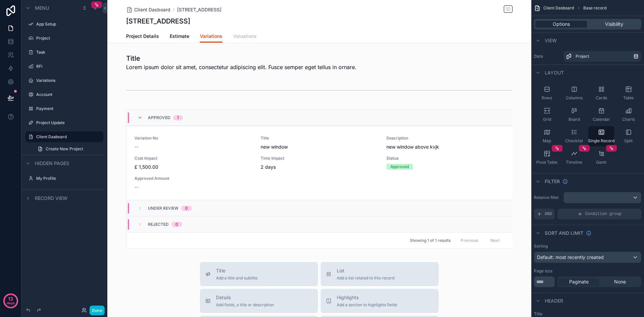
click at [241, 40] on link "Valuations" at bounding box center [244, 36] width 23 height 13
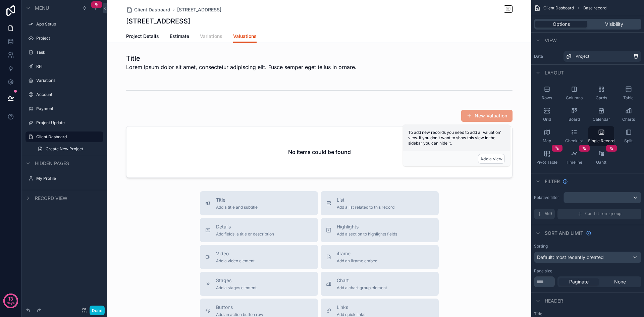
click at [204, 37] on span "Variations" at bounding box center [211, 36] width 22 height 7
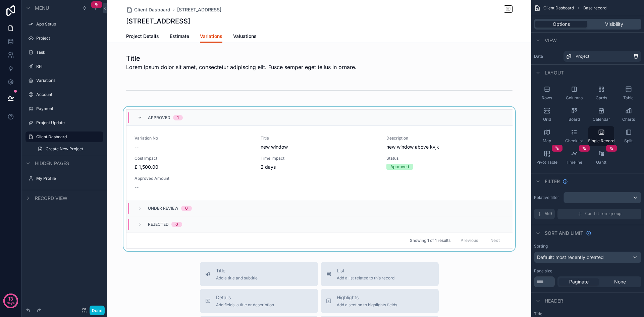
click at [225, 150] on div "scrollable content" at bounding box center [319, 179] width 424 height 145
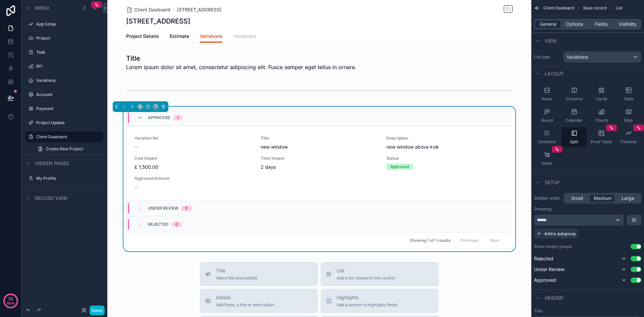
click at [252, 36] on span "Valuations" at bounding box center [244, 36] width 23 height 7
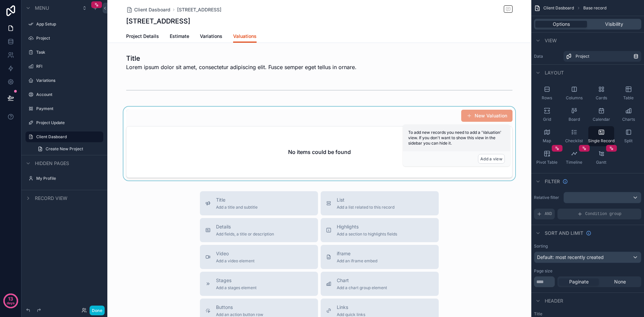
click at [266, 150] on div "scrollable content" at bounding box center [319, 144] width 424 height 74
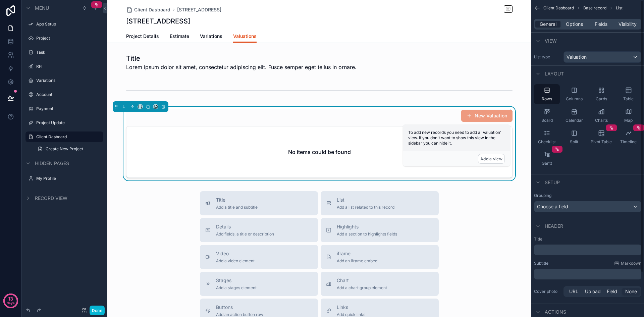
click at [384, 143] on div "No items could be found" at bounding box center [319, 151] width 386 height 51
click at [601, 23] on span "Fields" at bounding box center [601, 24] width 13 height 7
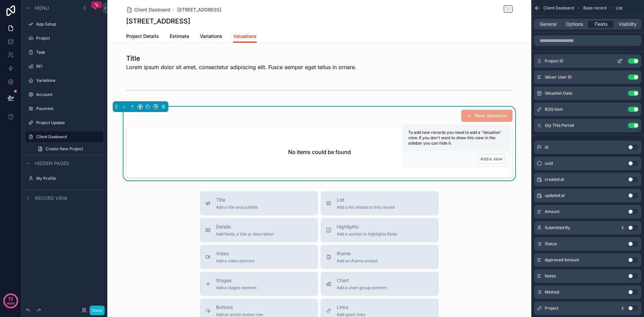
click at [633, 61] on button "Use setting" at bounding box center [633, 60] width 11 height 5
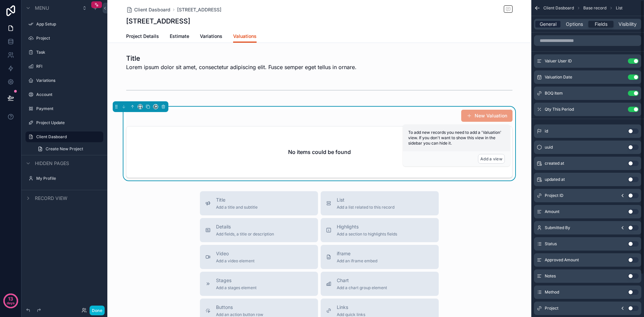
click at [554, 21] on span "General" at bounding box center [548, 24] width 17 height 7
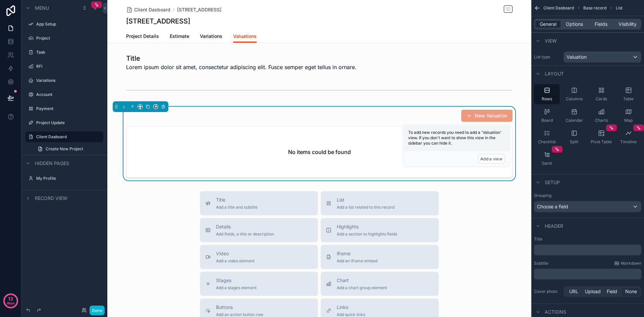
click at [337, 153] on h2 "No items could be found" at bounding box center [319, 152] width 63 height 8
click at [604, 59] on div "Valuation" at bounding box center [602, 57] width 77 height 11
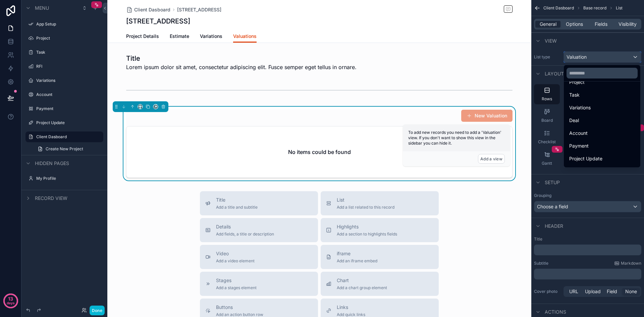
scroll to position [70, 0]
click at [603, 158] on div "Valuation" at bounding box center [602, 160] width 66 height 8
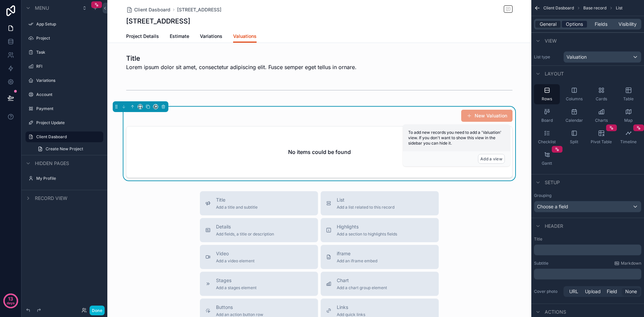
click at [583, 26] on span "Options" at bounding box center [574, 24] width 17 height 7
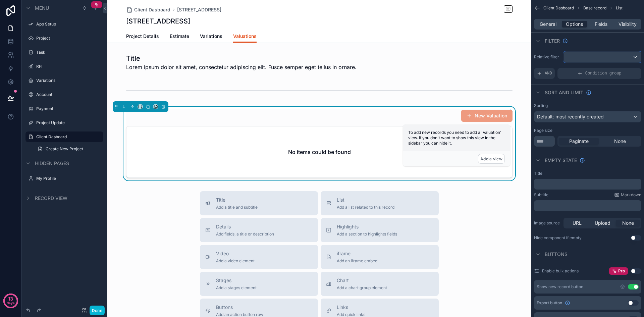
click at [618, 59] on div "scrollable content" at bounding box center [602, 57] width 77 height 11
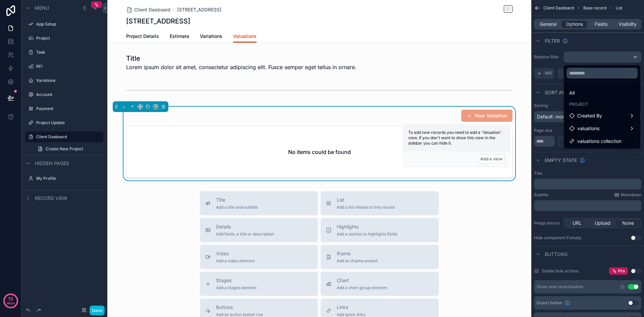
click at [581, 103] on span "Project" at bounding box center [578, 104] width 19 height 5
click at [599, 129] on span "valuations" at bounding box center [588, 128] width 22 height 8
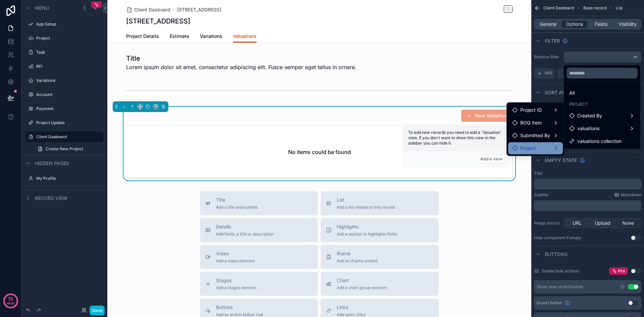
click at [535, 149] on span "Project" at bounding box center [527, 148] width 15 height 8
click at [620, 149] on div "valuations" at bounding box center [595, 149] width 52 height 8
click at [600, 149] on div "valuations" at bounding box center [595, 149] width 52 height 8
click at [617, 148] on div "valuations" at bounding box center [595, 149] width 52 height 8
click at [586, 149] on span "valuations" at bounding box center [588, 149] width 22 height 8
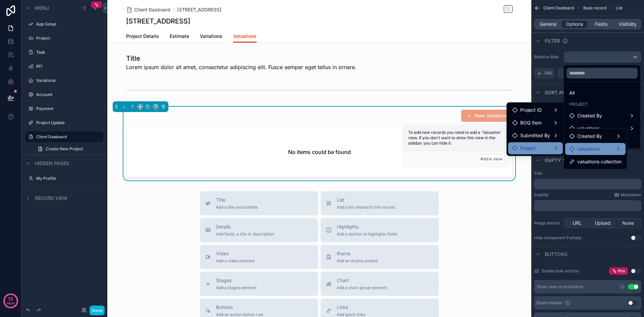
click at [586, 149] on span "valuations" at bounding box center [588, 149] width 22 height 8
click at [478, 42] on div "Project Details Estimate Variations Valuations" at bounding box center [319, 36] width 386 height 13
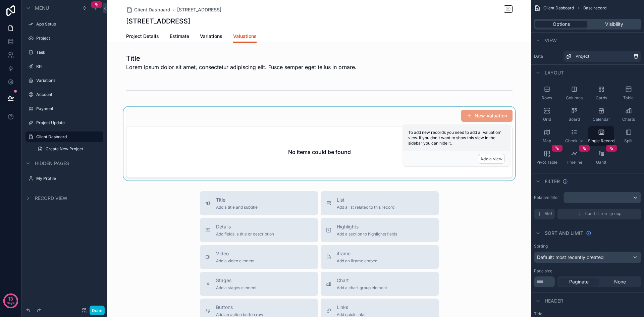
click at [265, 142] on div "scrollable content" at bounding box center [319, 144] width 424 height 74
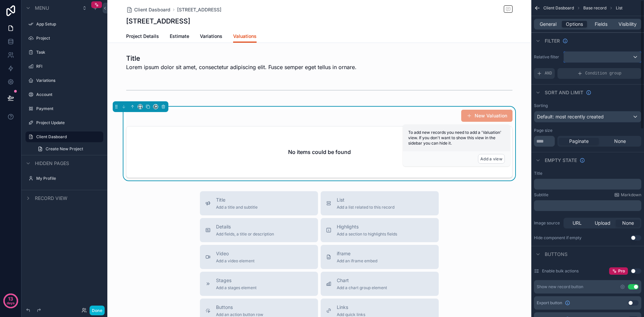
click at [629, 56] on div "scrollable content" at bounding box center [602, 57] width 77 height 11
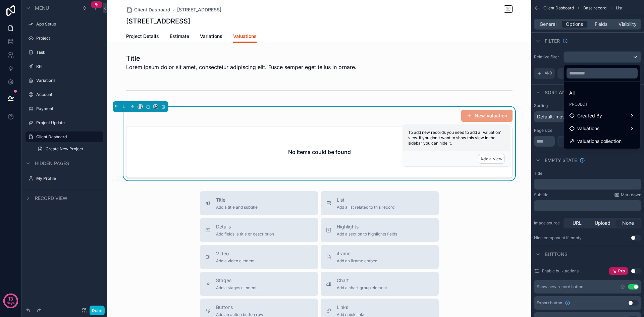
click at [578, 103] on span "Project" at bounding box center [578, 104] width 19 height 5
click at [622, 131] on div "valuations" at bounding box center [602, 128] width 66 height 8
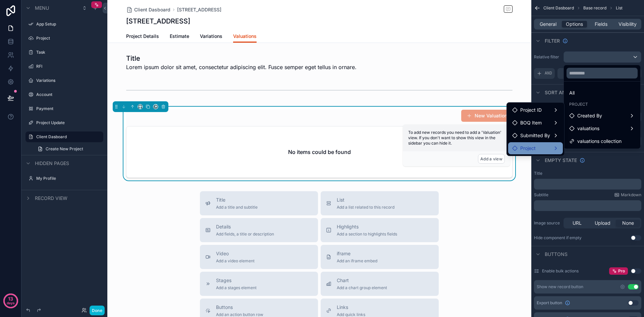
click at [546, 148] on div "Project" at bounding box center [535, 148] width 47 height 8
click at [614, 148] on div "valuations" at bounding box center [595, 149] width 52 height 8
click at [613, 135] on div "Created By" at bounding box center [595, 136] width 52 height 8
click at [606, 162] on span "valuations collection" at bounding box center [599, 162] width 44 height 8
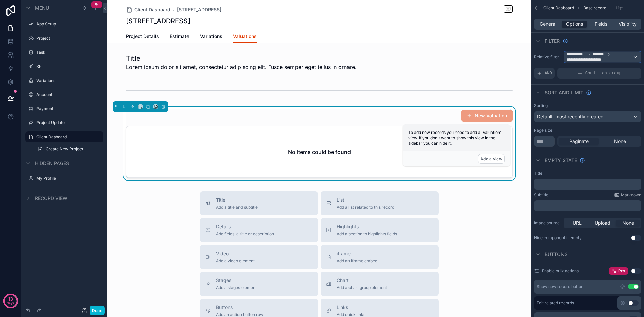
click at [630, 60] on span "**********" at bounding box center [600, 57] width 66 height 11
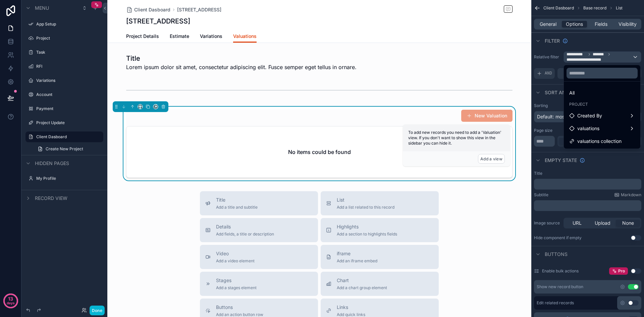
click at [586, 106] on span "Project" at bounding box center [578, 104] width 19 height 5
click at [582, 105] on span "Project" at bounding box center [578, 104] width 19 height 5
click at [599, 124] on span "valuations" at bounding box center [588, 128] width 22 height 8
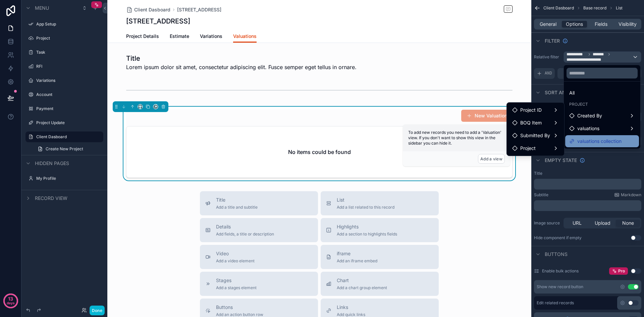
click at [612, 140] on span "valuations collection" at bounding box center [599, 141] width 44 height 8
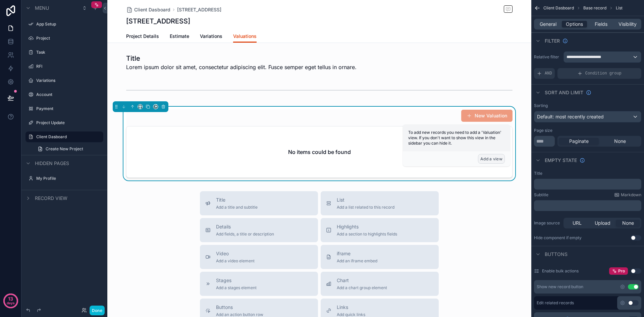
click at [490, 159] on button "Add a view" at bounding box center [491, 159] width 27 height 10
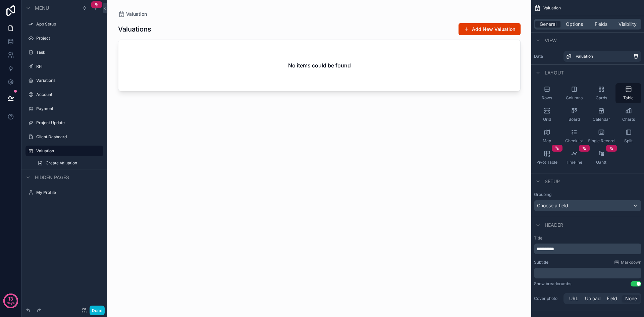
click at [495, 25] on div "scrollable content" at bounding box center [319, 154] width 424 height 309
drag, startPoint x: 490, startPoint y: 29, endPoint x: 491, endPoint y: 33, distance: 3.8
click at [490, 29] on button "Add New Valuation" at bounding box center [490, 29] width 62 height 12
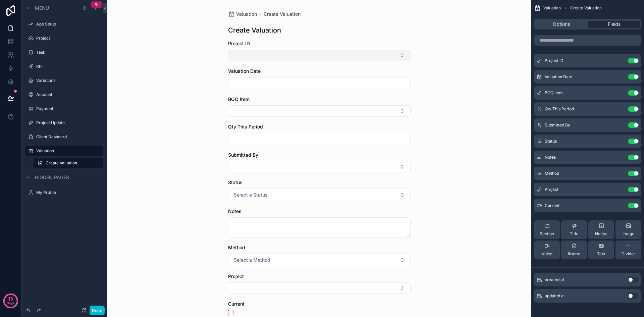
click at [331, 53] on button "Select Button" at bounding box center [319, 55] width 182 height 11
click at [274, 82] on span "[STREET_ADDRESS]" at bounding box center [252, 81] width 44 height 7
click at [318, 85] on input "scrollable content" at bounding box center [319, 84] width 182 height 9
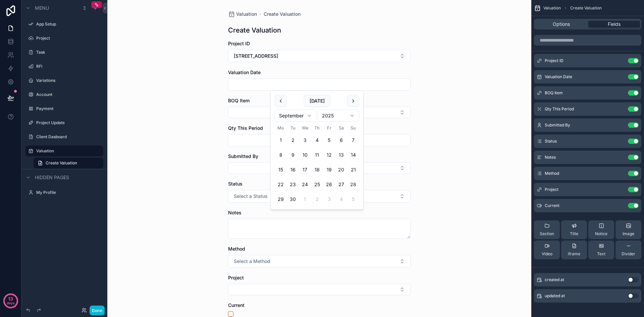
click at [345, 170] on button "20" at bounding box center [341, 170] width 12 height 12
click at [292, 199] on button "30" at bounding box center [293, 199] width 12 height 12
type input "**********"
click at [414, 127] on div "**********" at bounding box center [319, 158] width 424 height 317
click at [379, 113] on button "Select Button" at bounding box center [319, 112] width 182 height 11
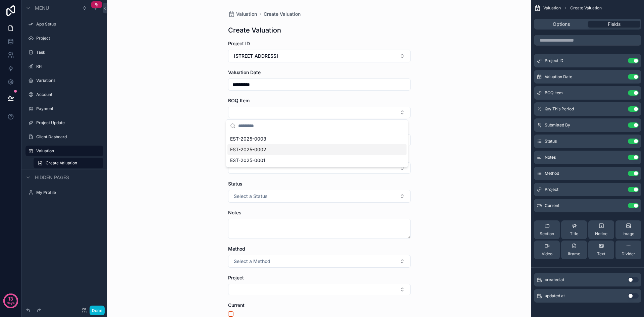
click at [273, 145] on div "EST-2025-0002" at bounding box center [316, 149] width 179 height 11
click at [275, 143] on input "scrollable content" at bounding box center [319, 141] width 182 height 9
click at [286, 170] on button "Select Button" at bounding box center [319, 169] width 182 height 11
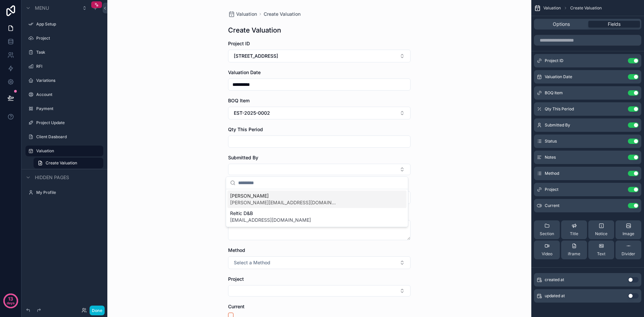
click at [280, 198] on span "[PERSON_NAME]" at bounding box center [283, 196] width 107 height 7
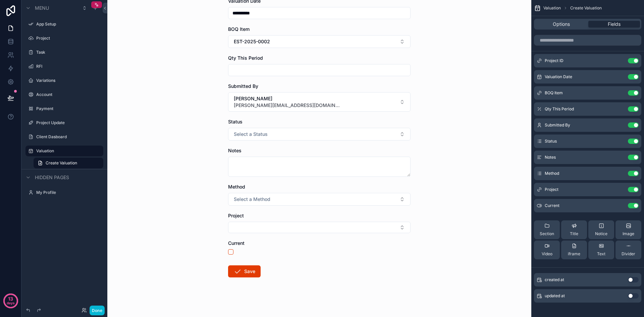
scroll to position [75, 0]
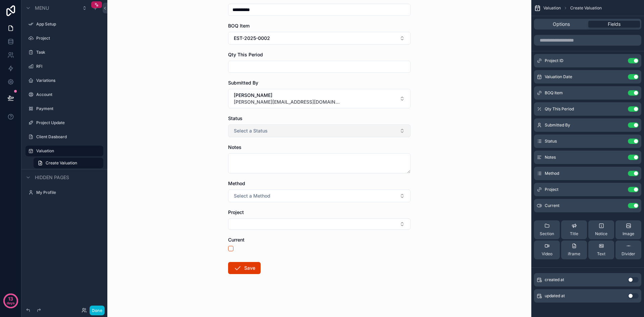
click at [243, 131] on span "Select a Status" at bounding box center [251, 130] width 34 height 7
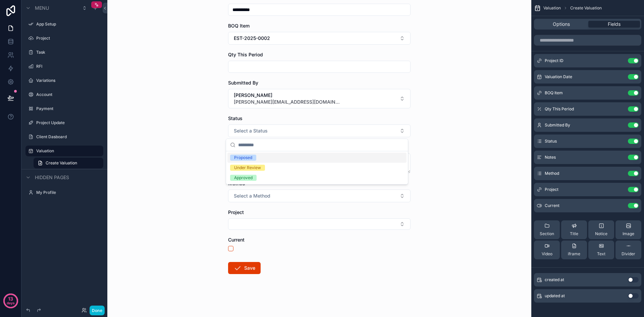
click at [264, 158] on div "Proposed" at bounding box center [316, 158] width 179 height 10
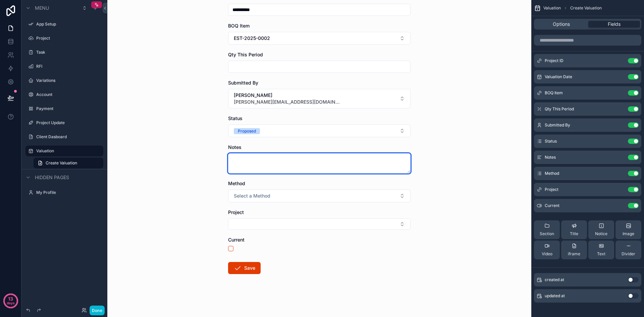
click at [299, 163] on textarea "scrollable content" at bounding box center [319, 163] width 182 height 20
type textarea "***"
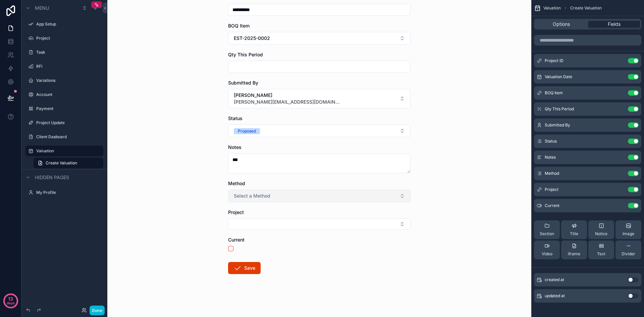
click at [298, 197] on button "Select a Method" at bounding box center [319, 196] width 182 height 13
click at [263, 222] on div "By %" at bounding box center [316, 223] width 179 height 10
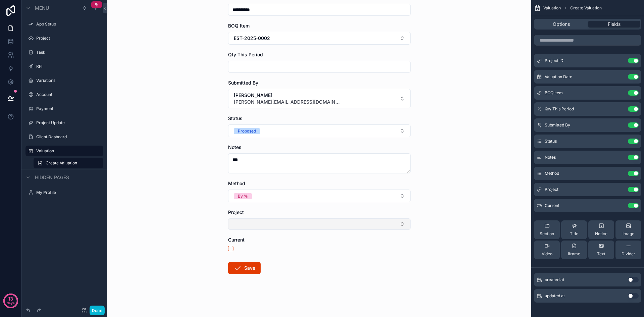
click at [274, 224] on button "Select Button" at bounding box center [319, 223] width 182 height 11
click at [268, 252] on span "[STREET_ADDRESS]" at bounding box center [252, 250] width 44 height 7
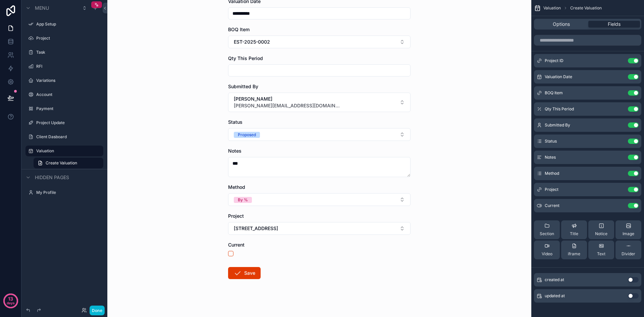
scroll to position [76, 0]
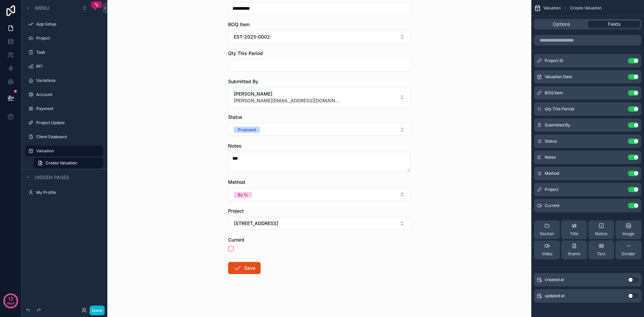
click at [236, 266] on icon "scrollable content" at bounding box center [237, 268] width 8 height 8
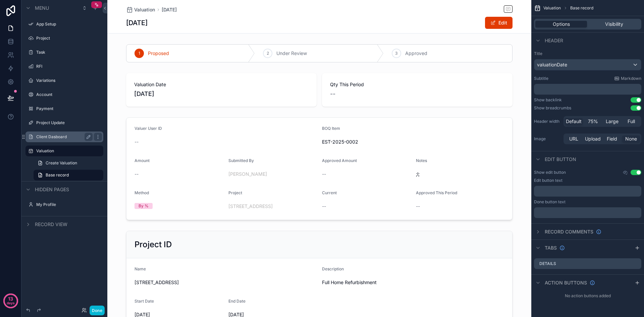
click at [50, 137] on label "Client Dasboard" at bounding box center [63, 136] width 54 height 5
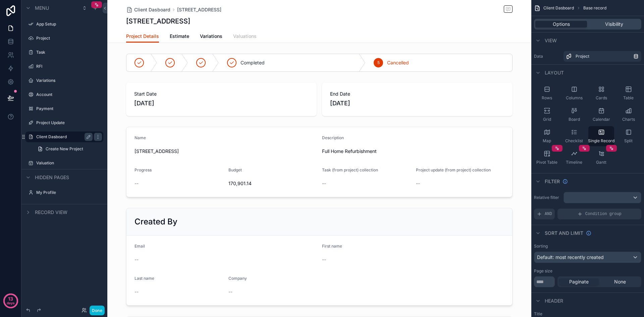
click at [244, 37] on span "Valuations" at bounding box center [244, 36] width 23 height 7
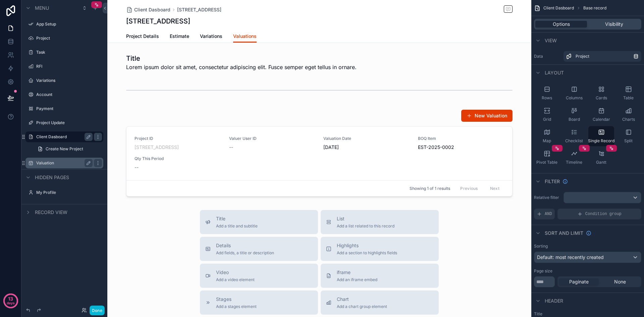
click at [55, 161] on label "Valuation" at bounding box center [63, 162] width 54 height 5
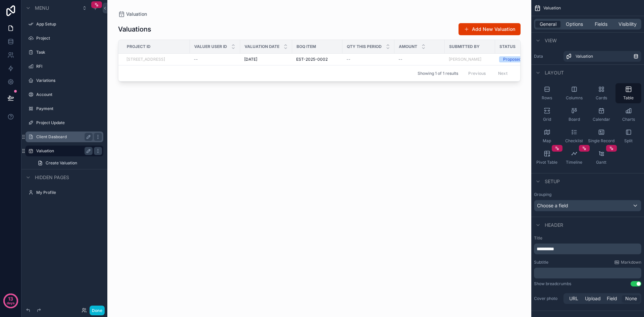
click at [348, 58] on div "scrollable content" at bounding box center [319, 154] width 424 height 309
click at [259, 64] on td "[DATE] [DATE]" at bounding box center [266, 60] width 52 height 12
click at [498, 28] on button "Add New Valuation" at bounding box center [490, 29] width 62 height 12
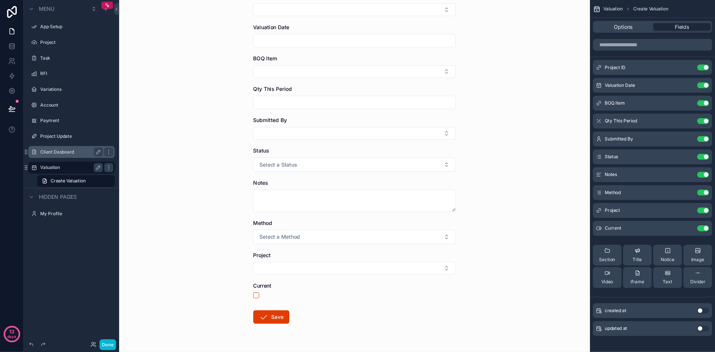
scroll to position [31, 0]
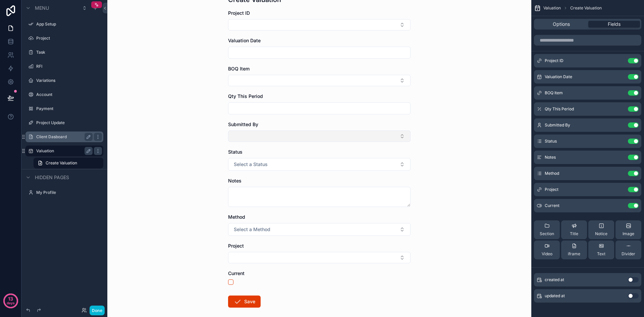
click at [284, 133] on button "Select Button" at bounding box center [319, 135] width 182 height 11
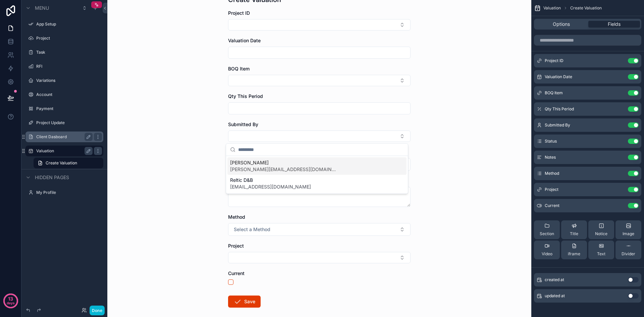
click at [281, 111] on input "scrollable content" at bounding box center [319, 108] width 182 height 9
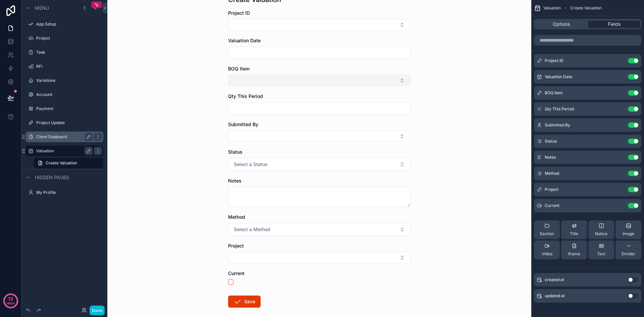
click at [281, 81] on button "Select Button" at bounding box center [319, 80] width 182 height 11
click at [275, 50] on input "scrollable content" at bounding box center [319, 52] width 182 height 9
click at [455, 131] on div "Valuation Create Valuation Create Valuation Project ID Valuation Date BOQ Item …" at bounding box center [319, 127] width 424 height 317
click at [315, 230] on button "Select a Method" at bounding box center [319, 229] width 182 height 13
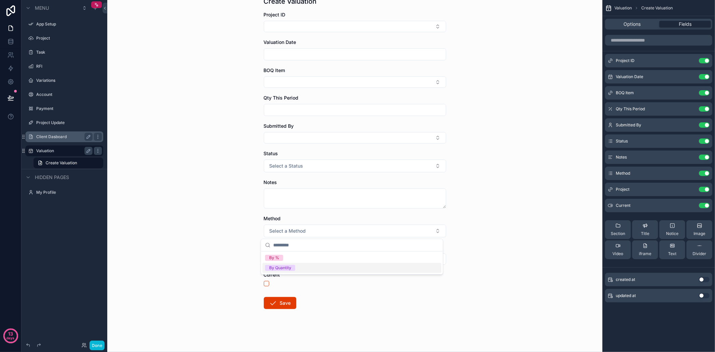
scroll to position [0, 0]
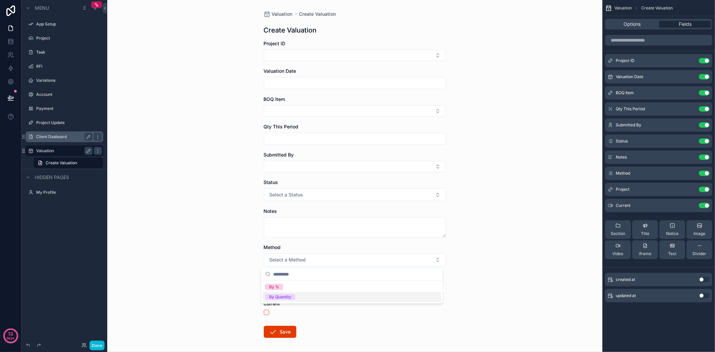
drag, startPoint x: 1272, startPoint y: 0, endPoint x: 565, endPoint y: 56, distance: 709.6
click at [565, 56] on div "Valuation Create Valuation Create Valuation Project ID Valuation Date BOQ Item …" at bounding box center [354, 176] width 495 height 352
click at [53, 137] on label "Client Dasboard" at bounding box center [63, 136] width 54 height 5
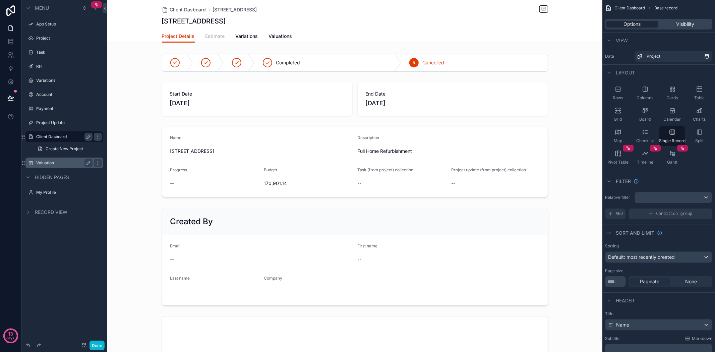
click at [215, 36] on span "Estimate" at bounding box center [215, 36] width 19 height 7
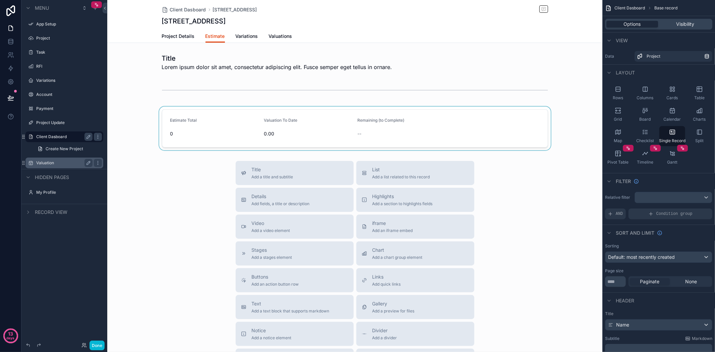
click at [287, 123] on div "scrollable content" at bounding box center [354, 129] width 495 height 44
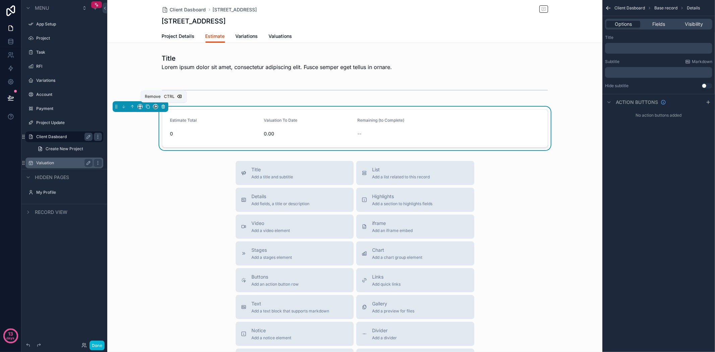
click at [163, 106] on icon "scrollable content" at bounding box center [163, 106] width 5 height 5
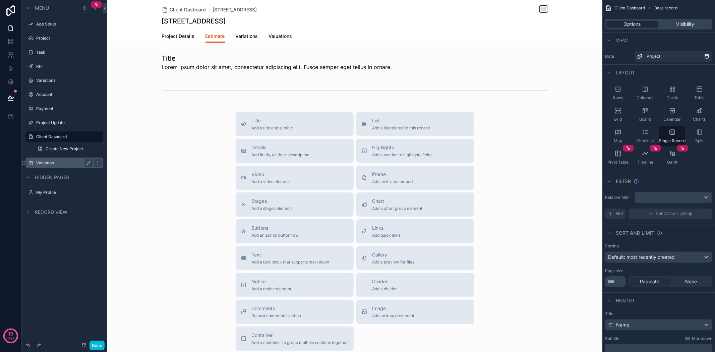
click at [391, 119] on div "scrollable content" at bounding box center [354, 202] width 495 height 405
click at [391, 125] on span "Add a list related to this record" at bounding box center [402, 127] width 58 height 5
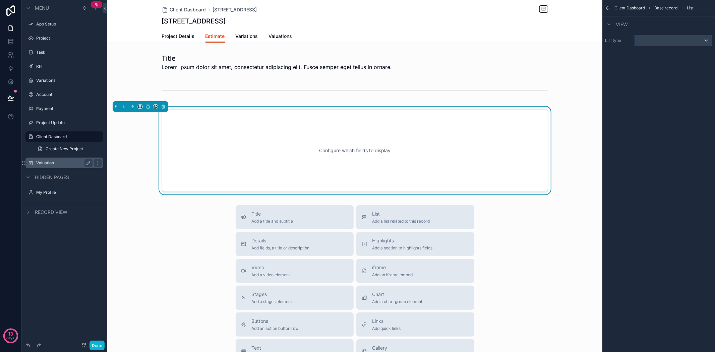
click at [678, 41] on div "scrollable content" at bounding box center [673, 40] width 77 height 11
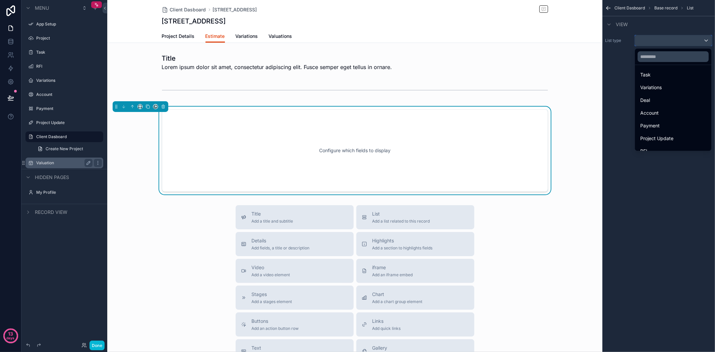
scroll to position [70, 0]
click at [678, 128] on div "Estimate" at bounding box center [674, 131] width 66 height 8
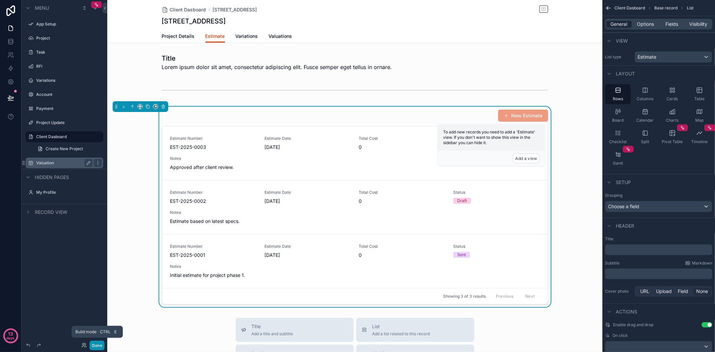
click at [97, 342] on button "Done" at bounding box center [97, 346] width 15 height 10
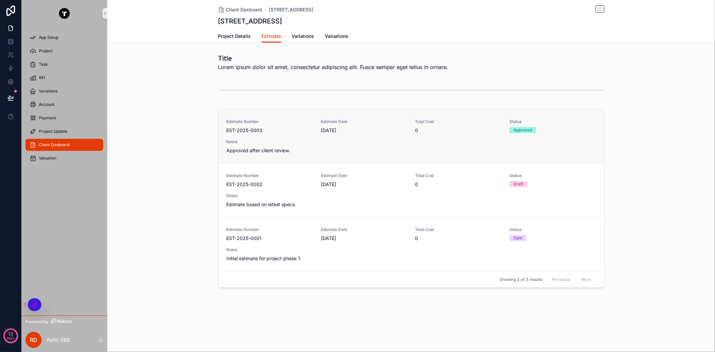
click at [418, 134] on div "Estimate Number EST-2025-0003 Estimate Date [DATE] Total Cost 0 Status Approved…" at bounding box center [412, 136] width 370 height 35
click at [392, 145] on div "Estimate Number EST-2025-0003 Estimate Date [DATE] Total Cost 0 Status Approved…" at bounding box center [412, 136] width 370 height 35
click at [274, 128] on span "EST-2025-0003" at bounding box center [270, 130] width 87 height 7
click at [250, 128] on span "EST-2025-0003" at bounding box center [270, 130] width 87 height 7
click at [296, 185] on span "EST-2025-0002" at bounding box center [270, 184] width 87 height 7
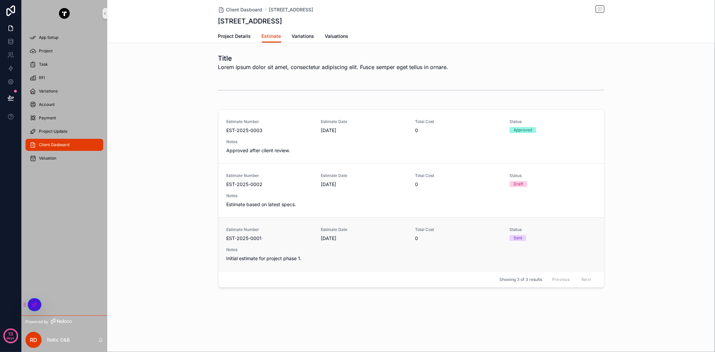
click at [322, 243] on div "Estimate Number EST-2025-0001 Estimate Date [DATE] Total Cost 0 Status Sent Not…" at bounding box center [412, 244] width 370 height 35
click at [392, 125] on div "Estimate Date [DATE]" at bounding box center [364, 126] width 87 height 15
click at [35, 300] on div at bounding box center [34, 305] width 13 height 13
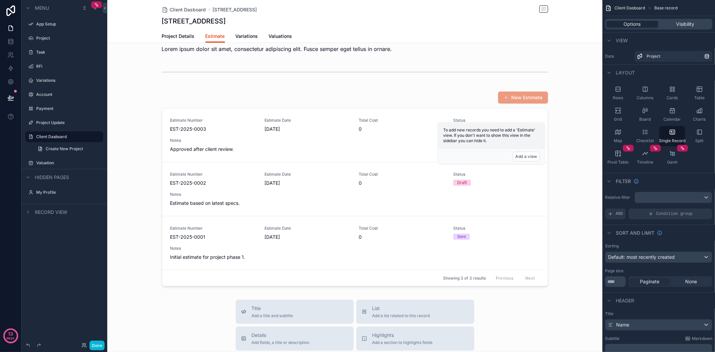
scroll to position [0, 0]
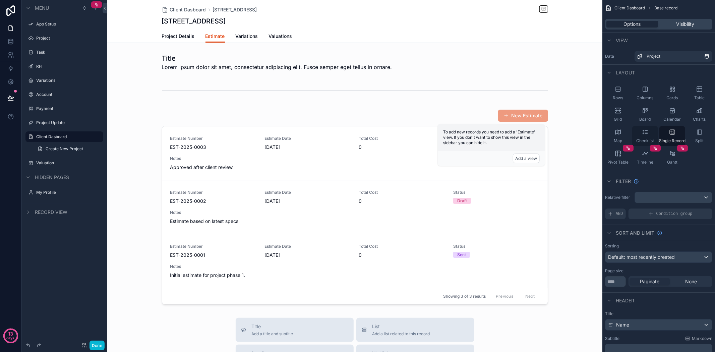
click at [648, 130] on icon "scrollable content" at bounding box center [645, 132] width 7 height 7
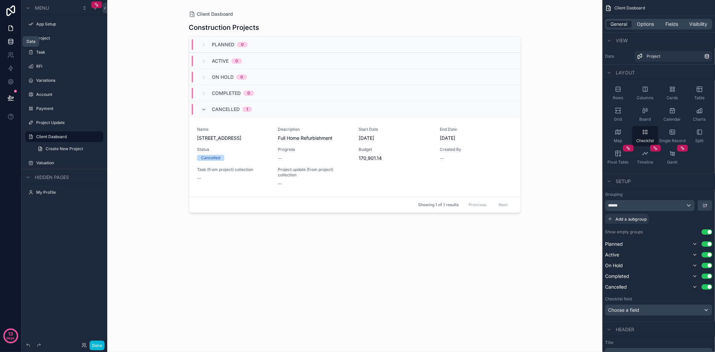
click at [12, 42] on icon at bounding box center [10, 41] width 4 height 3
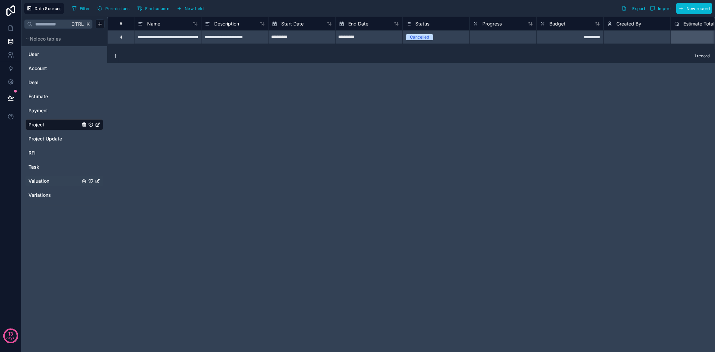
click at [40, 181] on span "Valuation" at bounding box center [39, 181] width 21 height 7
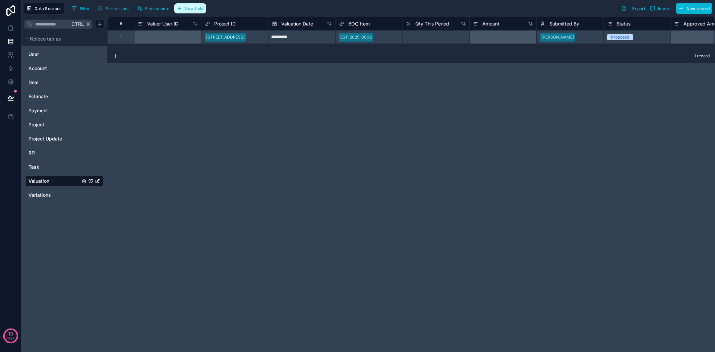
click at [197, 6] on span "New field" at bounding box center [194, 8] width 19 height 5
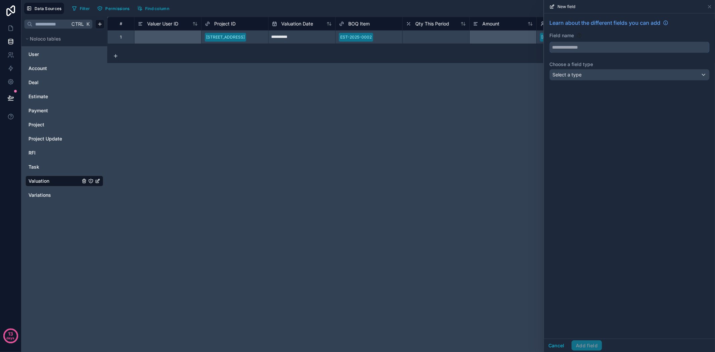
click at [619, 50] on input "text" at bounding box center [630, 47] width 160 height 11
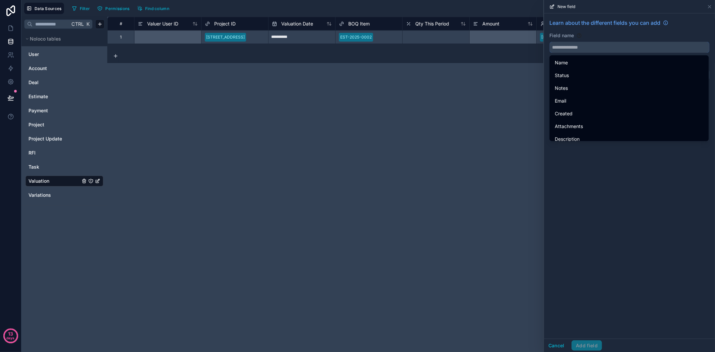
click at [584, 46] on input "text" at bounding box center [630, 47] width 160 height 11
drag, startPoint x: 584, startPoint y: 46, endPoint x: 575, endPoint y: 46, distance: 9.7
click at [575, 46] on input "text" at bounding box center [630, 47] width 160 height 11
paste input "**********"
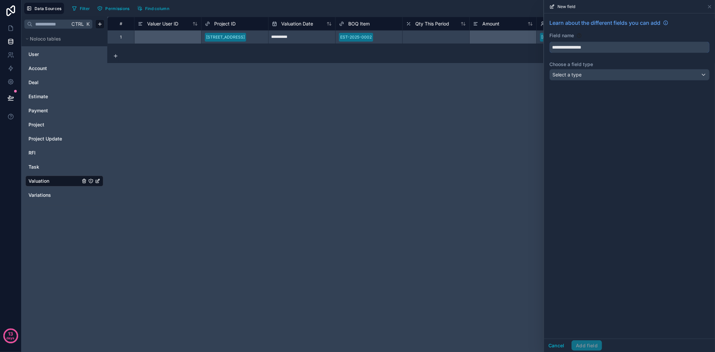
type input "**********"
click at [587, 77] on div "Select a type" at bounding box center [630, 74] width 160 height 11
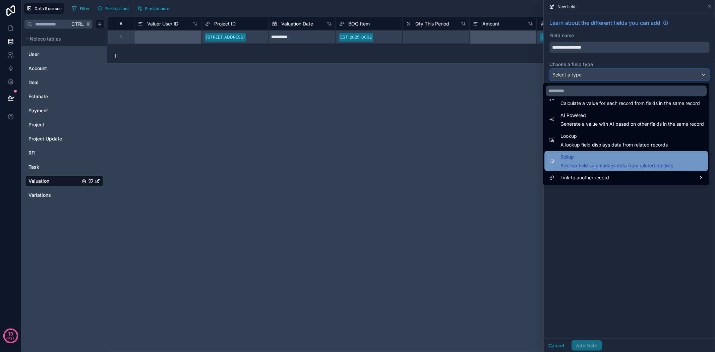
scroll to position [157, 0]
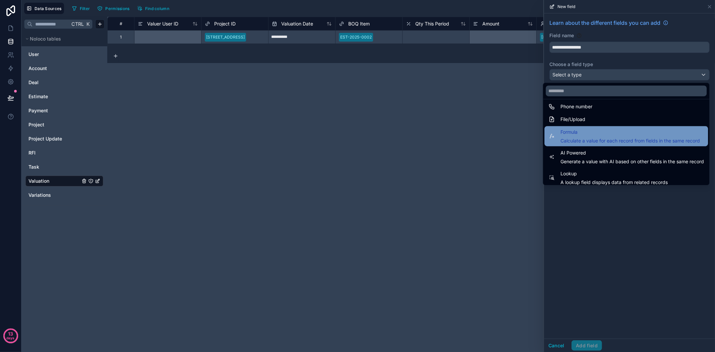
click at [613, 139] on span "Calculate a value for each record from fields in the same record" at bounding box center [631, 141] width 140 height 7
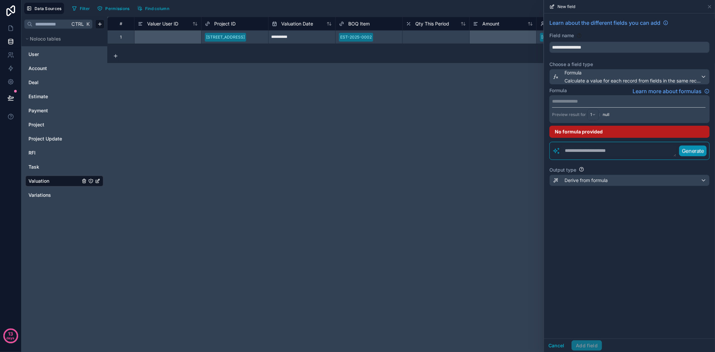
click at [577, 99] on p "**********" at bounding box center [629, 101] width 154 height 7
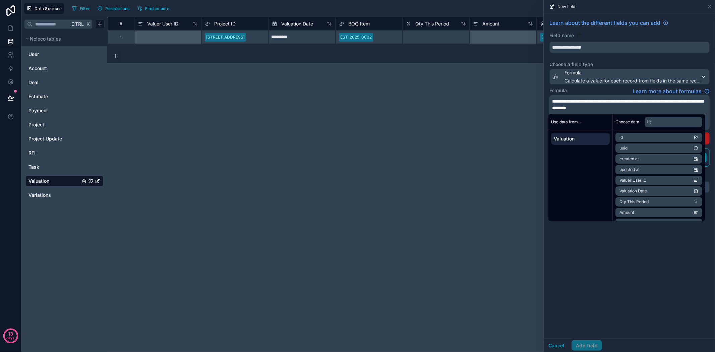
click at [602, 266] on div "**********" at bounding box center [629, 175] width 171 height 325
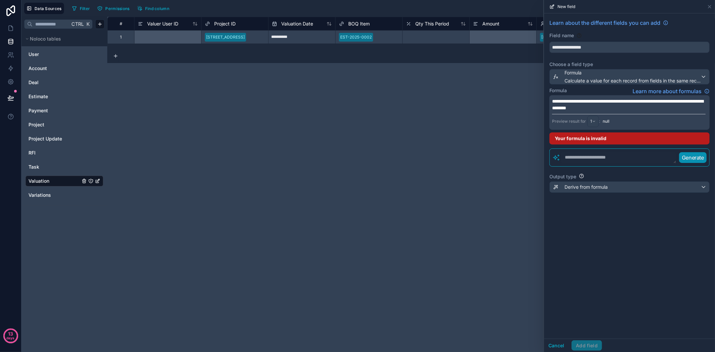
click at [609, 240] on div "**********" at bounding box center [629, 175] width 171 height 325
click at [454, 119] on div "**********" at bounding box center [411, 184] width 608 height 335
drag, startPoint x: 433, startPoint y: 50, endPoint x: 404, endPoint y: 48, distance: 29.6
click at [404, 48] on div "**********" at bounding box center [411, 184] width 608 height 335
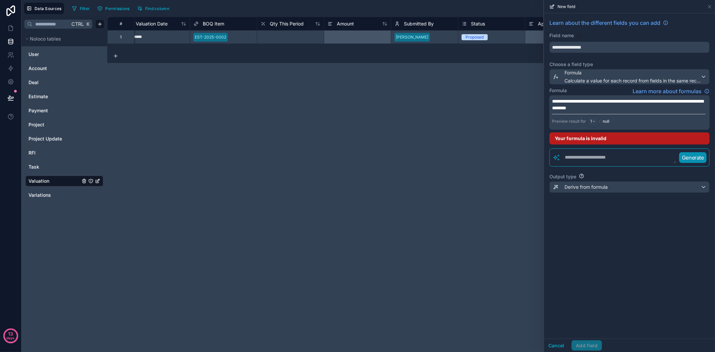
scroll to position [0, 0]
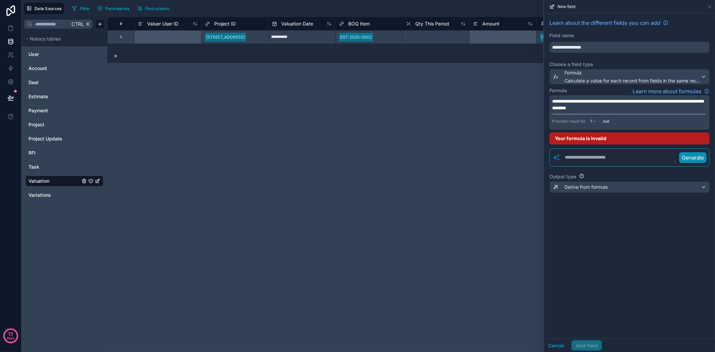
click at [650, 108] on p "**********" at bounding box center [629, 104] width 154 height 13
click at [629, 254] on div "**********" at bounding box center [629, 175] width 171 height 325
click at [630, 109] on p "**********" at bounding box center [629, 104] width 154 height 13
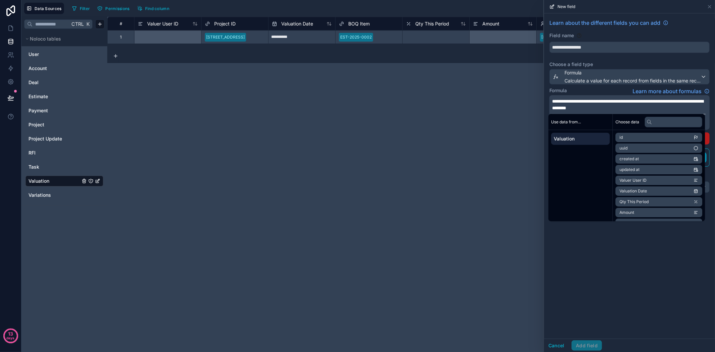
click at [682, 262] on div "**********" at bounding box center [629, 175] width 171 height 325
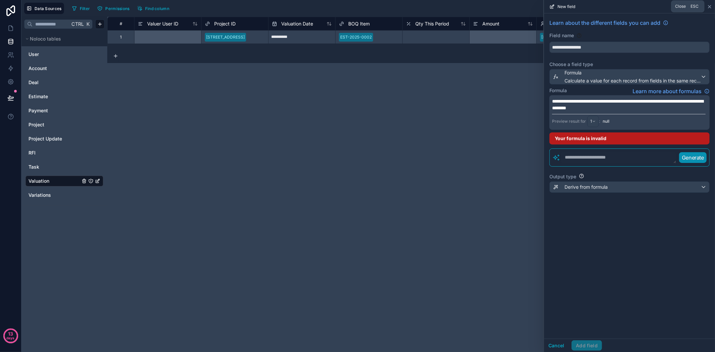
click at [710, 7] on icon at bounding box center [709, 6] width 5 height 5
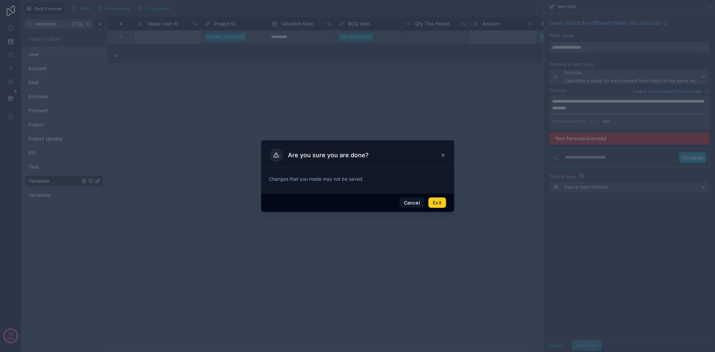
click at [437, 206] on button "Exit" at bounding box center [437, 203] width 17 height 11
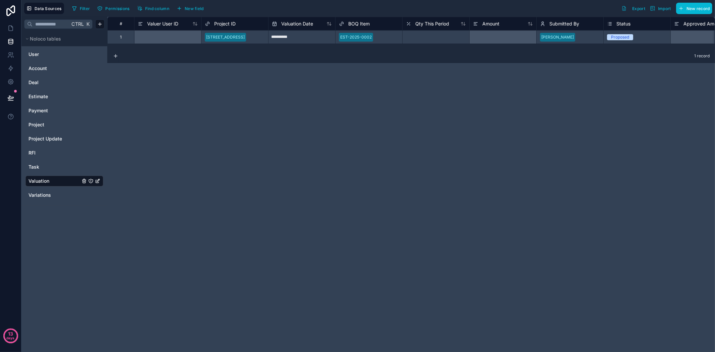
click at [378, 196] on div "**********" at bounding box center [411, 184] width 608 height 335
click at [193, 8] on span "New field" at bounding box center [194, 8] width 19 height 5
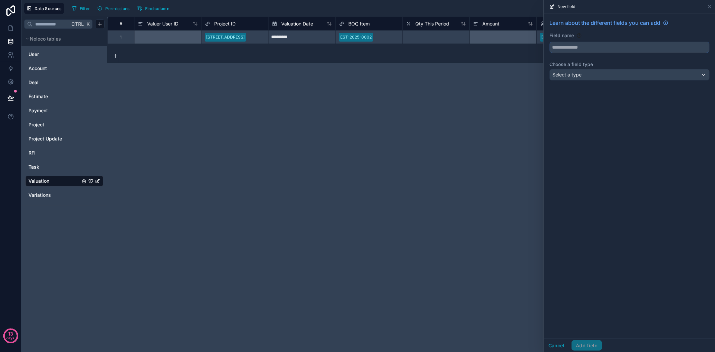
click at [590, 43] on input "text" at bounding box center [630, 47] width 160 height 11
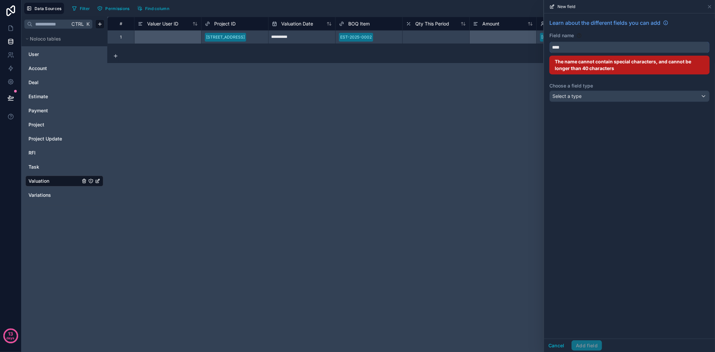
click at [550, 42] on button "***" at bounding box center [630, 47] width 160 height 11
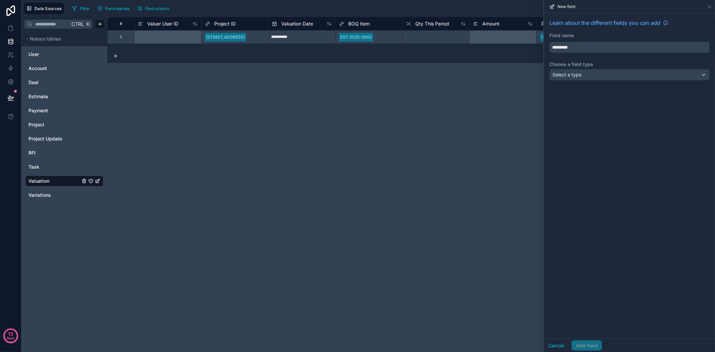
type input "*********"
click at [608, 76] on div "Select a type" at bounding box center [630, 74] width 160 height 11
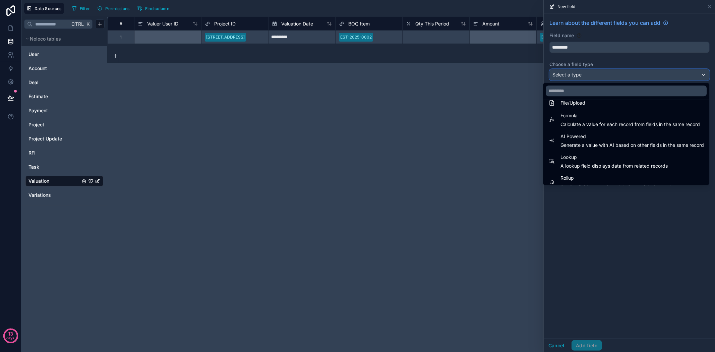
scroll to position [186, 0]
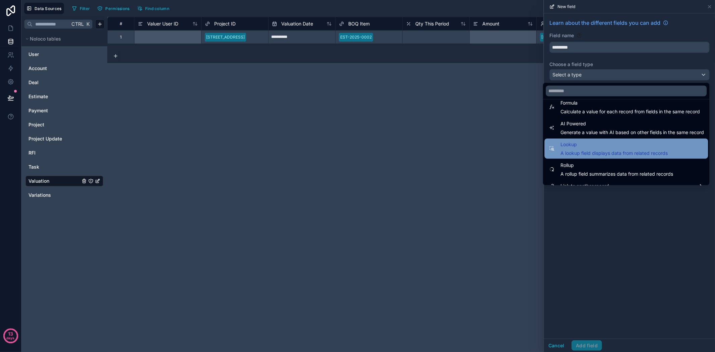
click at [602, 146] on span "Lookup" at bounding box center [614, 145] width 107 height 8
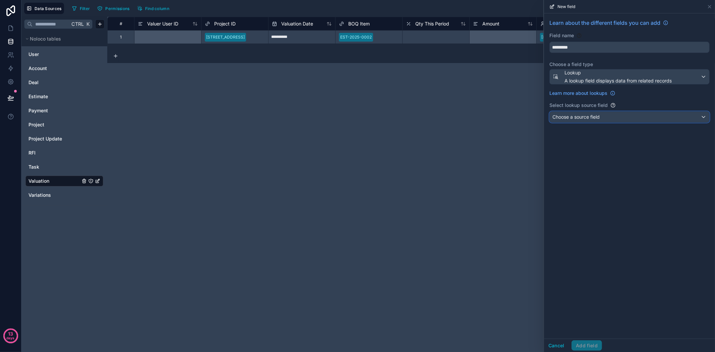
click at [621, 118] on div "Choose a source field" at bounding box center [630, 117] width 160 height 11
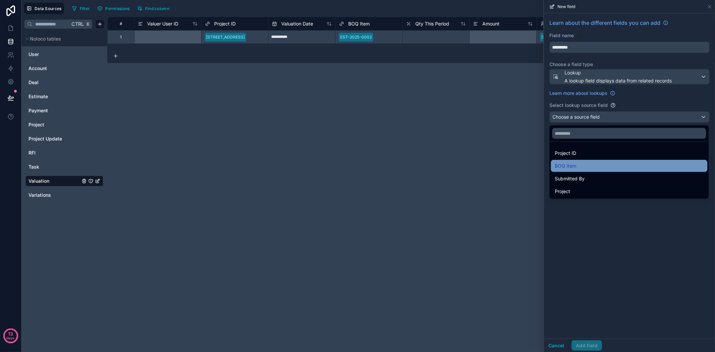
click at [635, 160] on div "BOQ Item" at bounding box center [629, 166] width 157 height 12
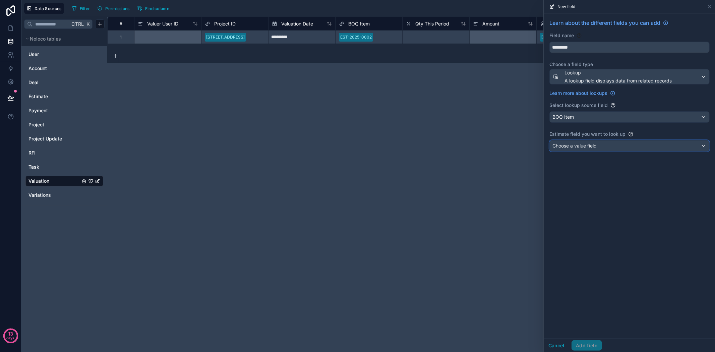
click at [624, 143] on div "Choose a value field" at bounding box center [630, 146] width 160 height 11
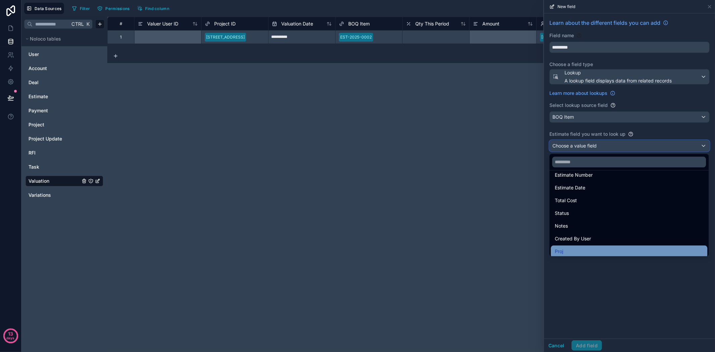
scroll to position [0, 0]
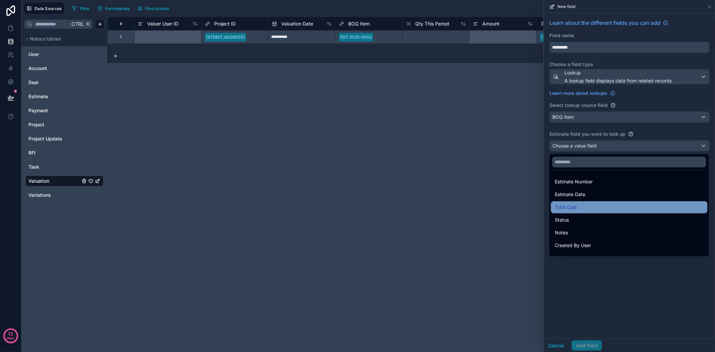
click at [628, 210] on div "Total Cost" at bounding box center [629, 207] width 149 height 8
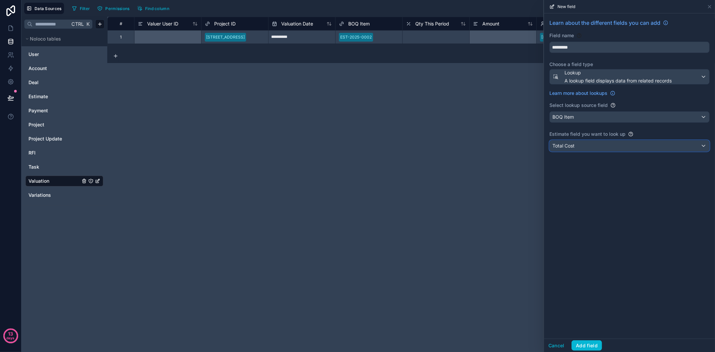
click at [607, 149] on div "Total Cost" at bounding box center [630, 146] width 160 height 11
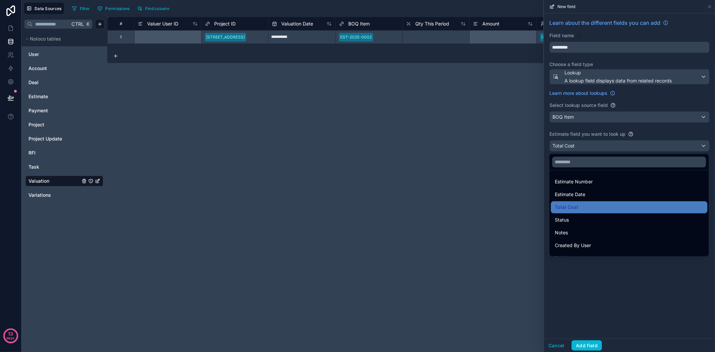
click at [607, 149] on div at bounding box center [629, 176] width 171 height 352
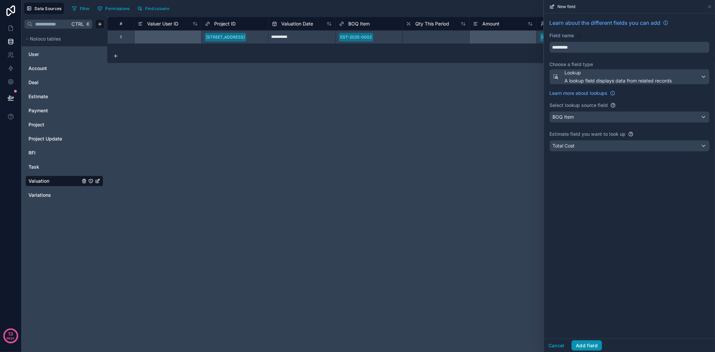
click at [593, 347] on button "Add field" at bounding box center [587, 345] width 31 height 11
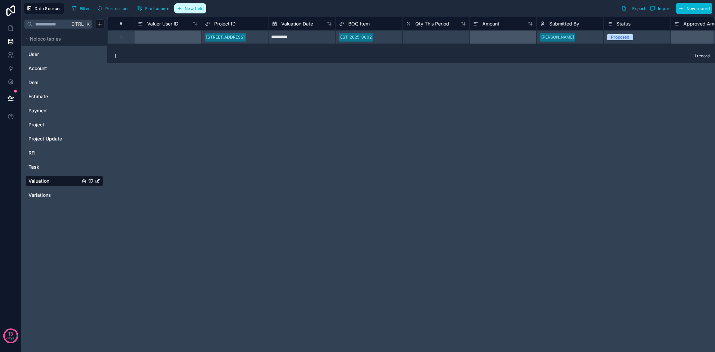
click at [193, 7] on span "New field" at bounding box center [194, 8] width 19 height 5
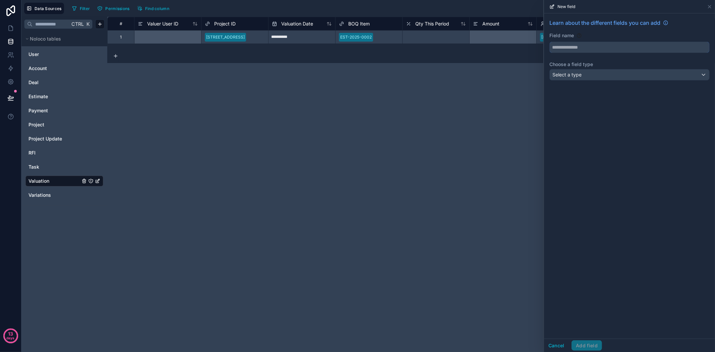
click at [613, 48] on input "text" at bounding box center [630, 47] width 160 height 11
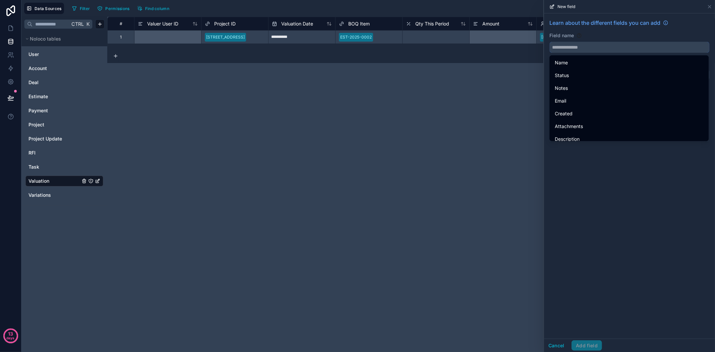
drag, startPoint x: 613, startPoint y: 48, endPoint x: 650, endPoint y: 50, distance: 37.3
click at [650, 50] on input "text" at bounding box center [630, 47] width 160 height 11
paste input "**********"
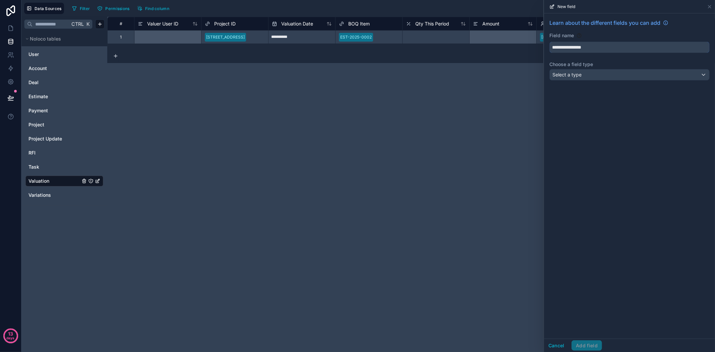
type input "**********"
click at [640, 78] on div "Select a type" at bounding box center [630, 74] width 160 height 11
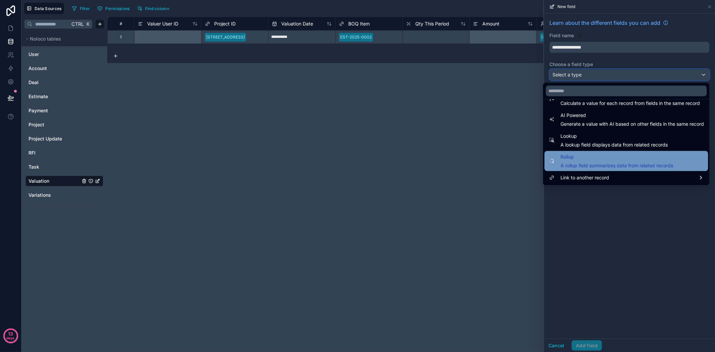
scroll to position [157, 0]
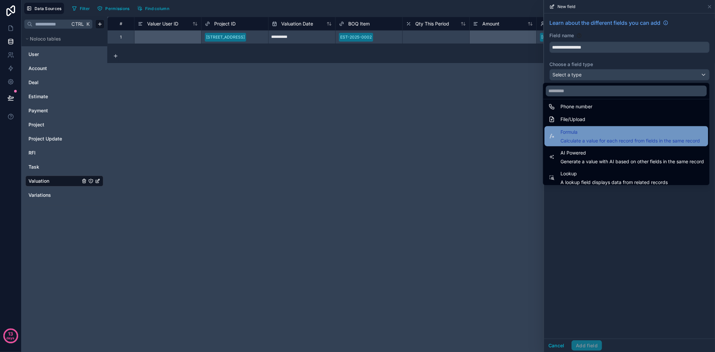
click at [630, 138] on span "Calculate a value for each record from fields in the same record" at bounding box center [631, 141] width 140 height 7
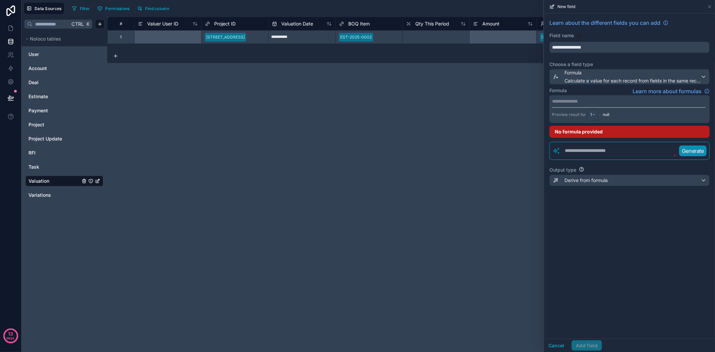
click at [632, 99] on p "**********" at bounding box center [629, 101] width 154 height 7
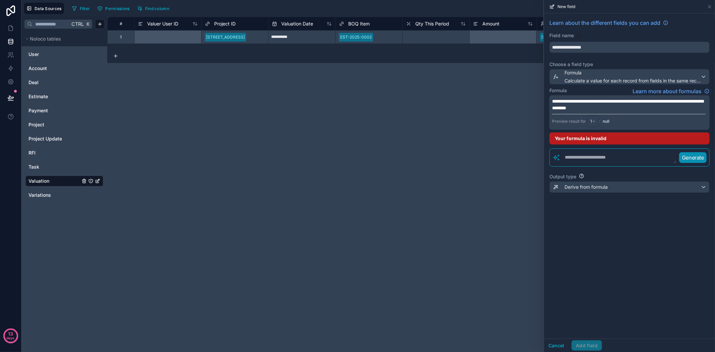
click at [650, 279] on div "**********" at bounding box center [629, 175] width 171 height 325
click at [642, 264] on div "**********" at bounding box center [629, 175] width 171 height 325
drag, startPoint x: 631, startPoint y: 110, endPoint x: 498, endPoint y: 96, distance: 133.6
click at [498, 96] on div "**********" at bounding box center [368, 176] width 694 height 352
click at [606, 259] on div "**********" at bounding box center [629, 175] width 171 height 325
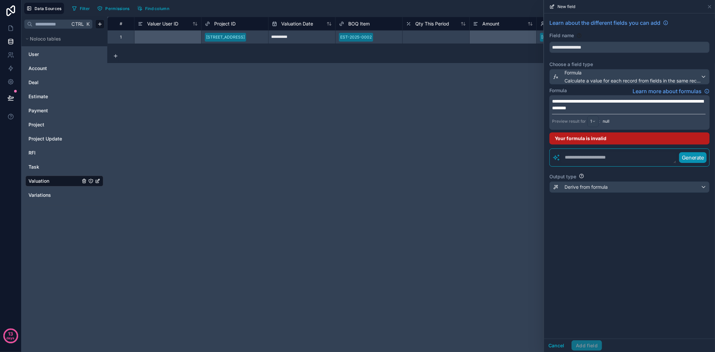
click at [662, 105] on p "**********" at bounding box center [629, 104] width 154 height 13
click at [635, 235] on div "**********" at bounding box center [629, 175] width 171 height 325
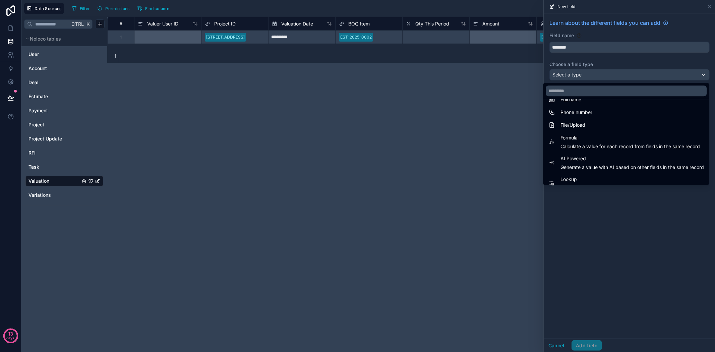
scroll to position [186, 0]
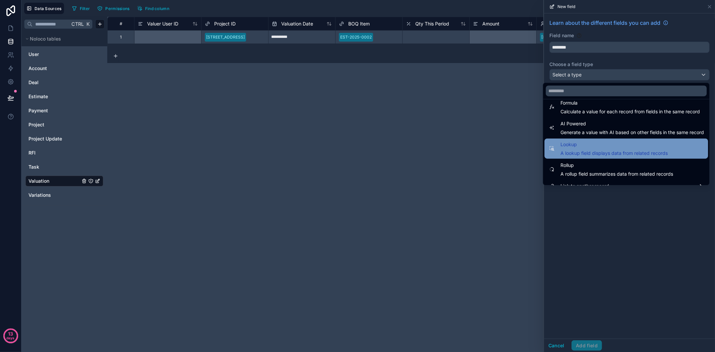
click at [602, 141] on span "Lookup" at bounding box center [614, 145] width 107 height 8
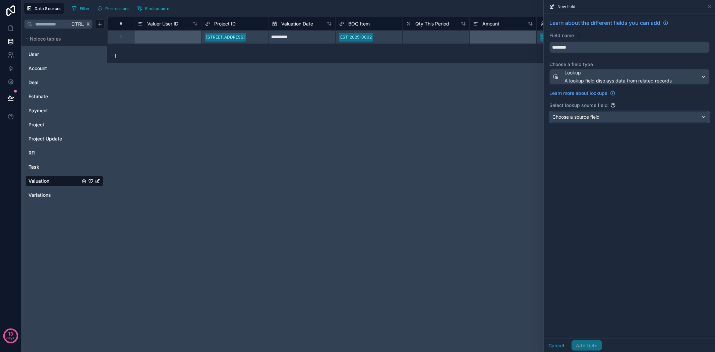
click at [610, 117] on div "Choose a source field" at bounding box center [630, 117] width 160 height 11
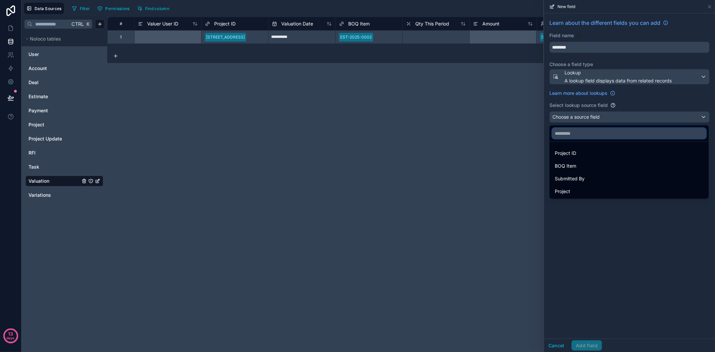
click at [636, 131] on input "text" at bounding box center [629, 133] width 154 height 11
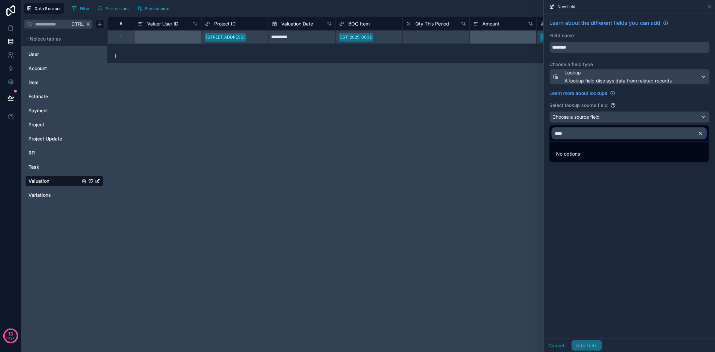
type input "****"
click at [344, 152] on div "**********" at bounding box center [411, 184] width 608 height 335
click at [711, 4] on div at bounding box center [629, 176] width 171 height 352
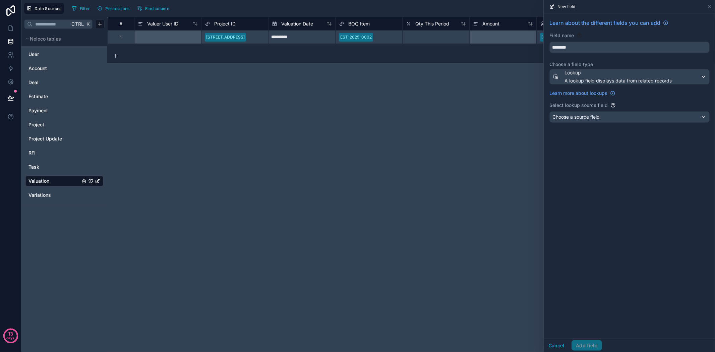
click at [473, 199] on div "**********" at bounding box center [411, 184] width 608 height 335
click at [562, 345] on button "Cancel" at bounding box center [556, 345] width 25 height 11
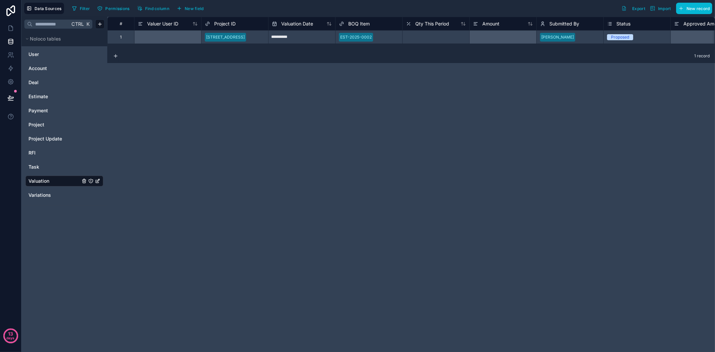
click at [479, 105] on div "**********" at bounding box center [411, 184] width 608 height 335
click at [36, 96] on span "Estimate" at bounding box center [38, 96] width 19 height 7
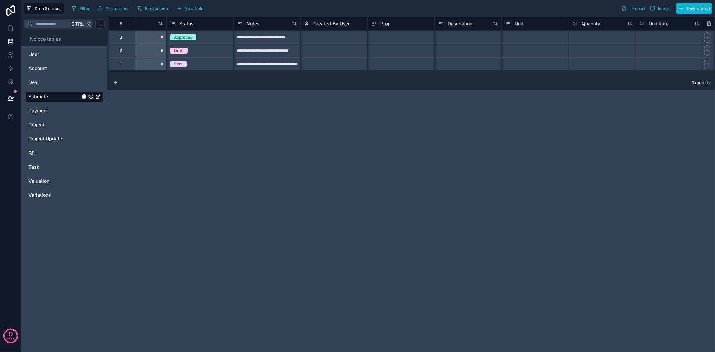
scroll to position [0, 225]
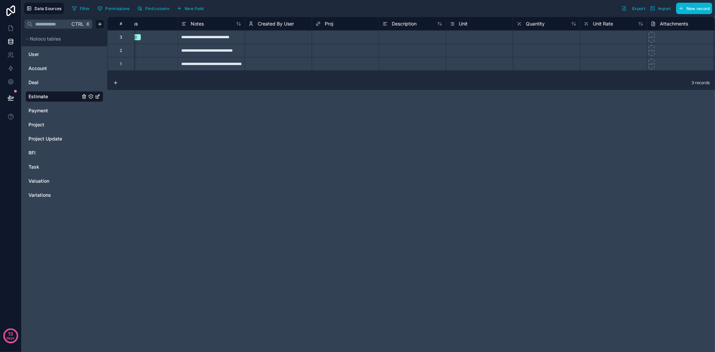
click at [325, 22] on span "Proj" at bounding box center [329, 23] width 8 height 7
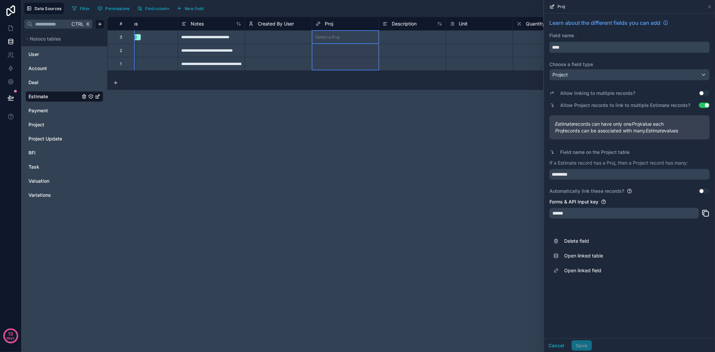
click at [588, 48] on input "****" at bounding box center [630, 47] width 160 height 11
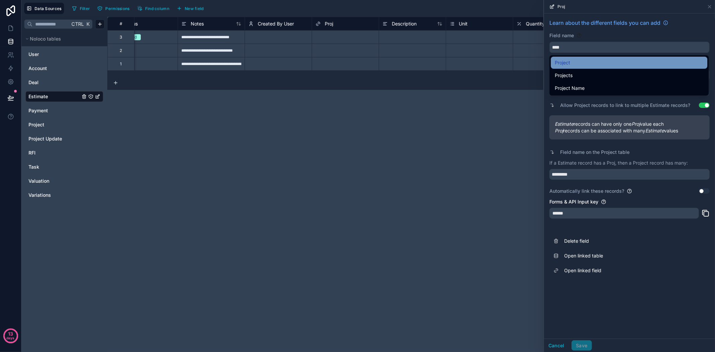
click at [580, 58] on div "Project" at bounding box center [629, 63] width 157 height 12
type input "*******"
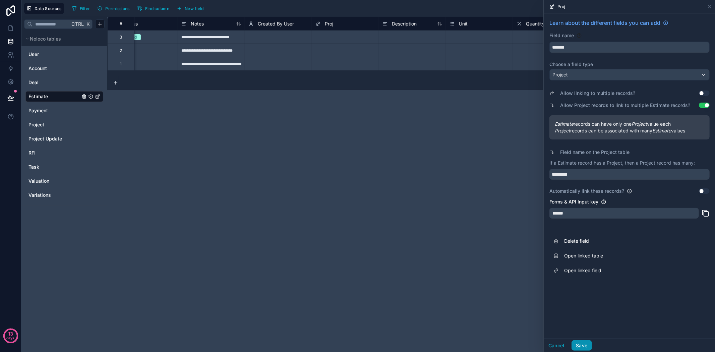
click at [584, 343] on button "Save" at bounding box center [582, 345] width 20 height 11
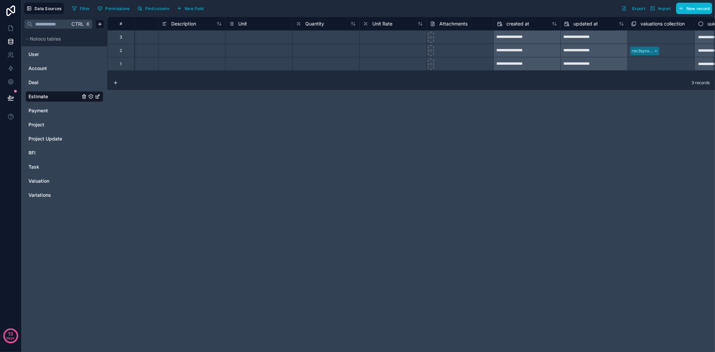
scroll to position [0, 480]
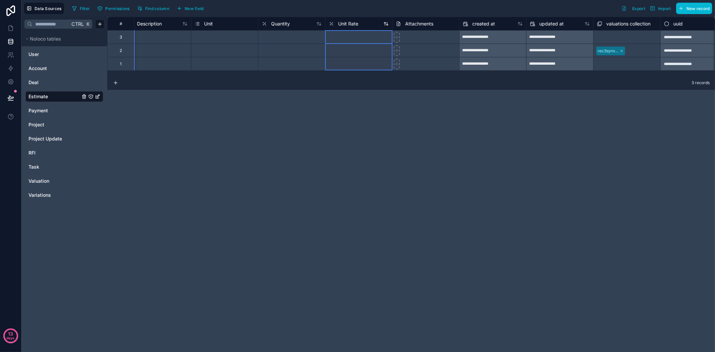
click at [343, 24] on span "Unit Rate" at bounding box center [348, 23] width 20 height 7
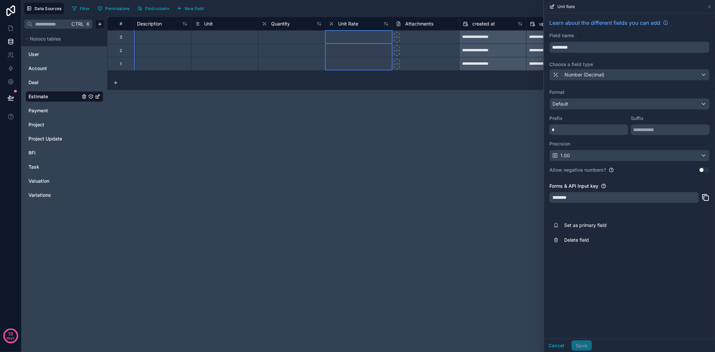
click at [461, 166] on div "**********" at bounding box center [411, 184] width 608 height 335
click at [43, 179] on span "Valuation" at bounding box center [39, 181] width 21 height 7
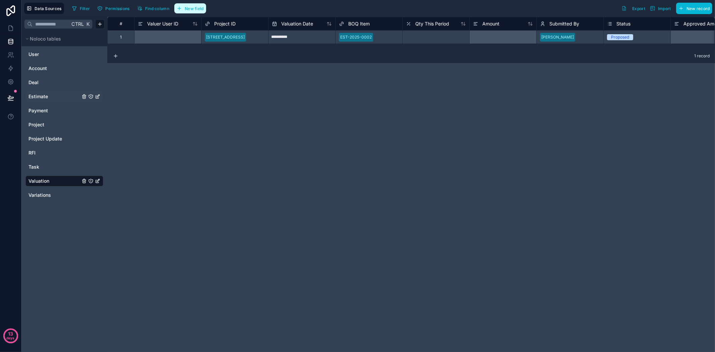
click at [201, 9] on span "New field" at bounding box center [194, 8] width 19 height 5
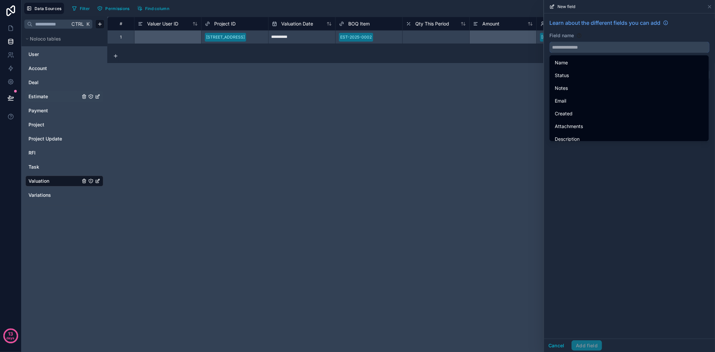
click at [579, 44] on input "text" at bounding box center [630, 47] width 160 height 11
paste input "********"
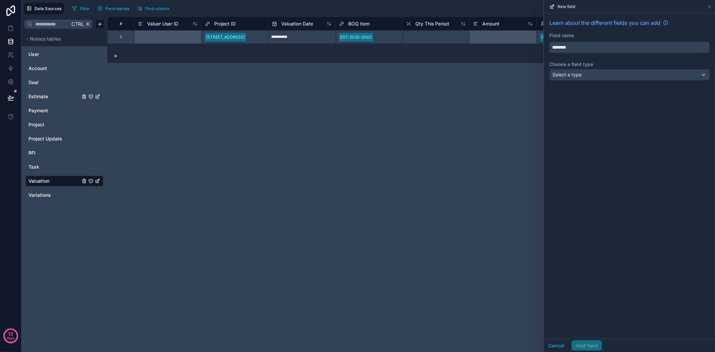
type input "********"
click at [582, 75] on div "Select a type" at bounding box center [630, 74] width 160 height 11
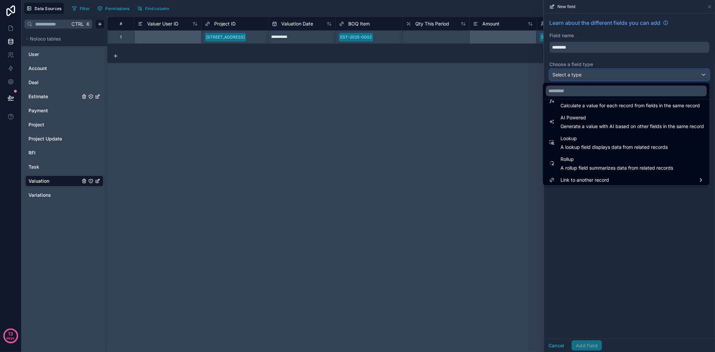
scroll to position [195, 0]
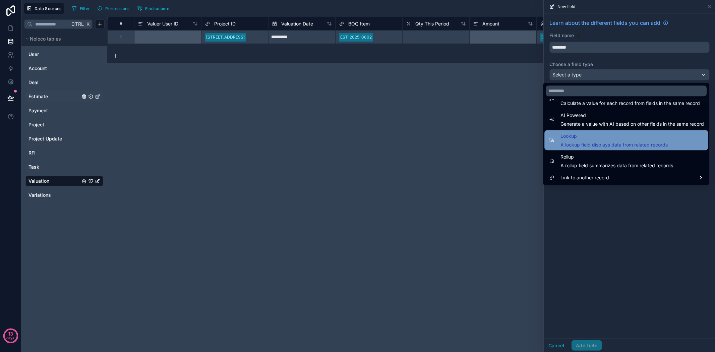
drag, startPoint x: 610, startPoint y: 158, endPoint x: 609, endPoint y: 138, distance: 19.8
click at [609, 138] on ul "Text Date Number (Integer) Number (Decimal) Boolean (Yes/No) Single option sele…" at bounding box center [626, 142] width 166 height 86
click at [609, 138] on span "Lookup" at bounding box center [614, 136] width 107 height 8
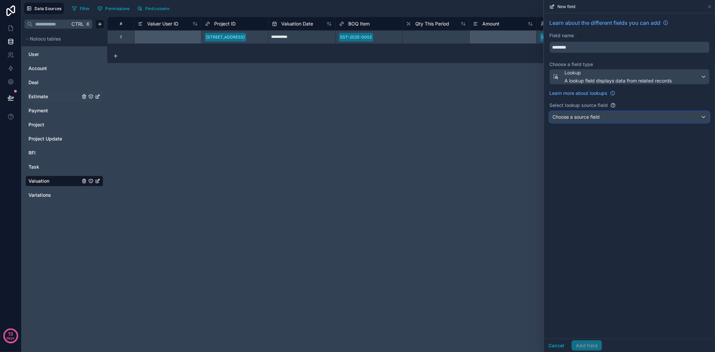
click at [609, 116] on div "Choose a source field" at bounding box center [630, 117] width 160 height 11
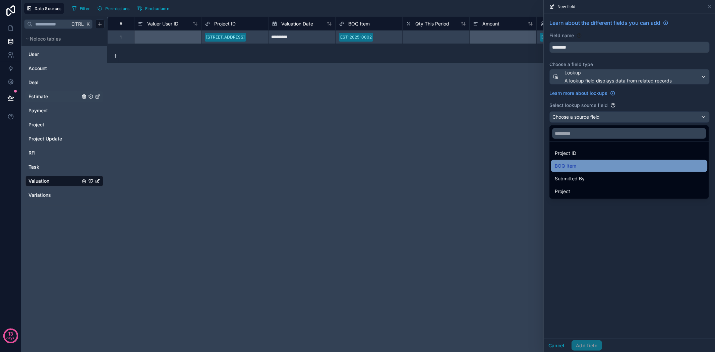
click at [641, 166] on div "BOQ Item" at bounding box center [629, 166] width 149 height 8
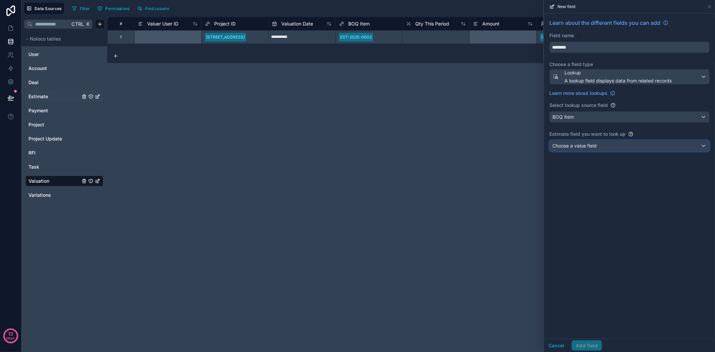
click at [630, 150] on div "Choose a value field" at bounding box center [630, 146] width 160 height 11
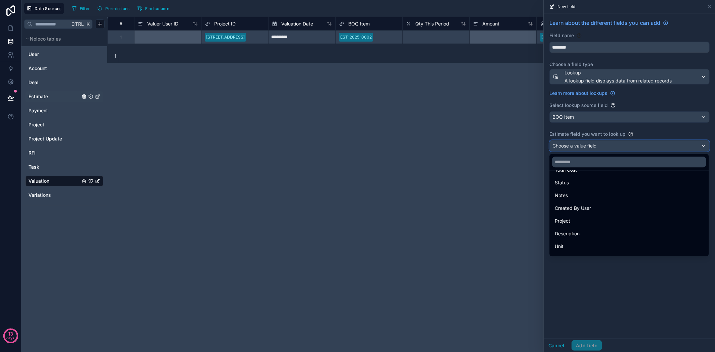
scroll to position [60, 0]
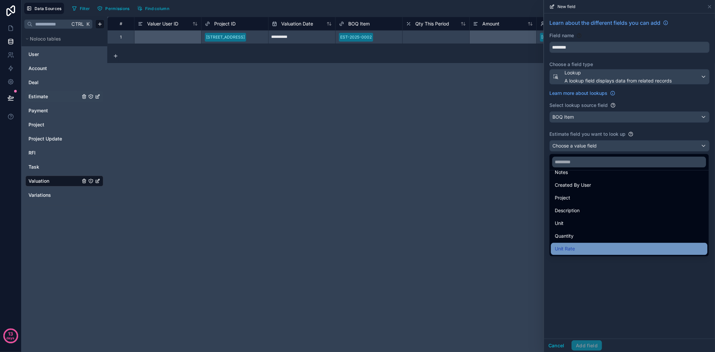
click at [628, 246] on div "Unit Rate" at bounding box center [629, 249] width 149 height 8
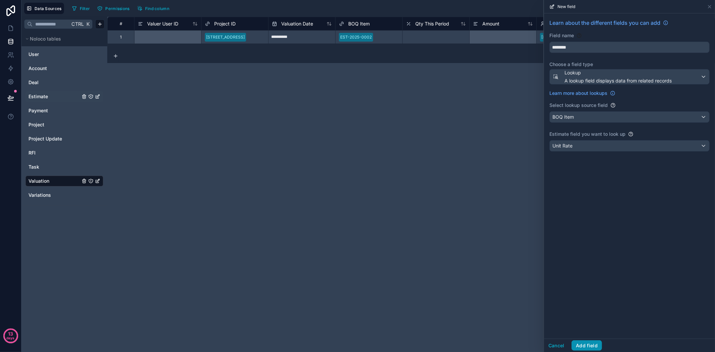
click at [595, 344] on button "Add field" at bounding box center [587, 345] width 31 height 11
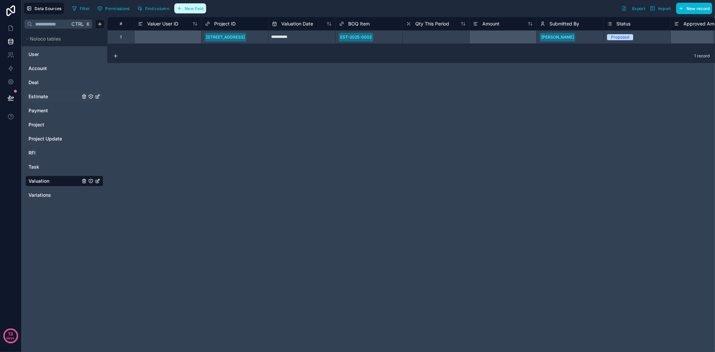
click at [202, 7] on span "New field" at bounding box center [194, 8] width 19 height 5
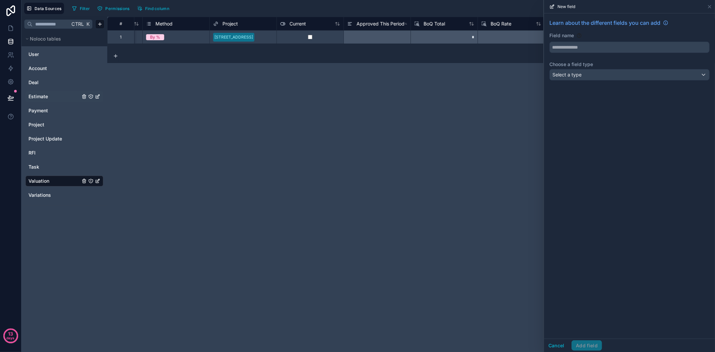
scroll to position [0, 667]
click at [582, 48] on input "text" at bounding box center [630, 47] width 160 height 11
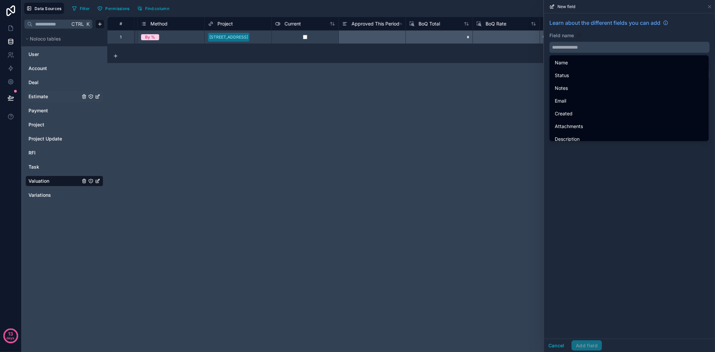
click at [582, 48] on input "text" at bounding box center [630, 47] width 160 height 11
drag, startPoint x: 582, startPoint y: 48, endPoint x: 559, endPoint y: 172, distance: 125.8
click at [558, 180] on div "Learn about the different fields you can add Field name Choose a field type Sel…" at bounding box center [629, 175] width 171 height 325
drag, startPoint x: 594, startPoint y: 48, endPoint x: 527, endPoint y: 48, distance: 67.8
click at [527, 48] on div "**********" at bounding box center [368, 176] width 694 height 352
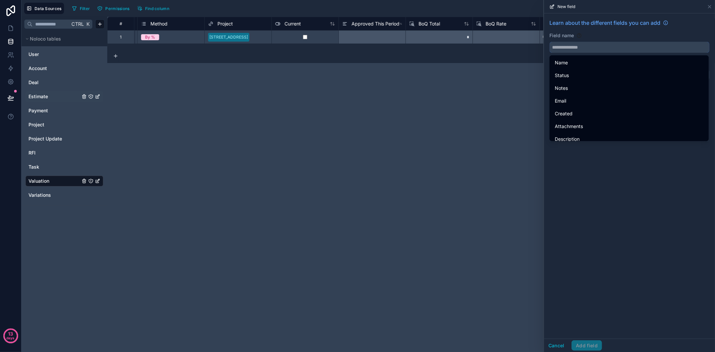
paste input "*******"
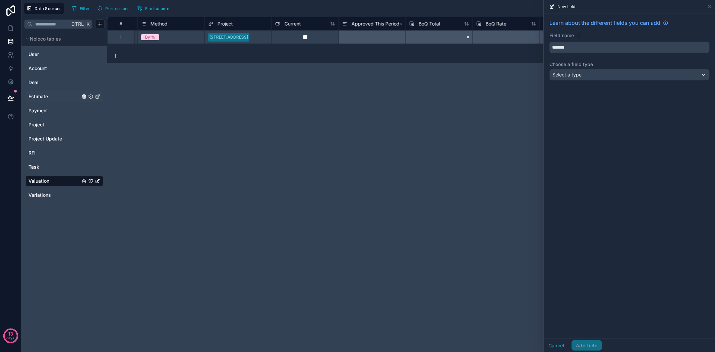
type input "*******"
click at [592, 76] on div "Select a type" at bounding box center [630, 74] width 160 height 11
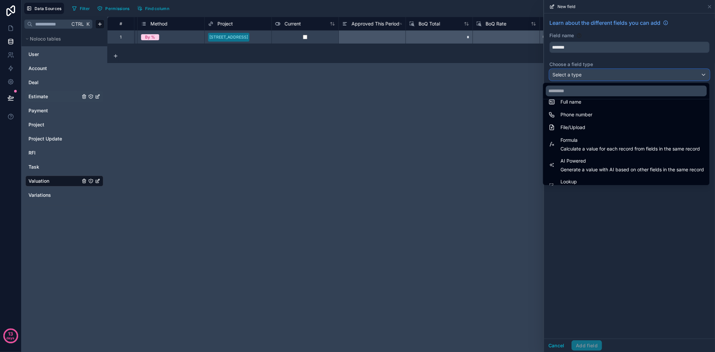
scroll to position [186, 0]
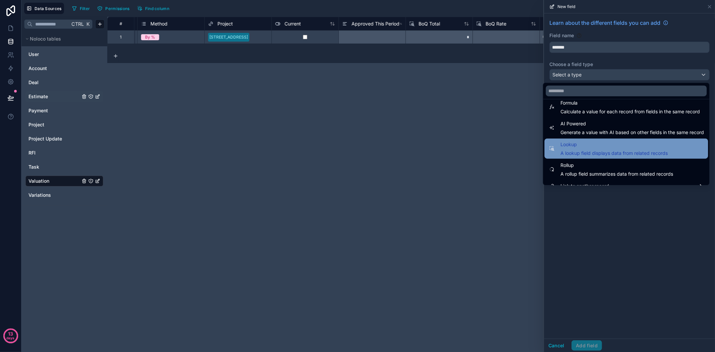
click at [596, 145] on span "Lookup" at bounding box center [614, 145] width 107 height 8
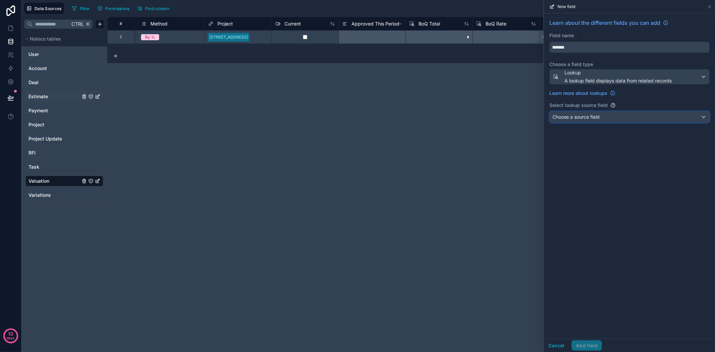
click at [600, 120] on span "Choose a source field" at bounding box center [576, 117] width 47 height 7
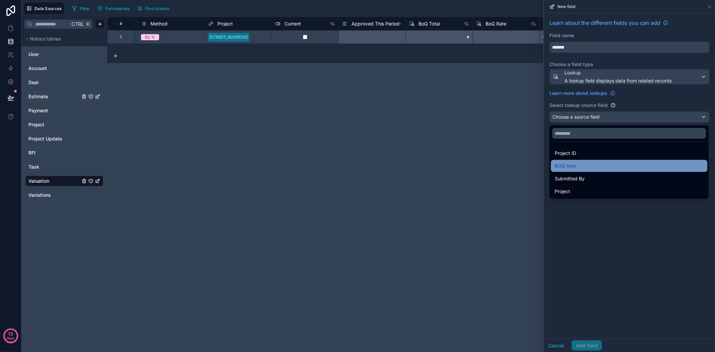
click at [619, 163] on div "BOQ Item" at bounding box center [629, 166] width 149 height 8
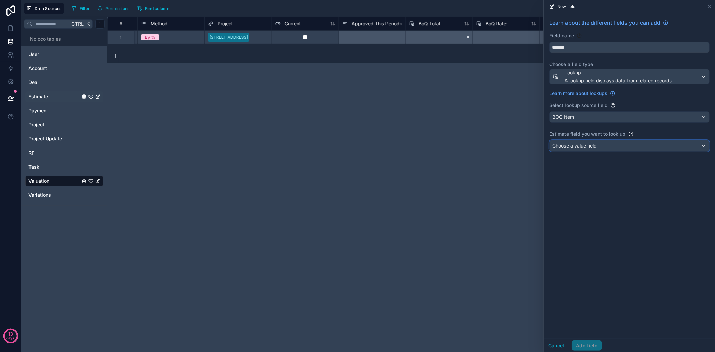
click at [609, 146] on div "Choose a value field" at bounding box center [630, 146] width 160 height 11
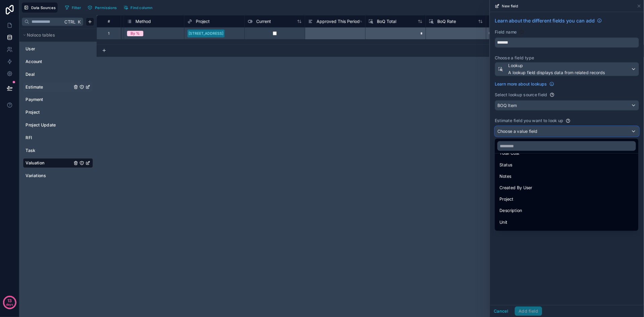
scroll to position [60, 0]
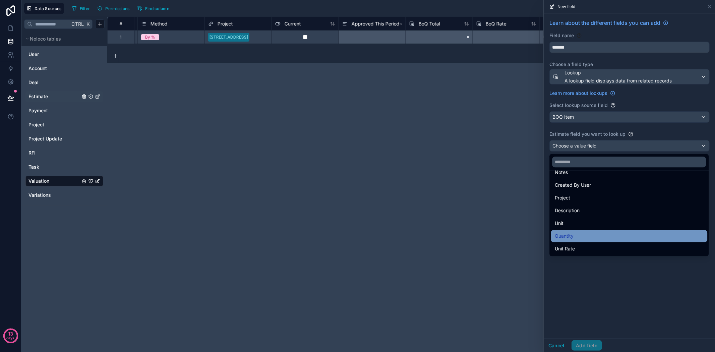
click at [595, 233] on div "Quantity" at bounding box center [629, 236] width 149 height 8
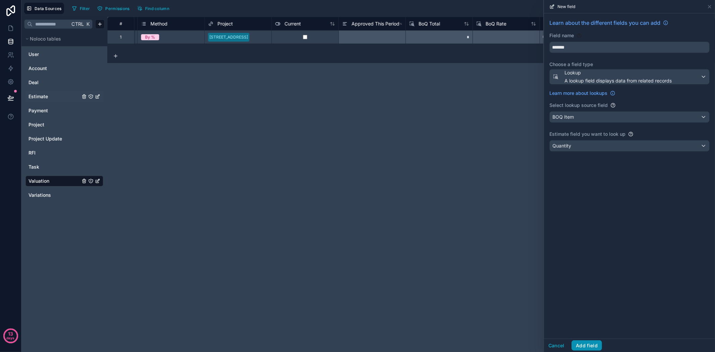
click at [590, 346] on button "Add field" at bounding box center [587, 345] width 31 height 11
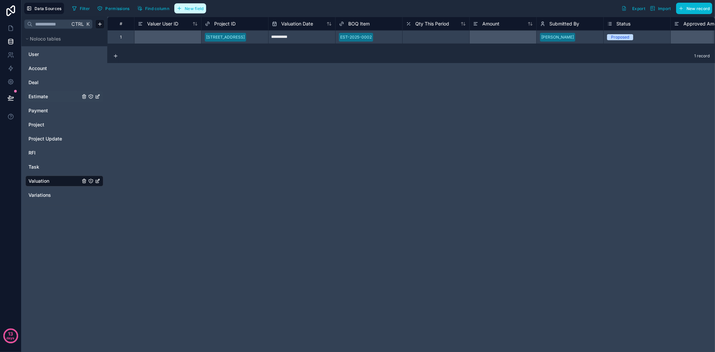
click at [182, 9] on icon "button" at bounding box center [179, 8] width 5 height 5
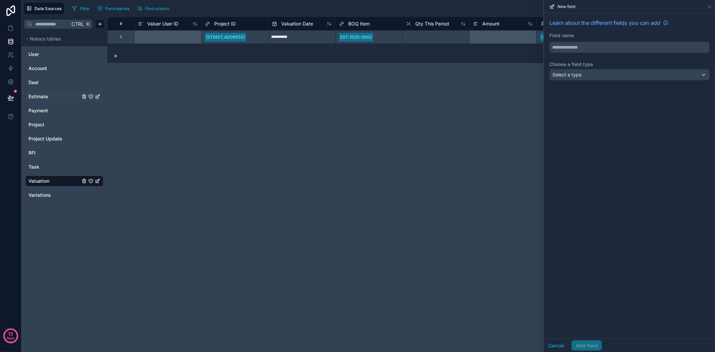
click at [284, 127] on div "**********" at bounding box center [411, 184] width 608 height 335
click at [710, 6] on icon at bounding box center [710, 6] width 3 height 3
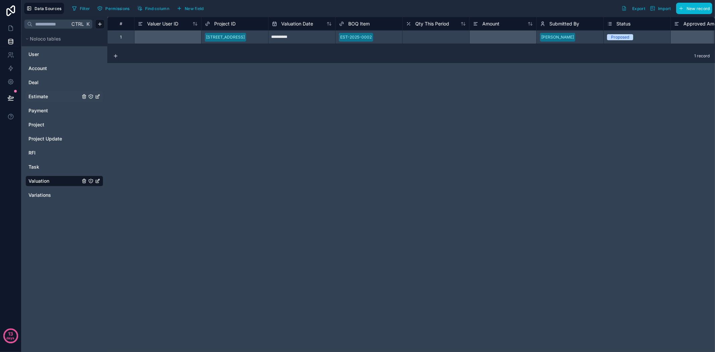
click at [47, 97] on span "Estimate" at bounding box center [38, 96] width 19 height 7
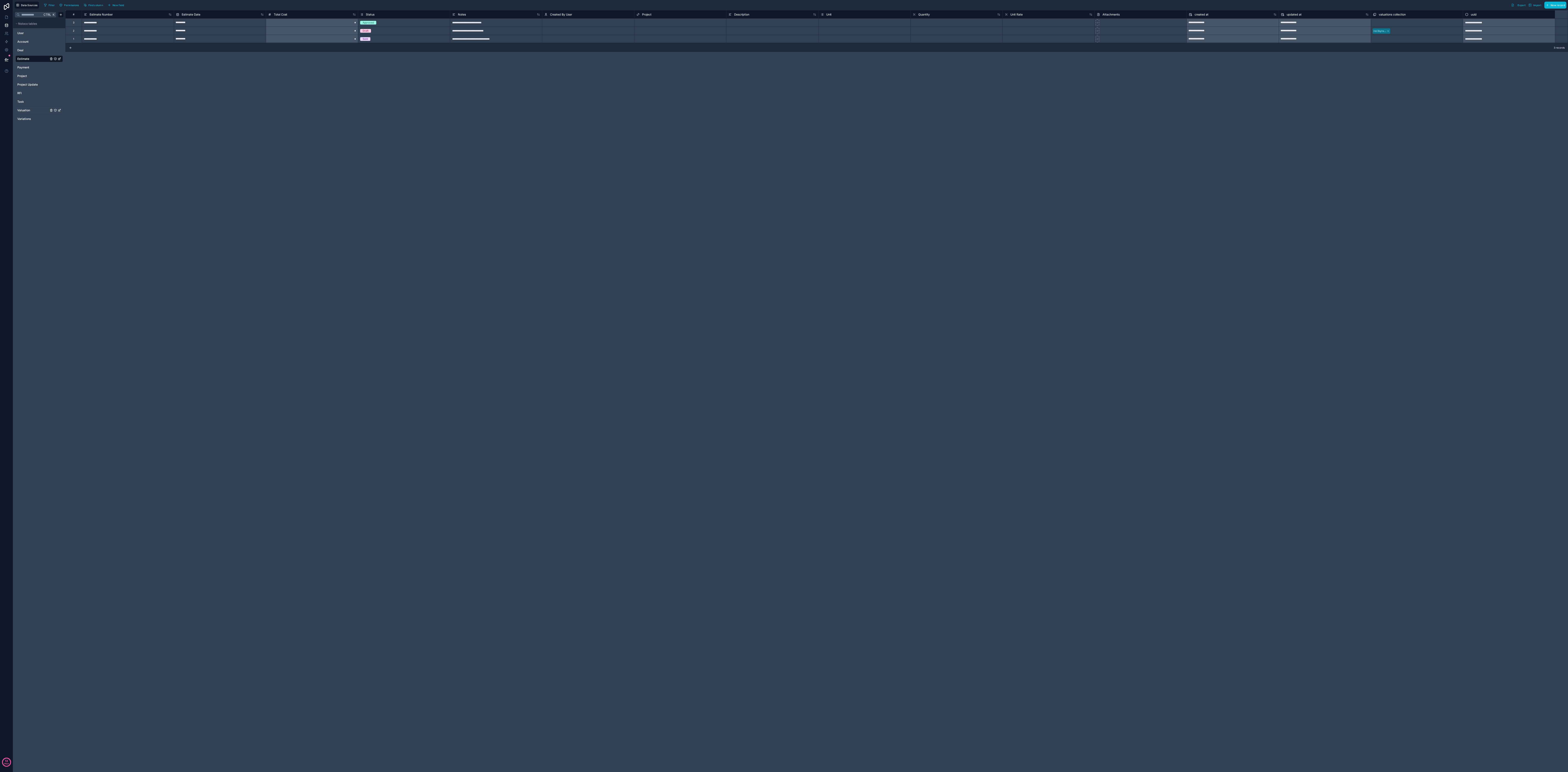
drag, startPoint x: 433, startPoint y: 1, endPoint x: 834, endPoint y: 394, distance: 561.5
click at [435, 214] on div "**********" at bounding box center [816, 391] width 1503 height 762
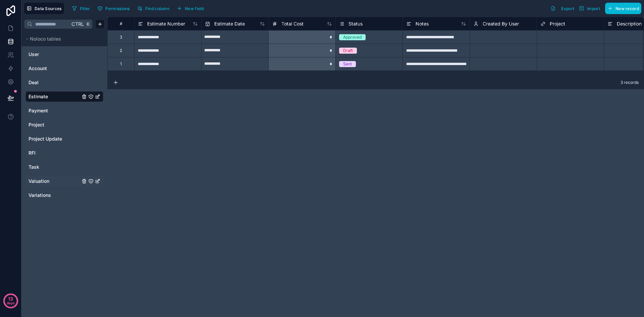
click at [49, 182] on span "Valuation" at bounding box center [39, 181] width 21 height 7
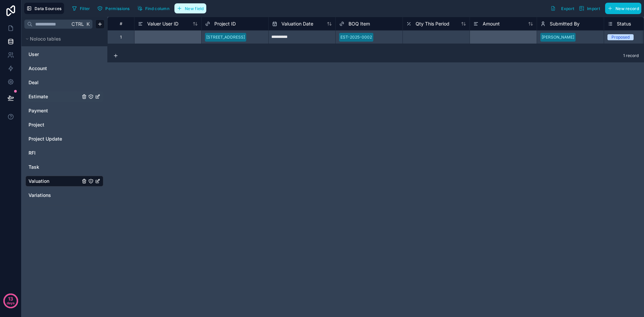
click at [197, 10] on span "New field" at bounding box center [194, 8] width 19 height 5
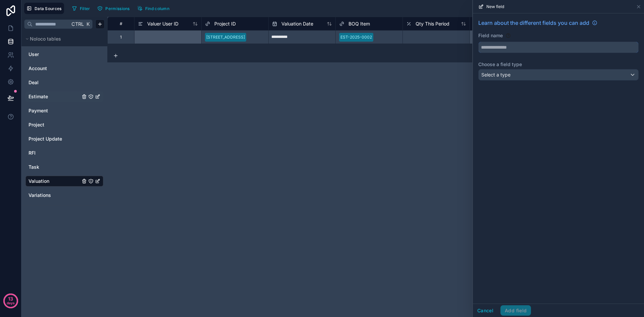
click at [528, 49] on input "text" at bounding box center [559, 47] width 160 height 11
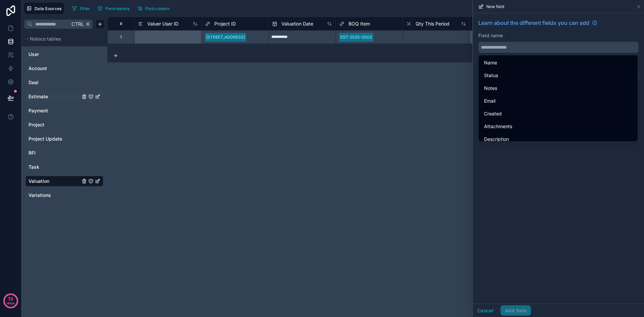
paste input "**********"
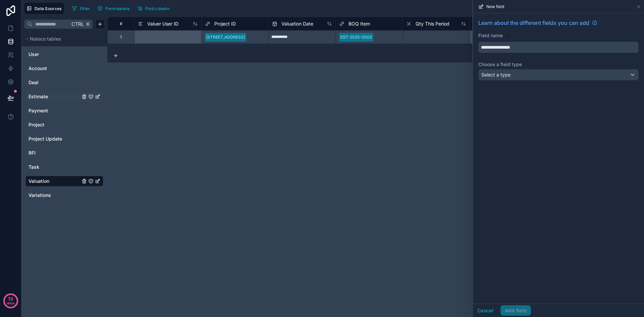
type input "**********"
click at [522, 74] on div "Select a type" at bounding box center [559, 74] width 160 height 11
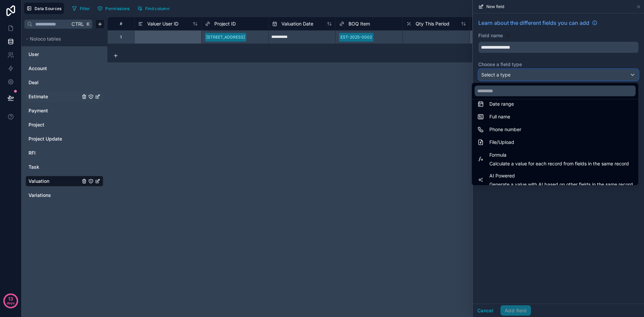
scroll to position [168, 0]
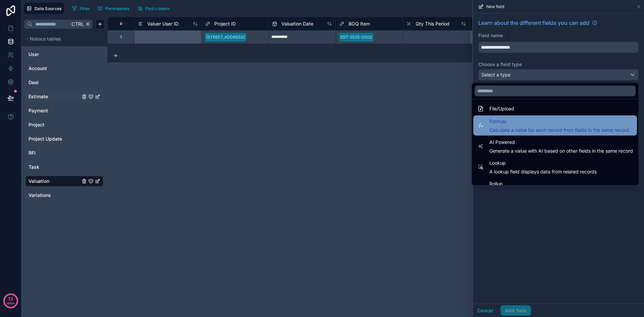
click at [540, 124] on span "Formula" at bounding box center [559, 121] width 140 height 8
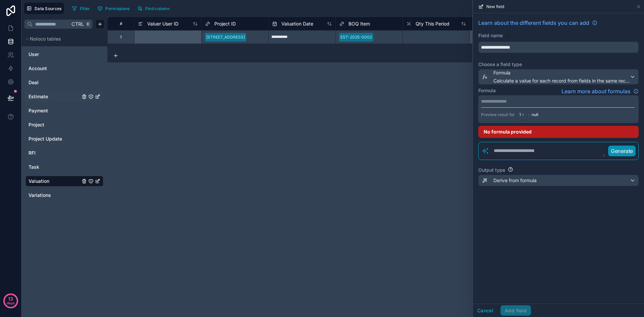
click at [563, 100] on p "**********" at bounding box center [558, 101] width 154 height 7
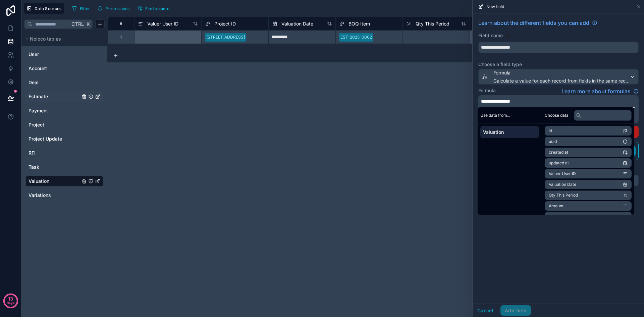
click at [537, 98] on div "**********" at bounding box center [558, 109] width 160 height 28
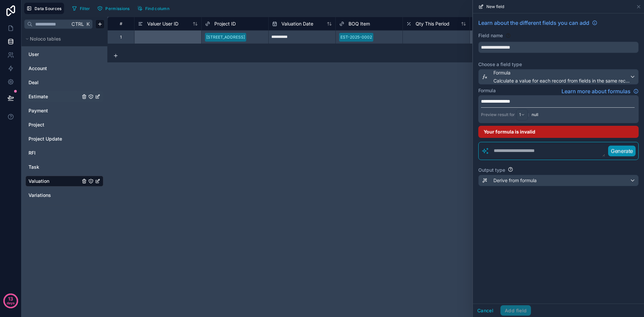
click at [537, 98] on div "**********" at bounding box center [558, 109] width 160 height 28
click at [538, 101] on p "**********" at bounding box center [558, 101] width 154 height 7
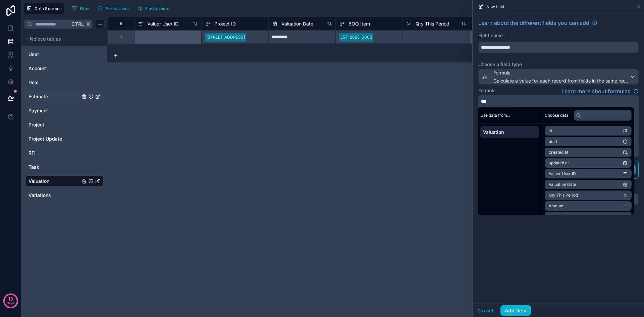
click at [587, 250] on div "**********" at bounding box center [558, 158] width 171 height 290
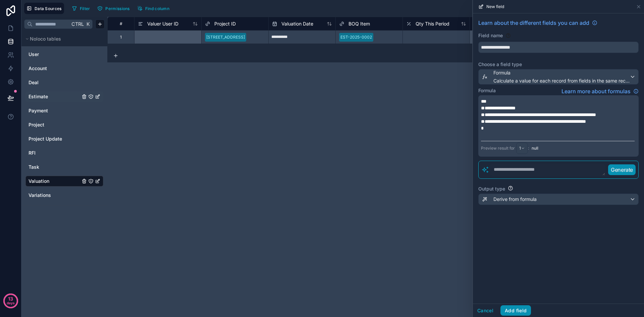
click at [520, 311] on button "Add field" at bounding box center [515, 310] width 31 height 11
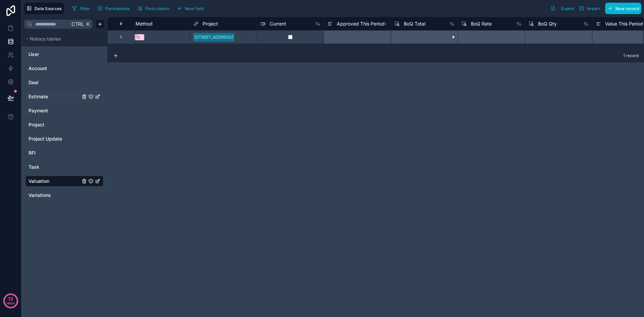
scroll to position [0, 899]
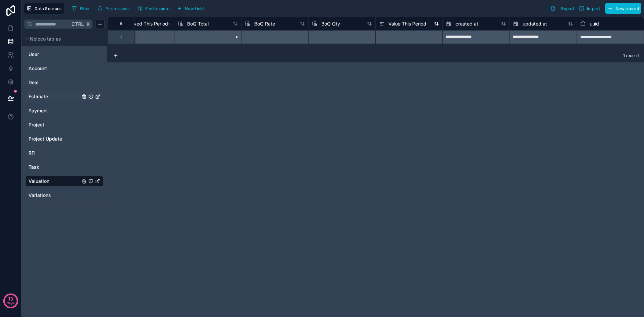
click at [412, 23] on span "Value This Period" at bounding box center [407, 23] width 38 height 7
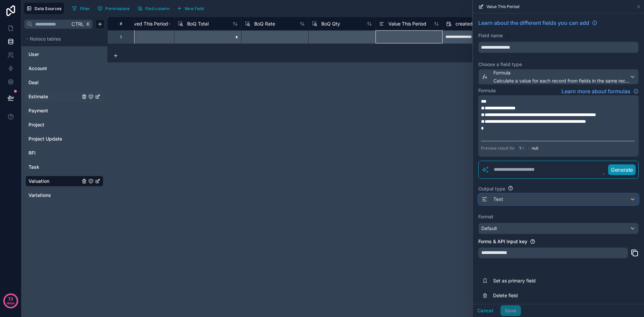
click at [557, 205] on div "Text" at bounding box center [559, 199] width 160 height 11
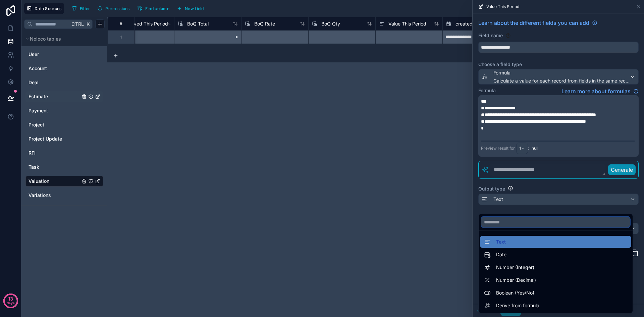
click at [543, 224] on input "text" at bounding box center [555, 222] width 149 height 11
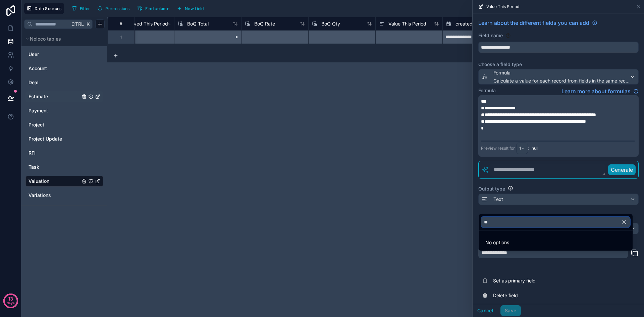
type input "*"
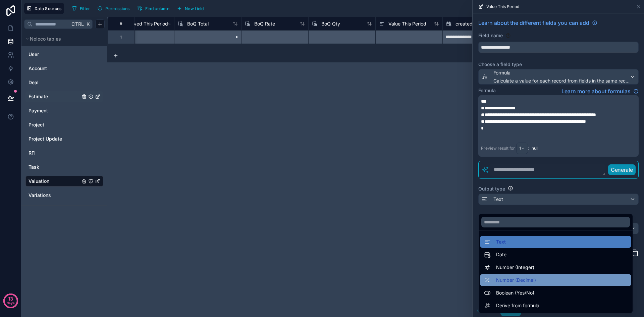
click at [556, 276] on div "Number (Decimal)" at bounding box center [555, 280] width 143 height 8
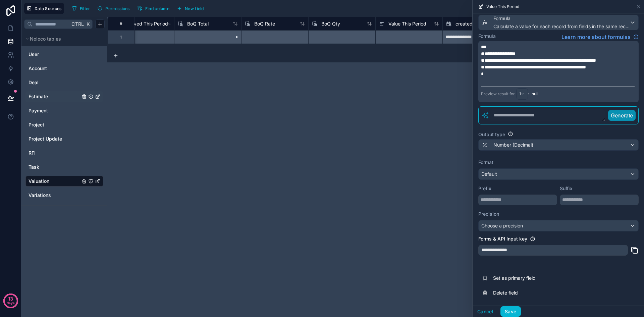
scroll to position [61, 0]
click at [524, 226] on div "Choose a precision" at bounding box center [559, 225] width 160 height 11
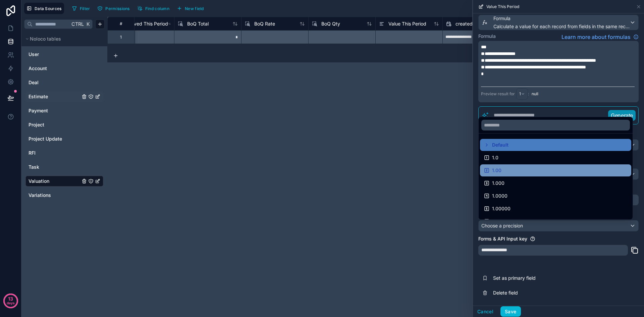
click at [513, 169] on div "1.00" at bounding box center [555, 170] width 143 height 8
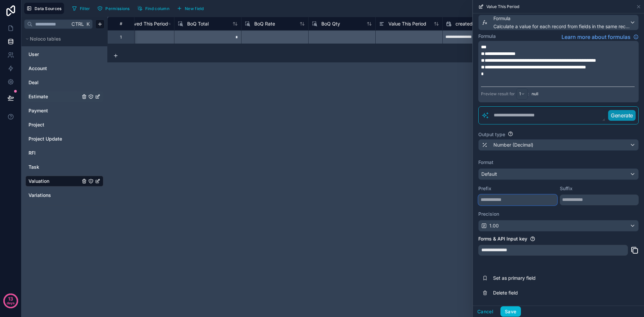
click at [540, 201] on input "text" at bounding box center [517, 200] width 79 height 11
type input "*"
click at [607, 214] on label "Precision" at bounding box center [558, 214] width 160 height 7
click at [511, 310] on button "Save" at bounding box center [510, 311] width 20 height 11
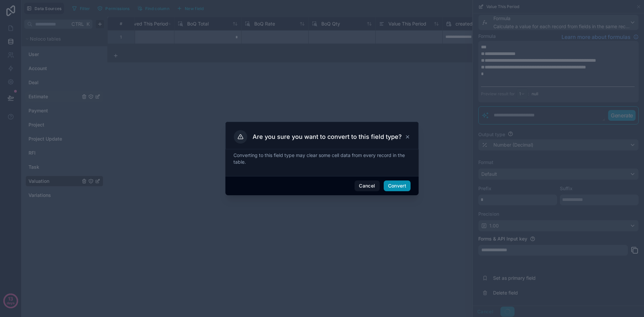
click at [396, 184] on button "Convert" at bounding box center [397, 185] width 27 height 11
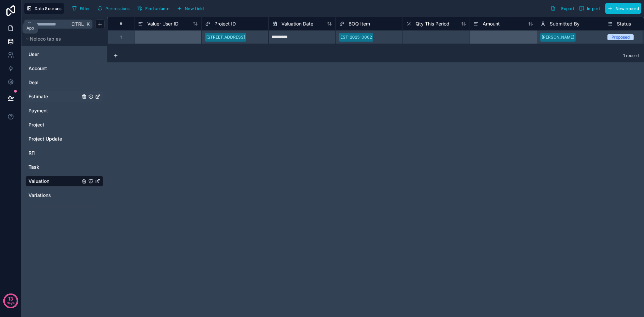
click at [9, 26] on icon at bounding box center [11, 28] width 4 height 5
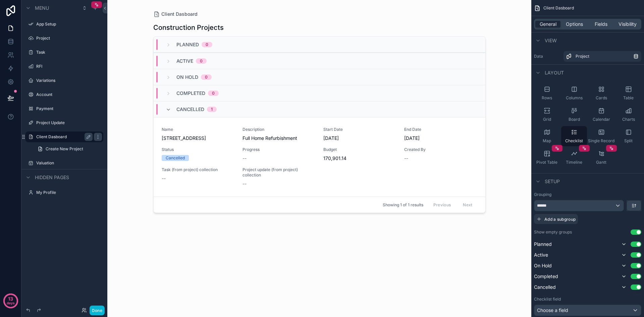
click at [54, 136] on label "Client Dasboard" at bounding box center [63, 136] width 54 height 5
click at [56, 164] on label "Valuation" at bounding box center [63, 162] width 54 height 5
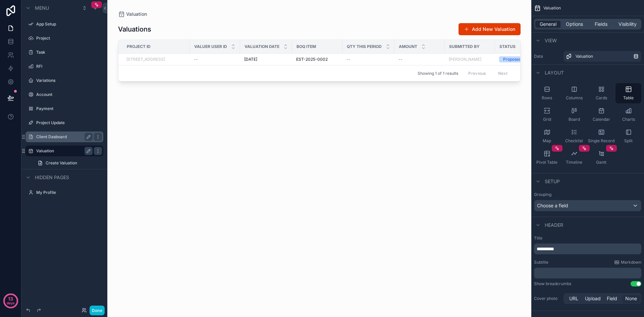
click at [488, 26] on div "scrollable content" at bounding box center [319, 154] width 424 height 309
click at [485, 30] on button "Add New Valuation" at bounding box center [490, 29] width 62 height 12
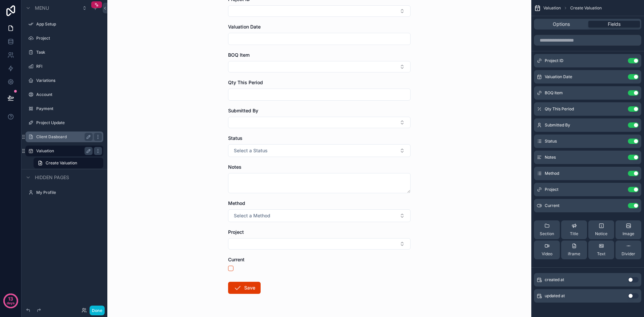
scroll to position [64, 0]
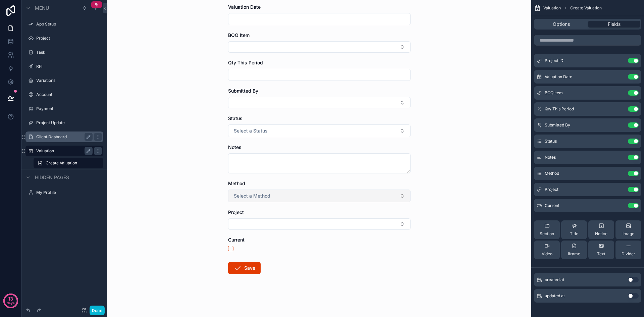
click at [347, 198] on button "Select a Method" at bounding box center [319, 196] width 182 height 13
click at [334, 224] on div "By %" at bounding box center [316, 223] width 179 height 10
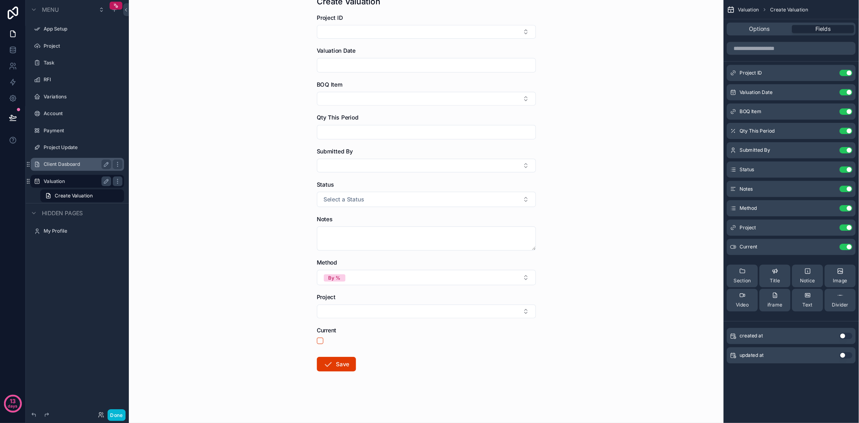
scroll to position [0, 0]
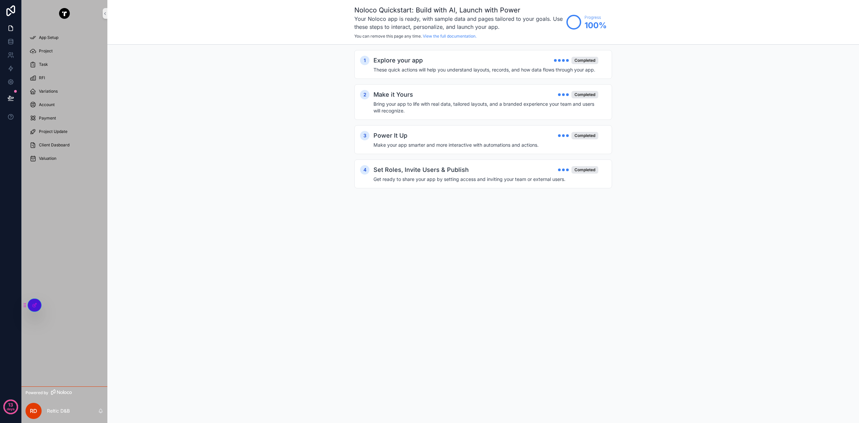
click at [51, 144] on span "Client Dasboard" at bounding box center [54, 144] width 31 height 5
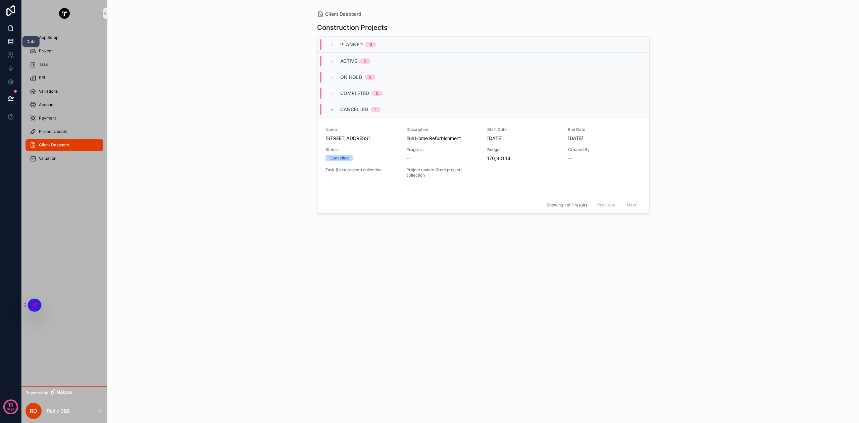
click at [6, 42] on link at bounding box center [10, 41] width 21 height 13
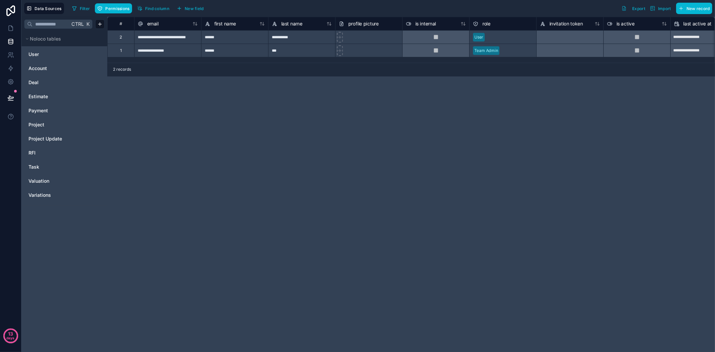
drag, startPoint x: 838, startPoint y: 0, endPoint x: 124, endPoint y: 176, distance: 735.2
click at [192, 158] on div "**********" at bounding box center [411, 184] width 608 height 335
click at [33, 95] on span "Estimate" at bounding box center [38, 96] width 19 height 7
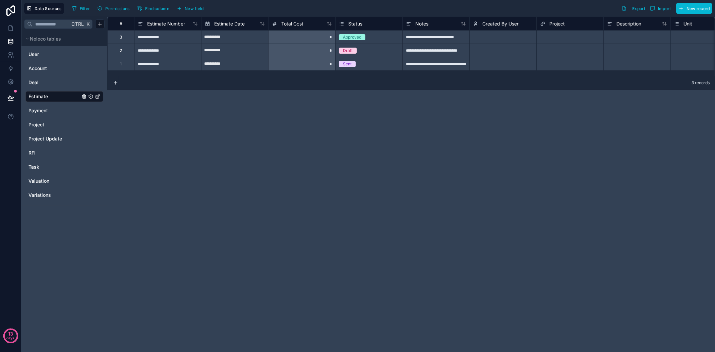
click at [215, 169] on div "**********" at bounding box center [411, 184] width 608 height 335
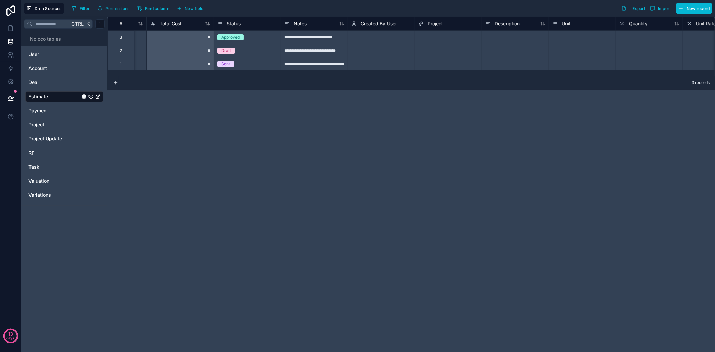
scroll to position [0, 159]
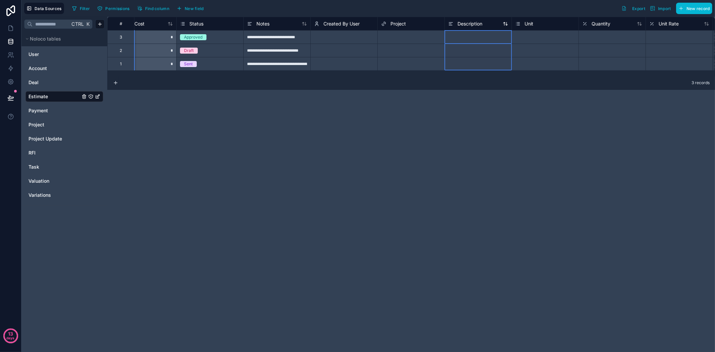
click at [454, 23] on div "Description" at bounding box center [465, 24] width 34 height 8
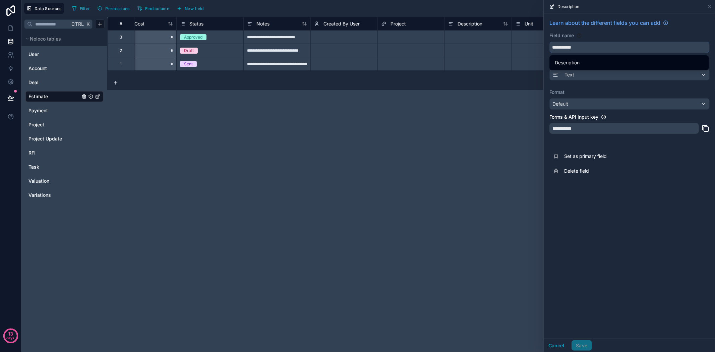
click at [595, 49] on input "**********" at bounding box center [630, 47] width 160 height 11
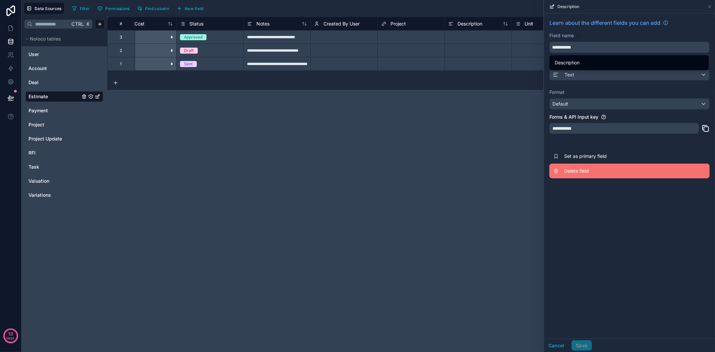
click at [578, 170] on span "Delete field" at bounding box center [613, 171] width 97 height 7
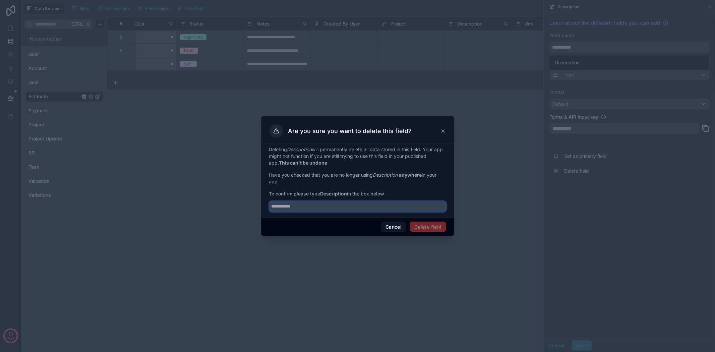
click at [301, 209] on input "text" at bounding box center [357, 206] width 177 height 11
paste input "**********"
type input "**********"
click at [423, 224] on button "Delete field" at bounding box center [428, 227] width 36 height 11
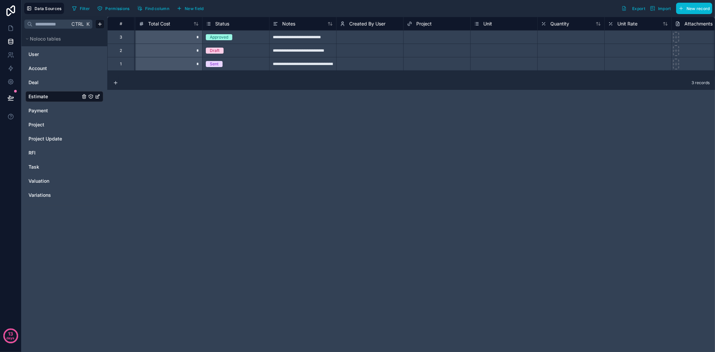
scroll to position [0, 178]
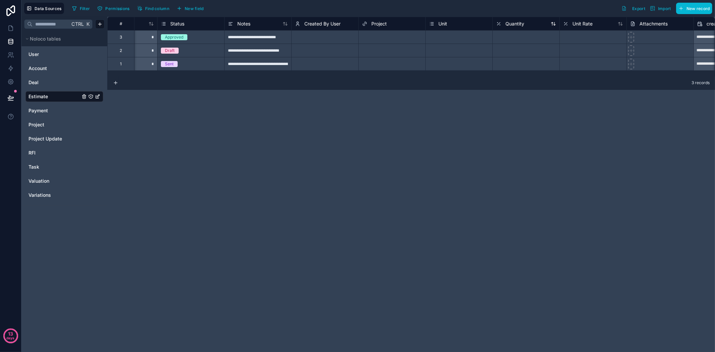
click at [518, 21] on span "Quantity" at bounding box center [515, 23] width 19 height 7
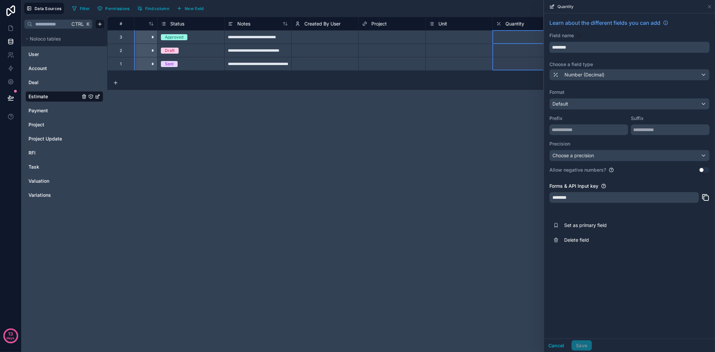
click at [589, 47] on input "********" at bounding box center [630, 47] width 160 height 11
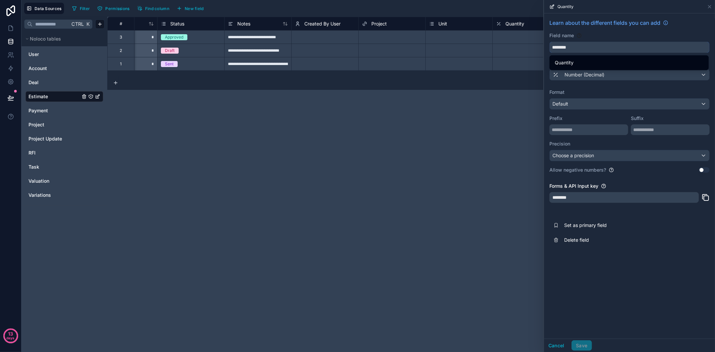
click at [589, 47] on input "********" at bounding box center [630, 47] width 160 height 11
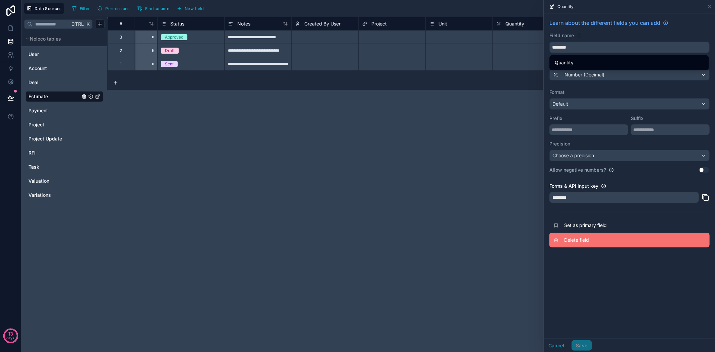
click at [578, 239] on span "Delete field" at bounding box center [613, 240] width 97 height 7
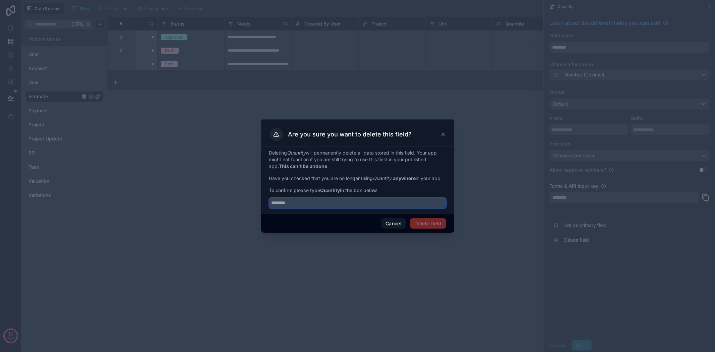
click at [326, 202] on input "text" at bounding box center [357, 203] width 177 height 11
paste input "********"
type input "********"
click at [428, 224] on button "Delete field" at bounding box center [428, 223] width 36 height 11
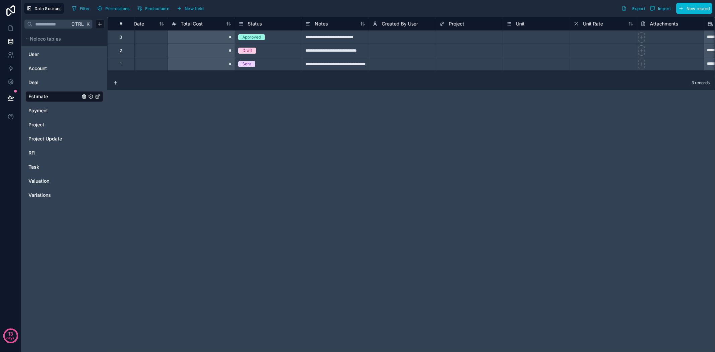
scroll to position [0, 105]
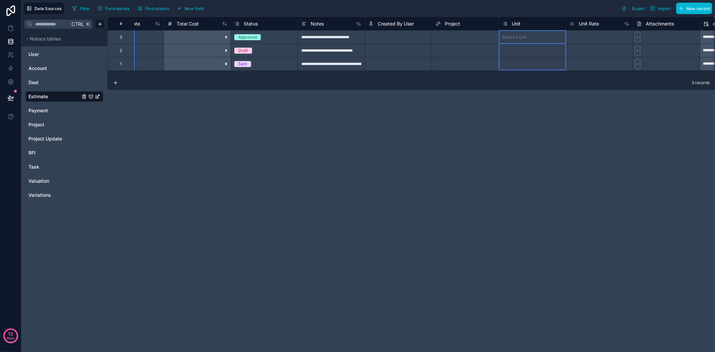
click at [511, 21] on div "Unit" at bounding box center [512, 24] width 18 height 8
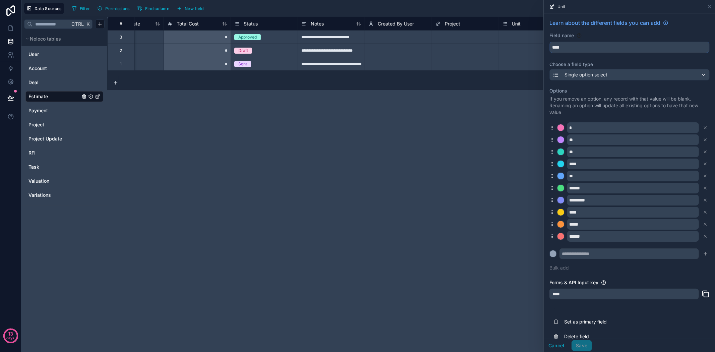
click at [582, 44] on input "****" at bounding box center [630, 47] width 160 height 11
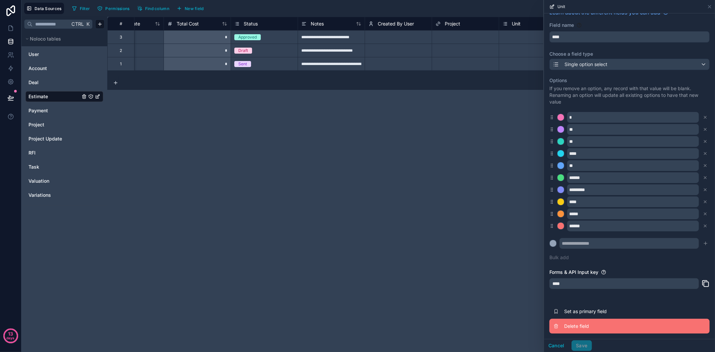
click at [587, 325] on span "Delete field" at bounding box center [613, 326] width 97 height 7
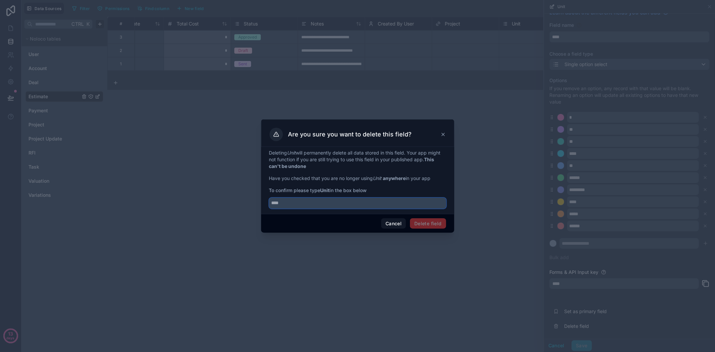
click at [312, 199] on input "text" at bounding box center [357, 203] width 177 height 11
paste input "****"
type input "****"
click at [338, 117] on div at bounding box center [357, 176] width 715 height 352
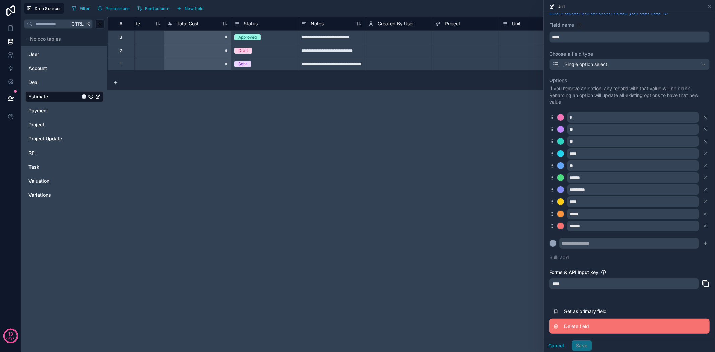
click at [583, 328] on span "Delete field" at bounding box center [613, 326] width 97 height 7
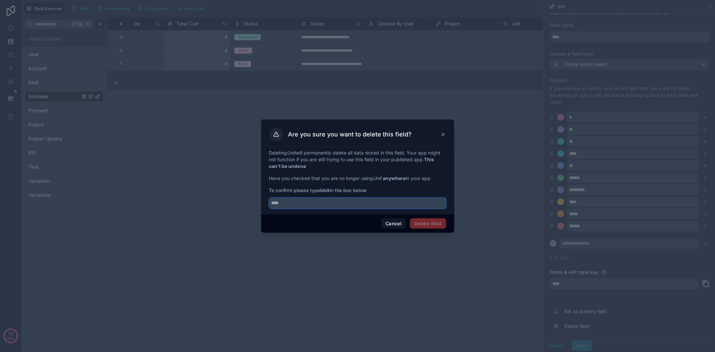
click at [367, 203] on input "text" at bounding box center [357, 203] width 177 height 11
paste input "****"
type input "****"
click at [425, 225] on button "Delete field" at bounding box center [428, 223] width 36 height 11
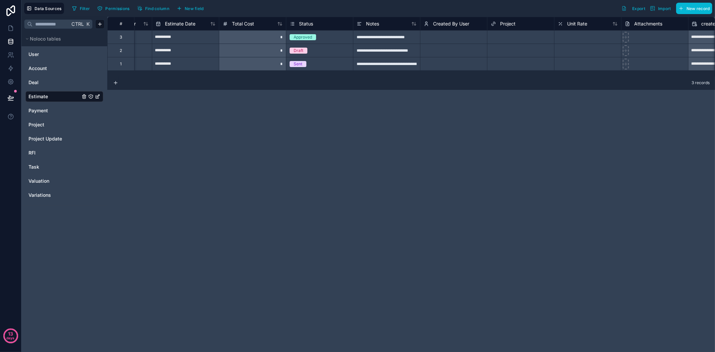
scroll to position [0, 117]
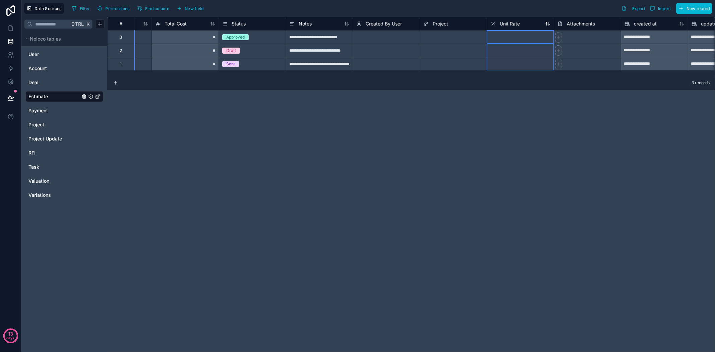
click at [505, 23] on span "Unit Rate" at bounding box center [510, 23] width 20 height 7
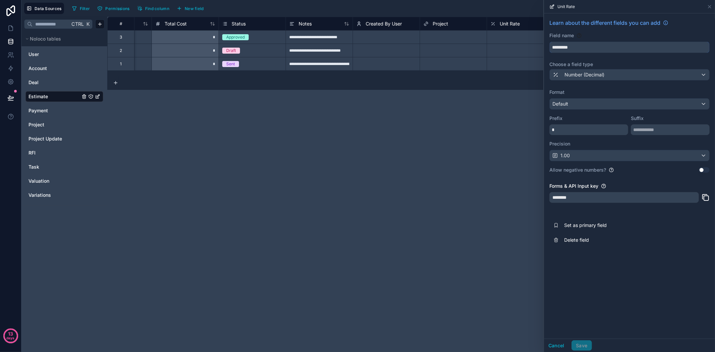
click at [591, 48] on input "*********" at bounding box center [630, 47] width 160 height 11
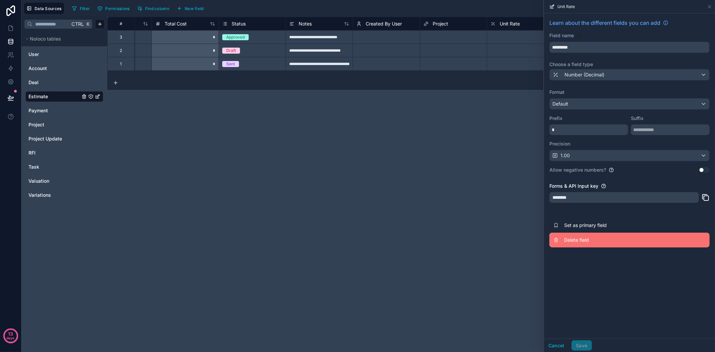
click at [574, 243] on span "Delete field" at bounding box center [613, 240] width 97 height 7
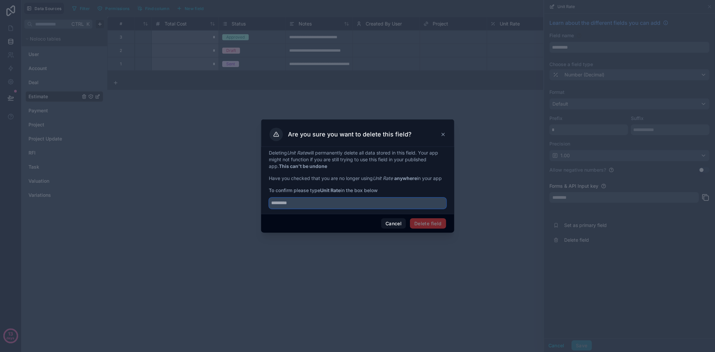
click at [404, 204] on input "text" at bounding box center [357, 203] width 177 height 11
paste input "*********"
type input "*********"
click at [427, 225] on button "Delete field" at bounding box center [428, 223] width 36 height 11
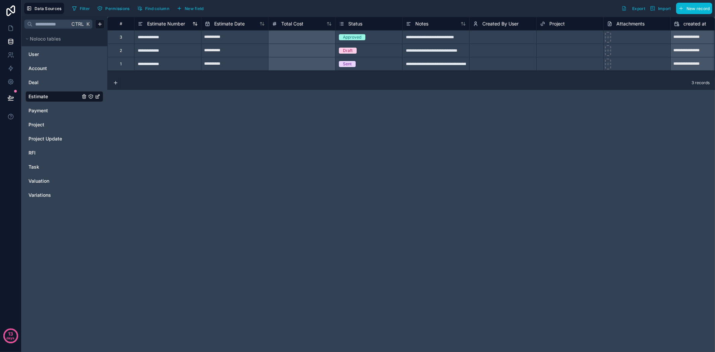
click at [176, 21] on span "Estimate Number" at bounding box center [166, 23] width 38 height 7
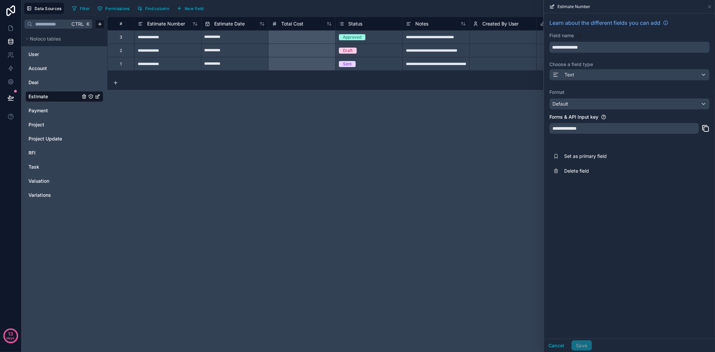
click at [629, 46] on input "**********" at bounding box center [630, 47] width 160 height 11
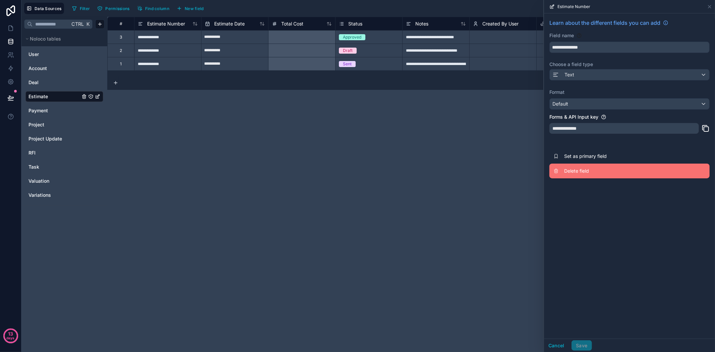
click at [584, 173] on span "Delete field" at bounding box center [613, 171] width 97 height 7
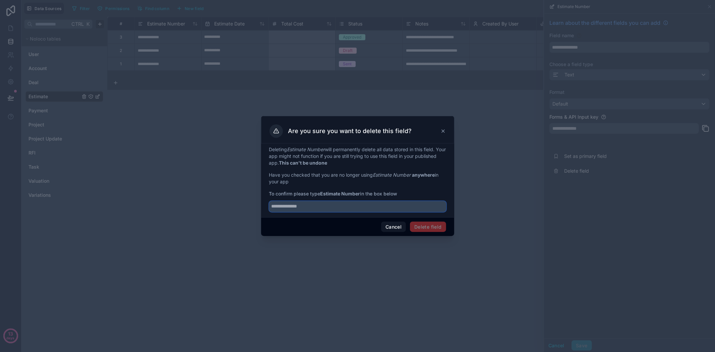
click at [368, 205] on input "text" at bounding box center [357, 206] width 177 height 11
paste input "**********"
type input "**********"
click at [426, 226] on button "Delete field" at bounding box center [428, 227] width 36 height 11
